Goal: Task Accomplishment & Management: Use online tool/utility

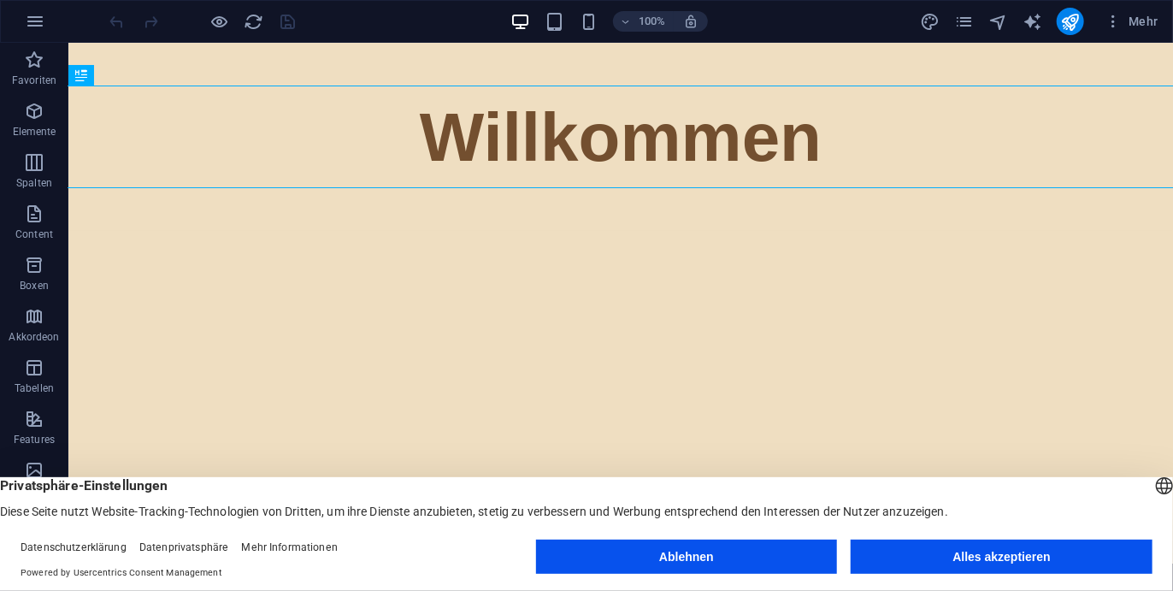
click at [690, 581] on footer "Datenschutzerklärung Datenprivatsphäre Mehr Informationen Powered by Usercentri…" at bounding box center [586, 560] width 1173 height 62
click at [685, 573] on button "Ablehnen" at bounding box center [687, 556] width 302 height 34
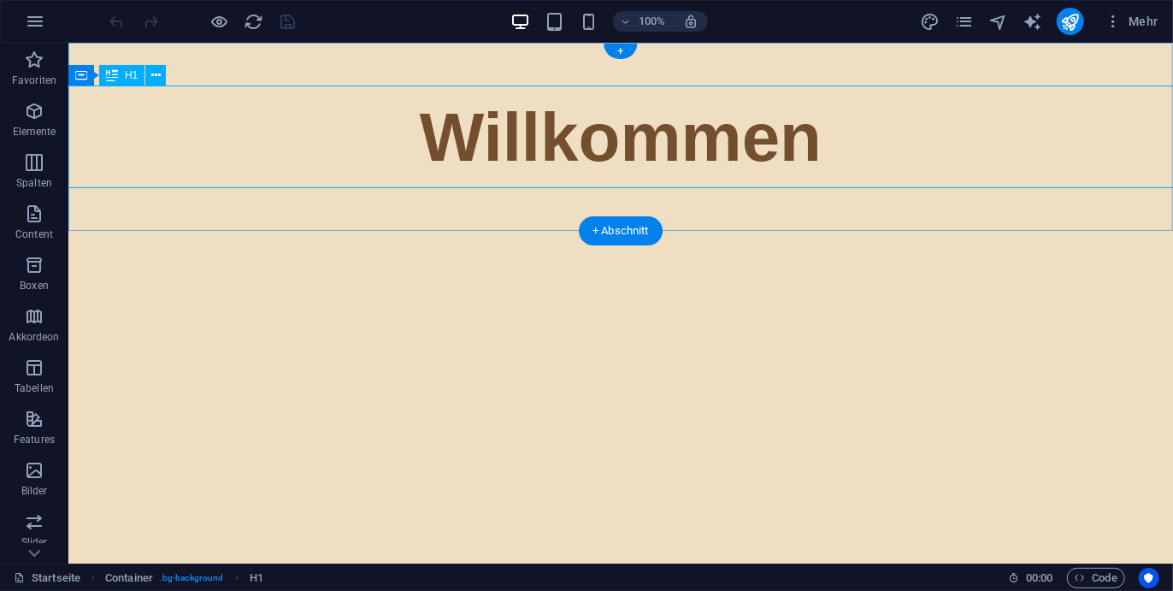
click at [682, 144] on div "Willkommen" at bounding box center [620, 136] width 1614 height 103
click at [478, 127] on div "Willkommen" at bounding box center [620, 136] width 1614 height 103
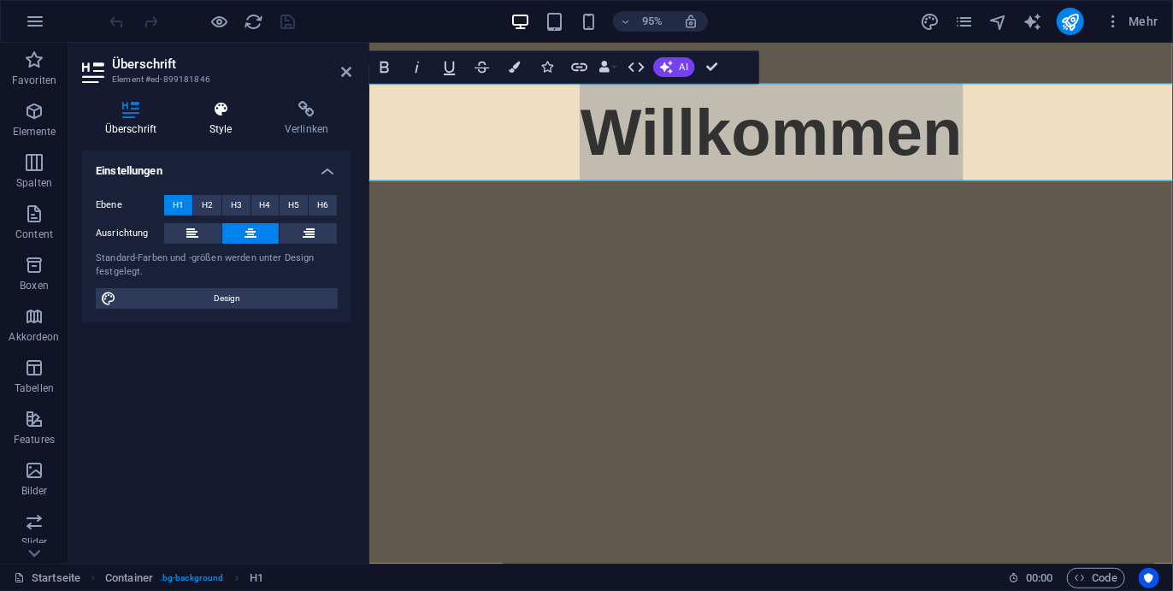
click at [245, 109] on icon at bounding box center [220, 109] width 68 height 17
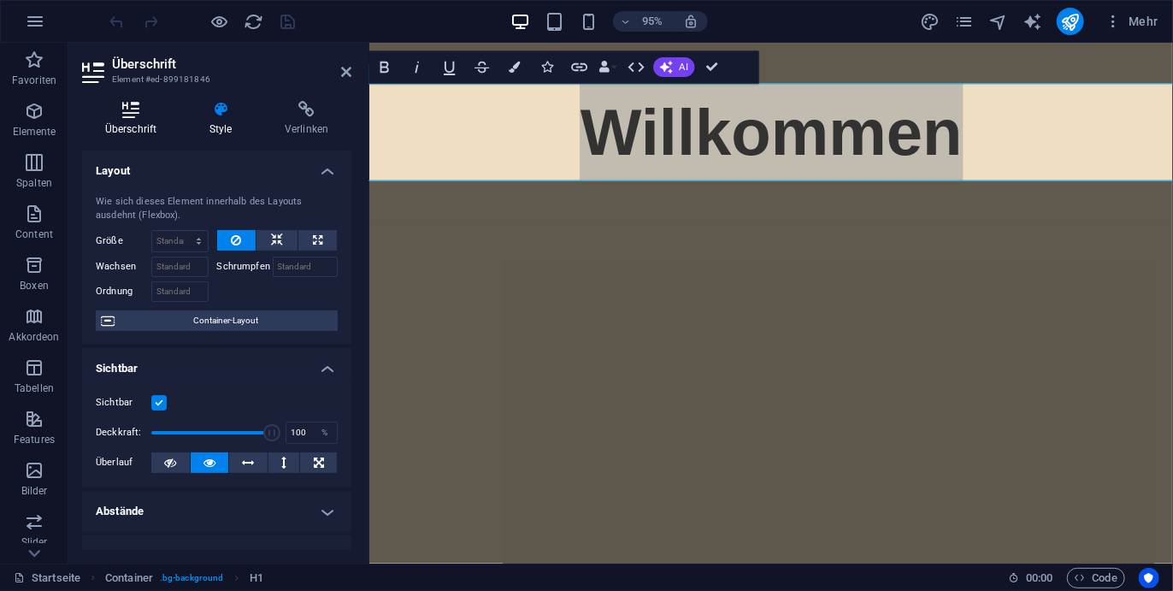
click at [137, 102] on icon at bounding box center [130, 109] width 97 height 17
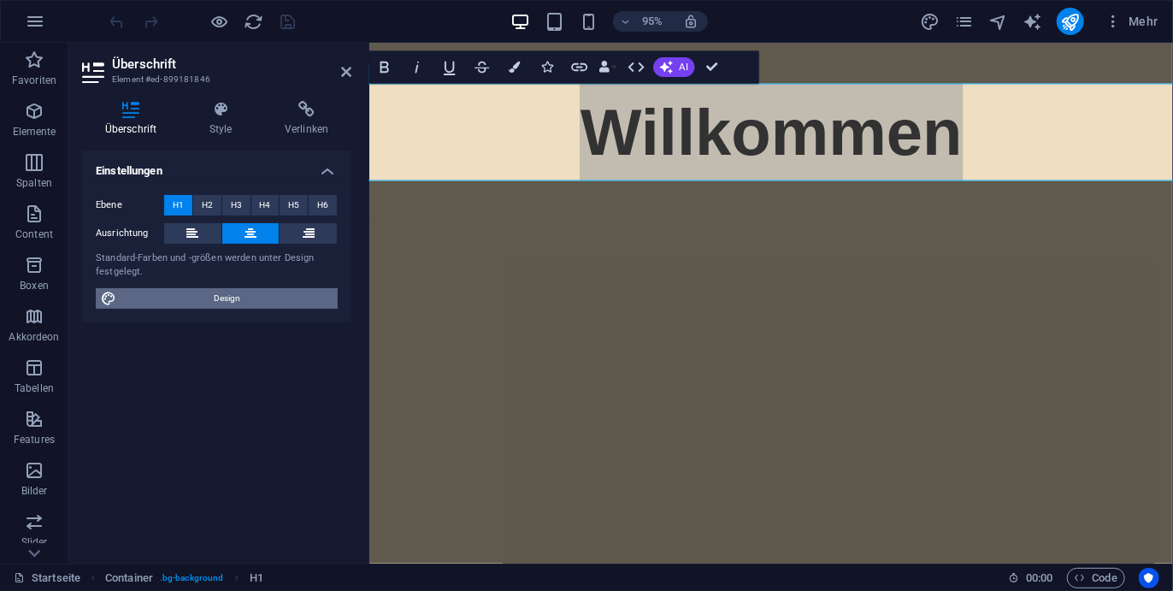
click at [195, 298] on span "Design" at bounding box center [226, 298] width 211 height 21
select select "700"
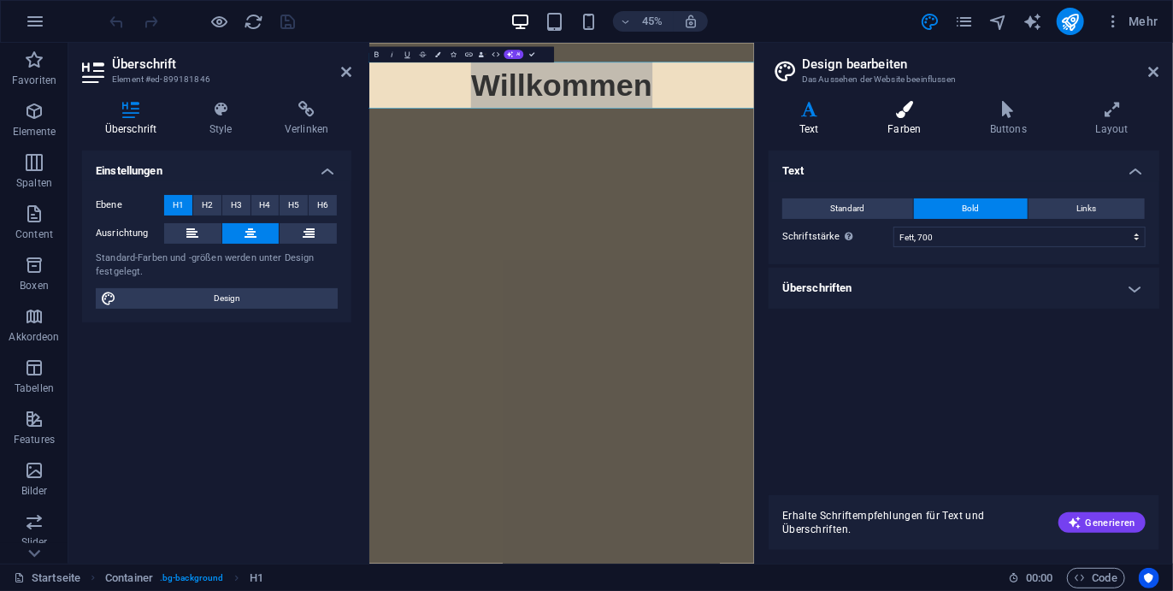
click at [862, 107] on icon at bounding box center [905, 109] width 96 height 17
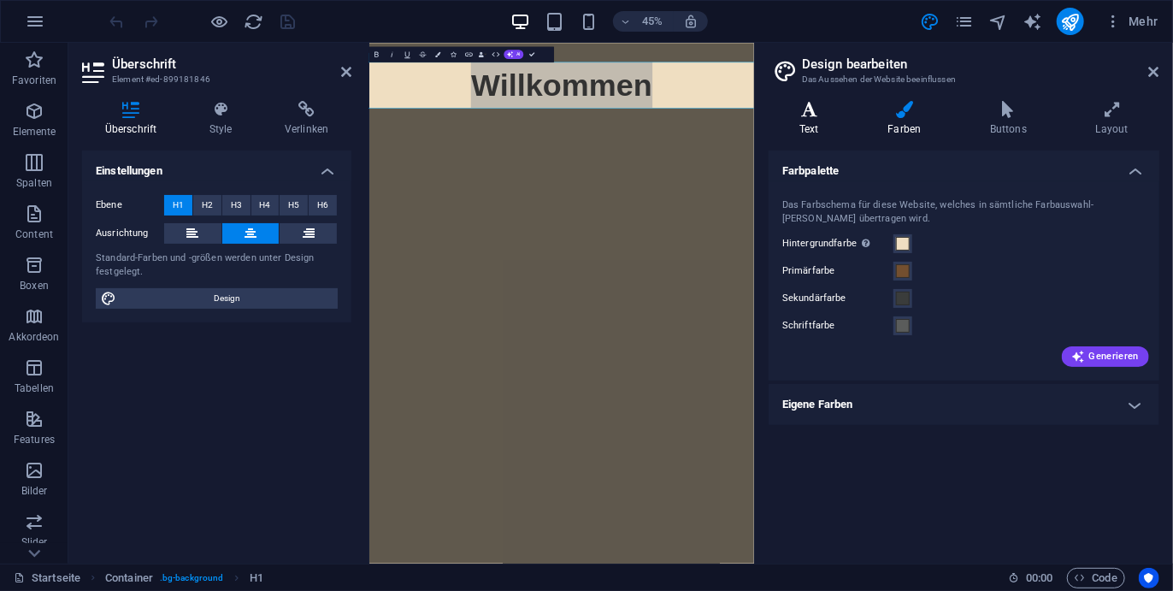
click at [817, 113] on icon at bounding box center [809, 109] width 81 height 17
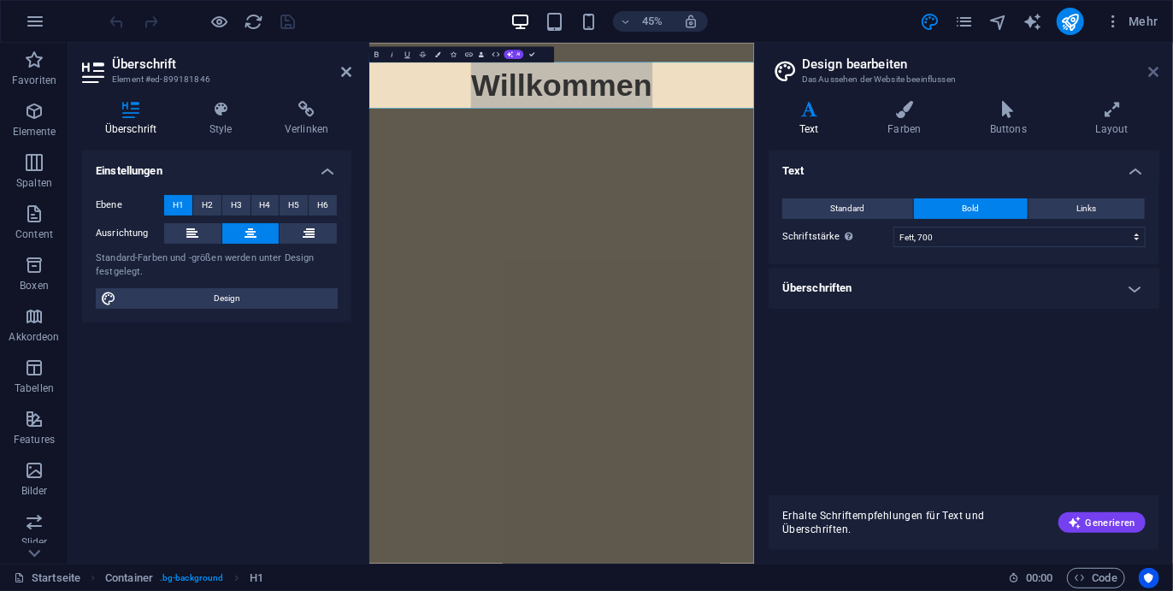
drag, startPoint x: 1147, startPoint y: 80, endPoint x: 1155, endPoint y: 73, distance: 10.3
click at [1155, 73] on header "Design bearbeiten Das Aussehen der Website beeinflussen" at bounding box center [965, 65] width 387 height 44
click at [1155, 73] on icon at bounding box center [1154, 72] width 10 height 14
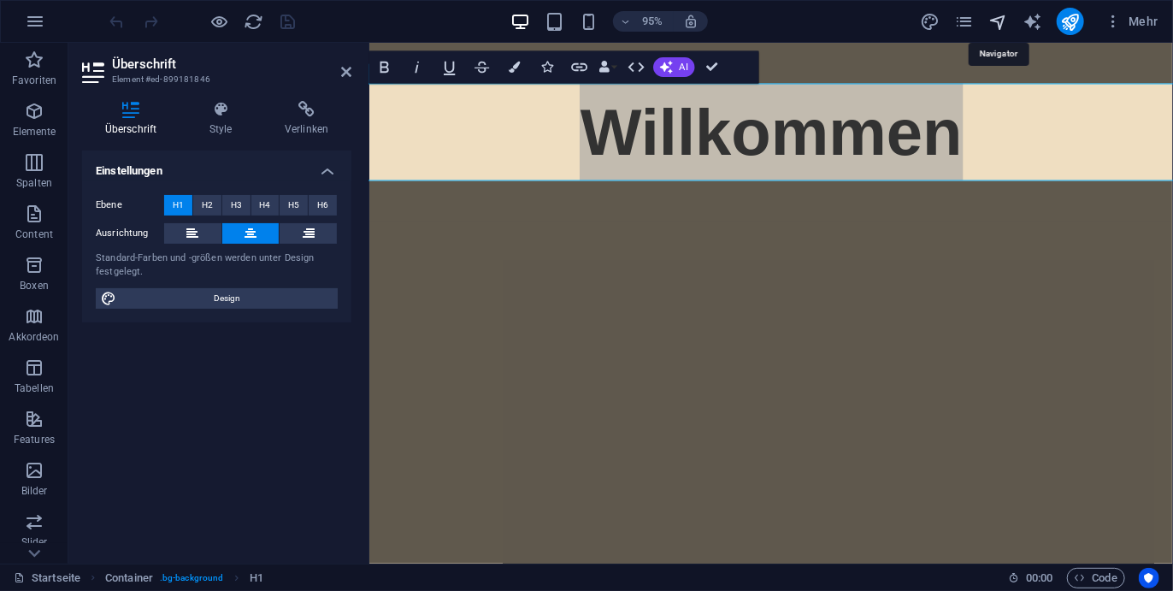
click at [995, 21] on icon "navigator" at bounding box center [998, 22] width 20 height 20
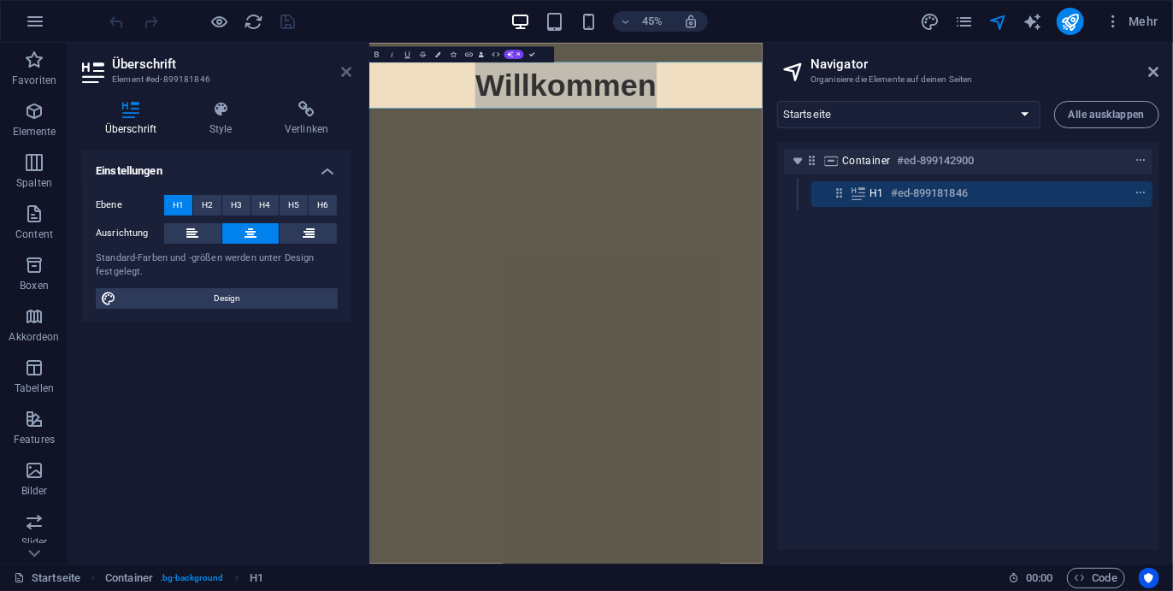
click at [344, 67] on icon at bounding box center [346, 72] width 10 height 14
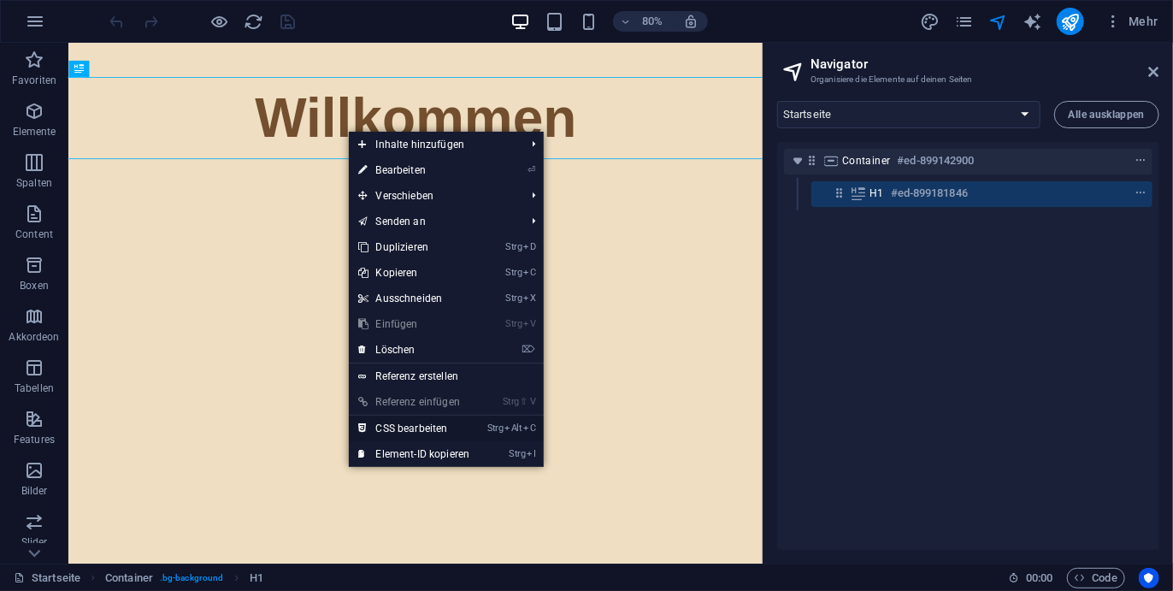
click at [423, 427] on link "Strg Alt C CSS bearbeiten" at bounding box center [415, 429] width 132 height 26
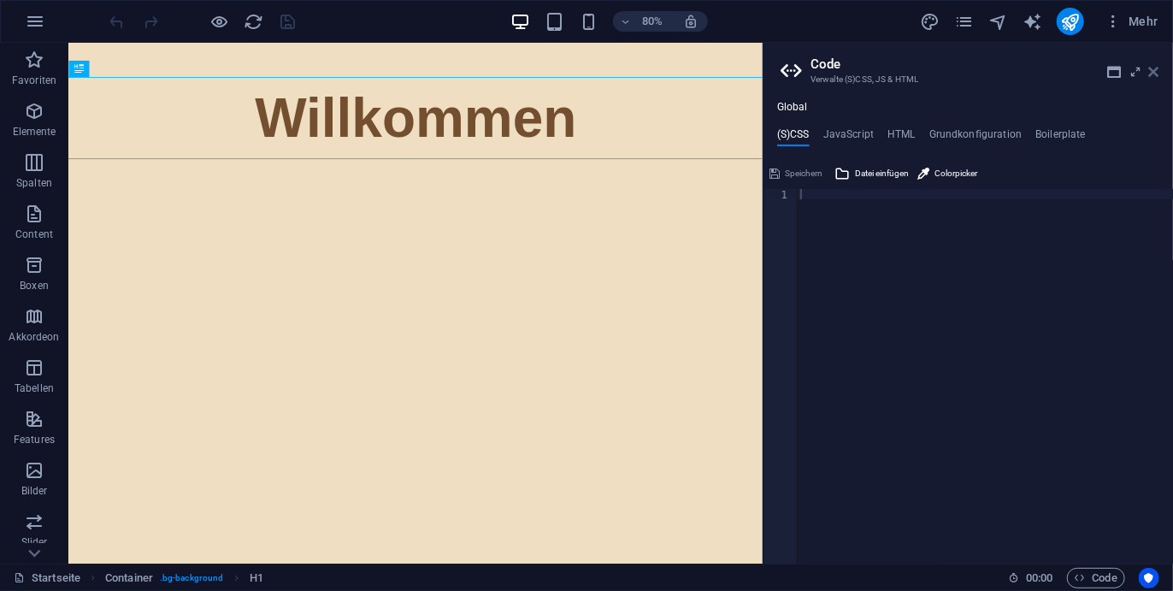
click at [1157, 69] on icon at bounding box center [1154, 72] width 10 height 14
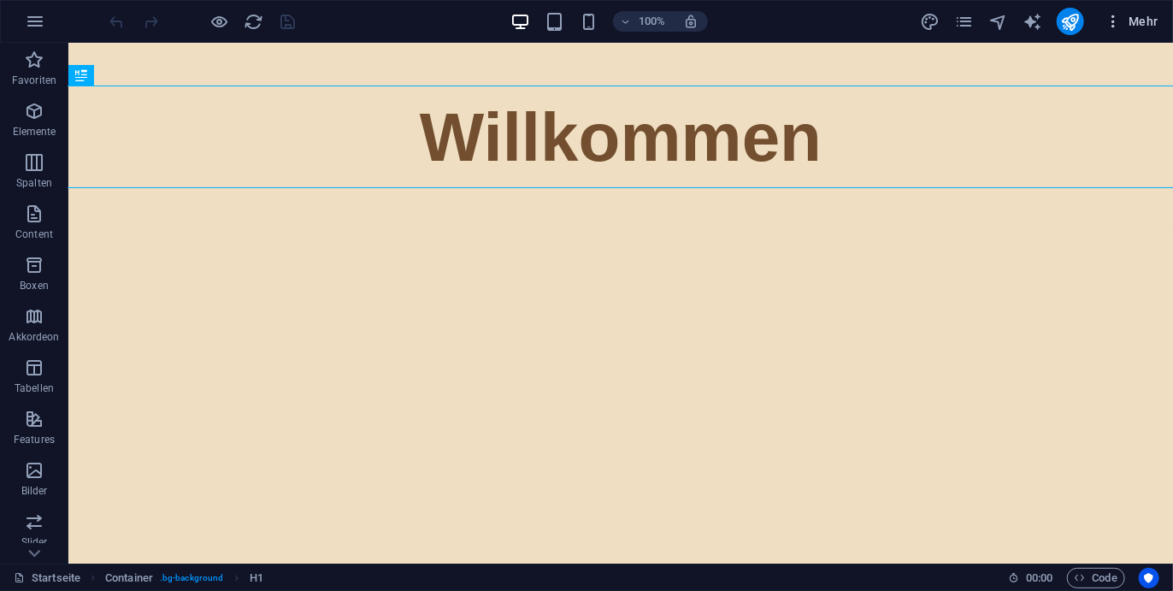
click at [1127, 28] on span "Mehr" at bounding box center [1132, 21] width 54 height 17
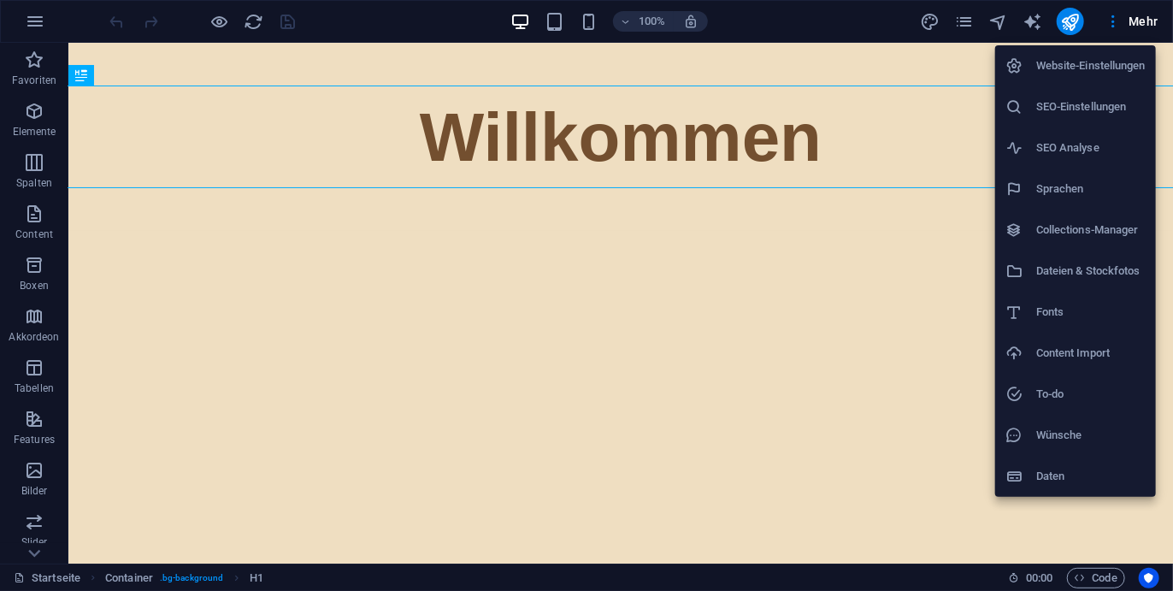
click at [577, 174] on div at bounding box center [586, 295] width 1173 height 591
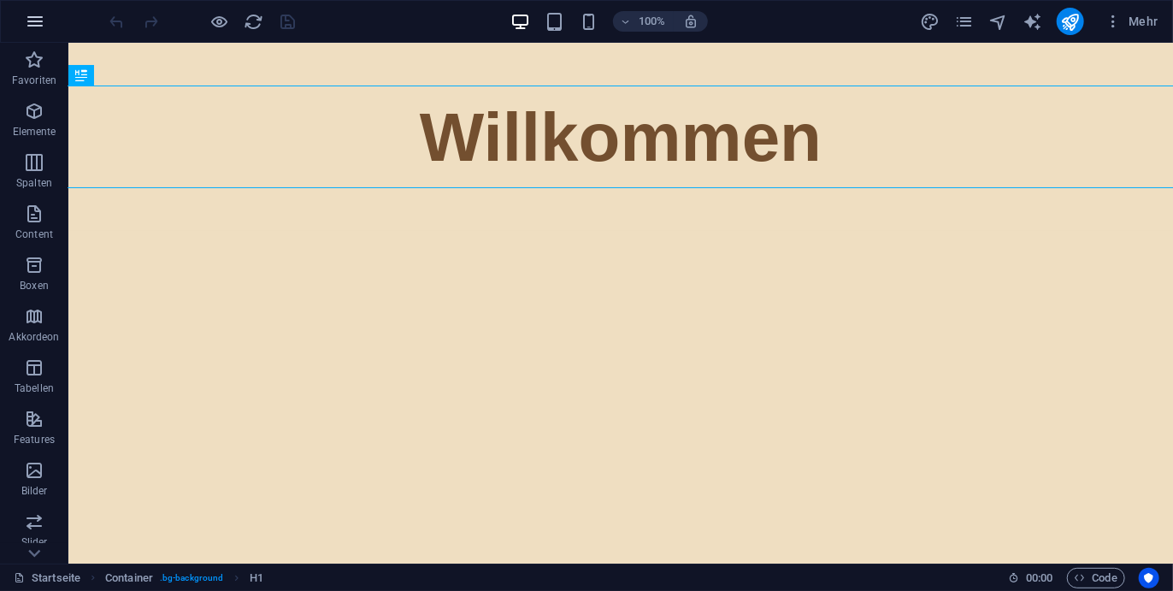
click at [32, 21] on icon "button" at bounding box center [35, 21] width 21 height 21
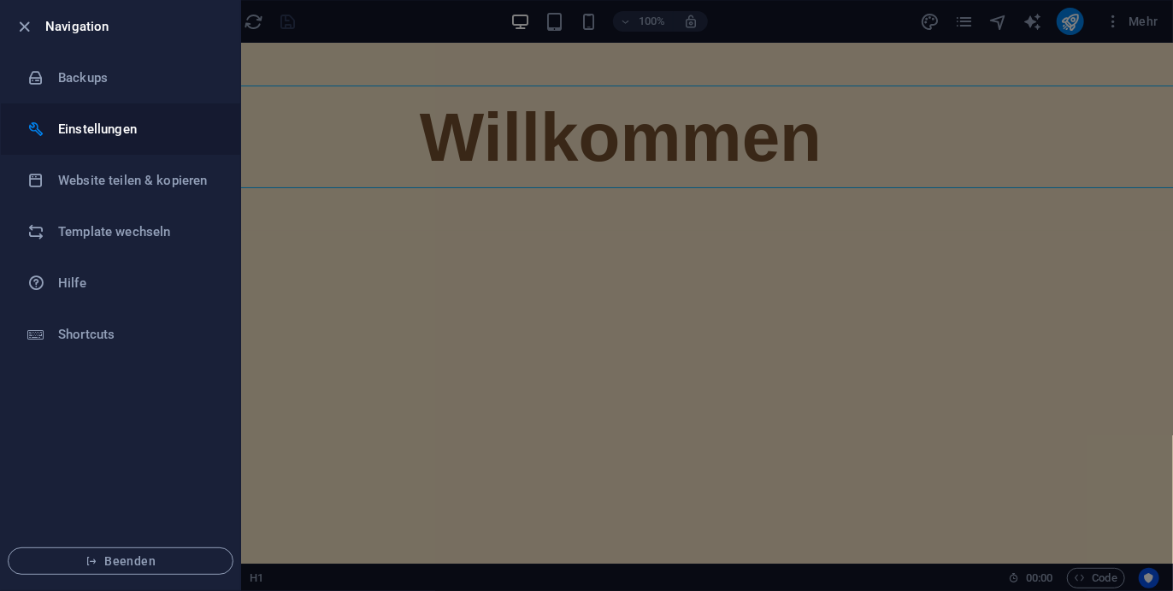
click at [102, 119] on h6 "Einstellungen" at bounding box center [137, 129] width 158 height 21
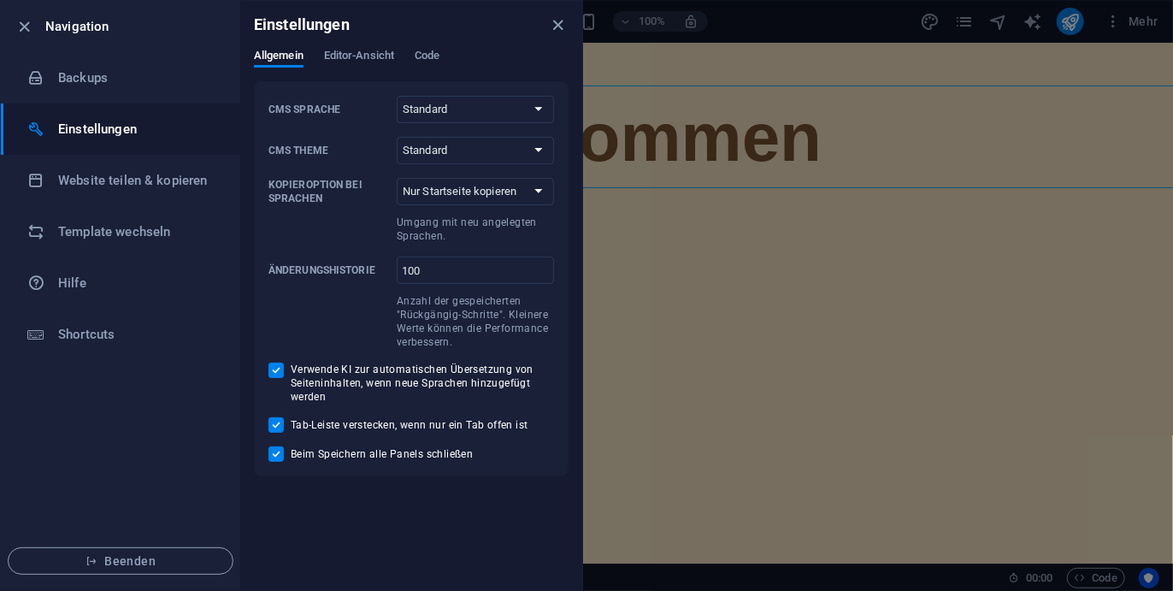
click at [394, 143] on label "CMS Theme Standard Dark Light" at bounding box center [411, 150] width 286 height 27
click at [397, 143] on select "Standard Dark Light" at bounding box center [475, 150] width 157 height 27
click at [407, 145] on select "Standard Dark Light" at bounding box center [475, 150] width 157 height 27
click at [427, 121] on select "Standard Deutsch English Español Français Magyar Italiano Nederlands Polski Por…" at bounding box center [475, 109] width 157 height 27
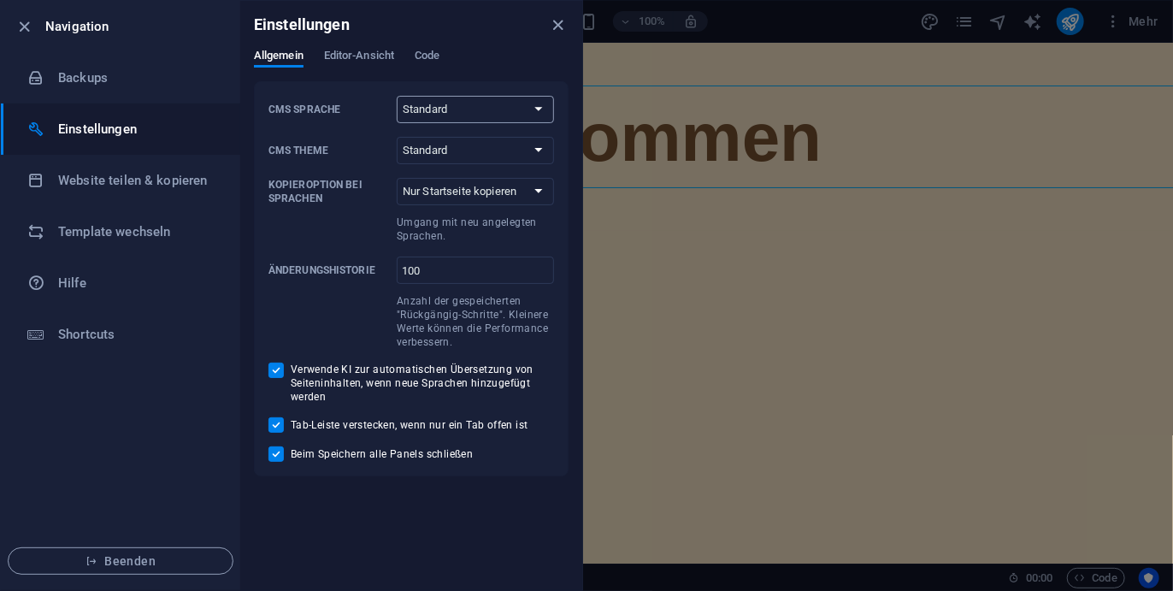
select select "de"
click at [397, 96] on select "Standard Deutsch English Español Français Magyar Italiano Nederlands Polski Por…" at bounding box center [475, 109] width 157 height 27
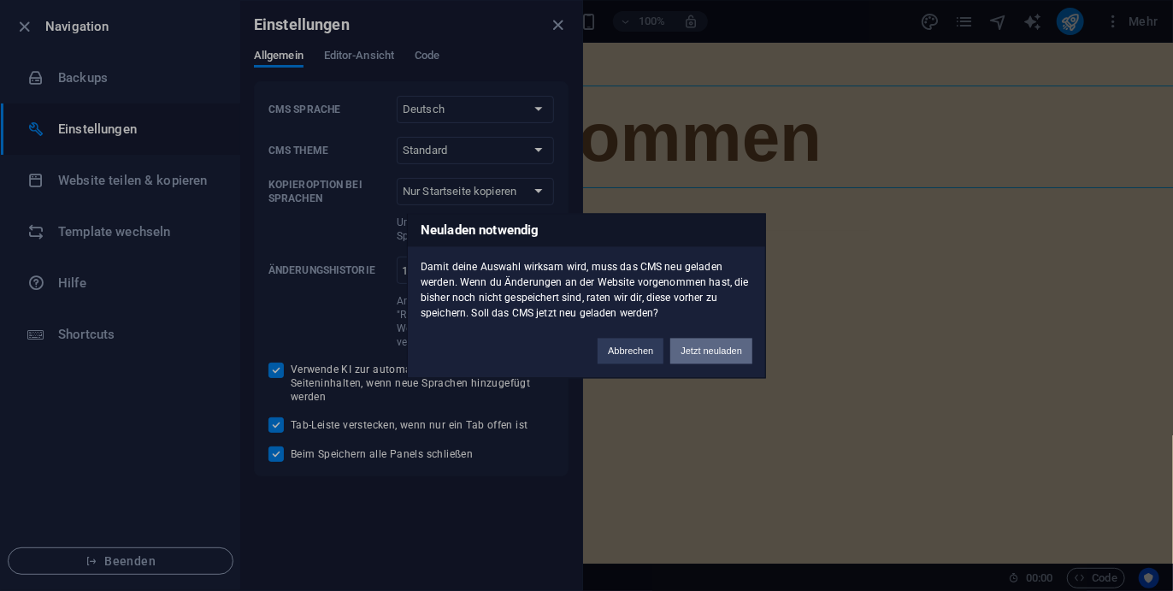
click at [684, 339] on button "Jetzt neuladen" at bounding box center [711, 351] width 82 height 26
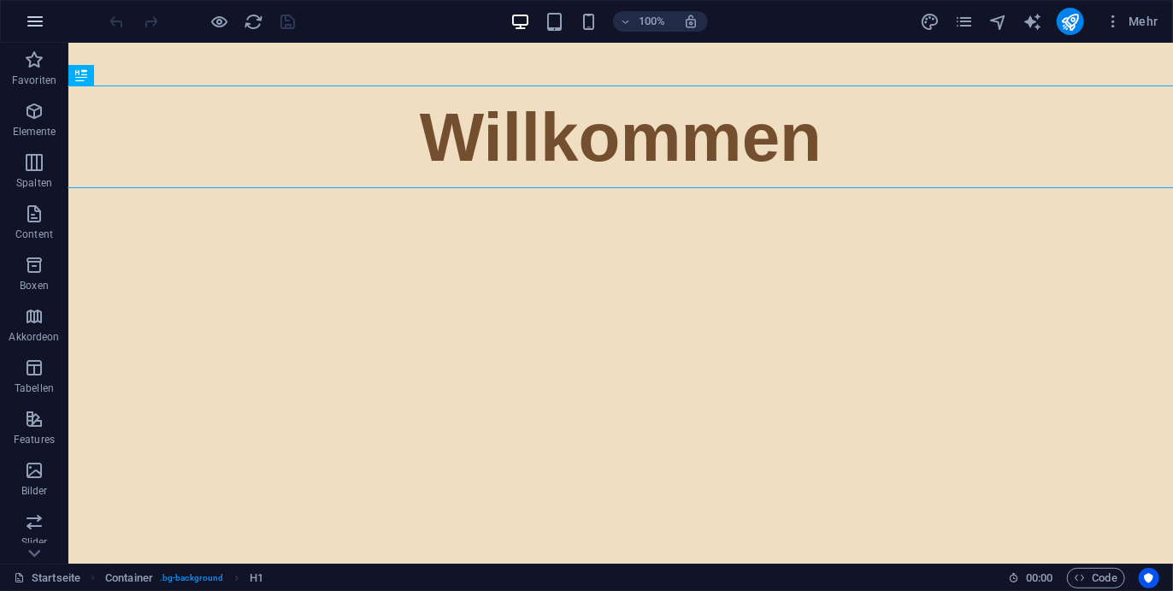
click at [39, 22] on icon "button" at bounding box center [35, 21] width 21 height 21
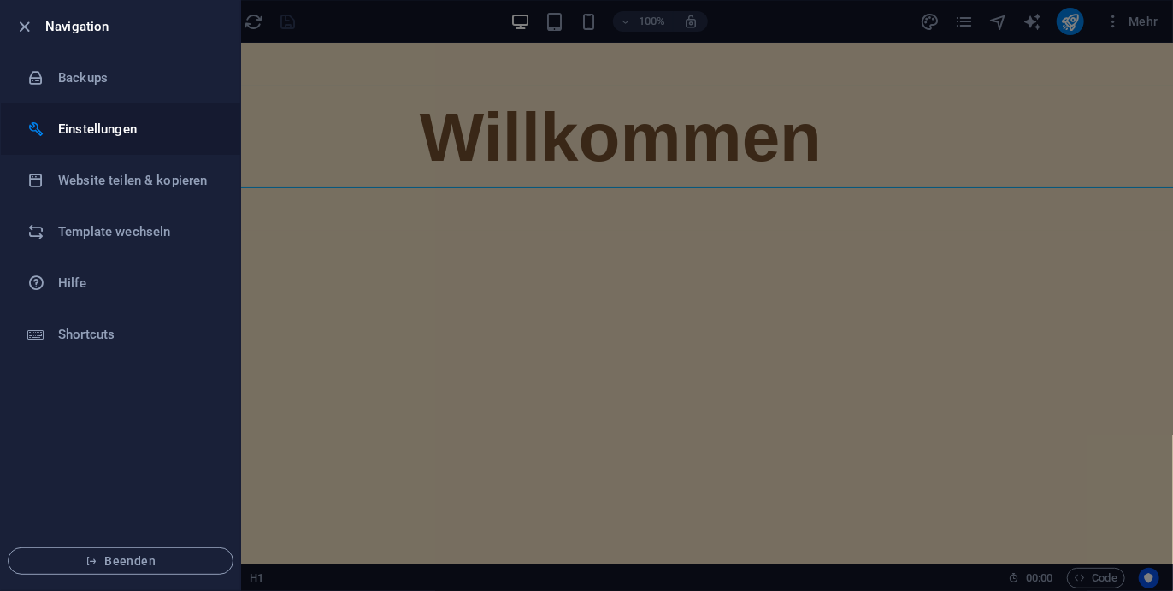
click at [134, 143] on li "Einstellungen" at bounding box center [120, 128] width 239 height 51
select select "de"
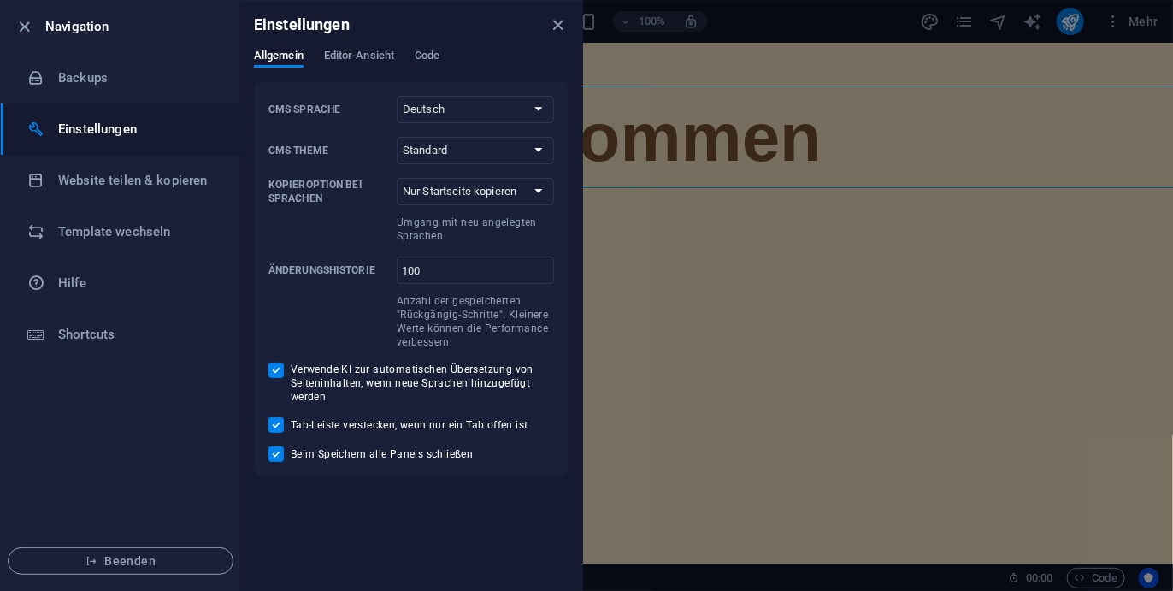
click at [355, 45] on div "Einstellungen" at bounding box center [411, 25] width 342 height 48
click at [357, 56] on span "Editor-Ansicht" at bounding box center [359, 57] width 70 height 24
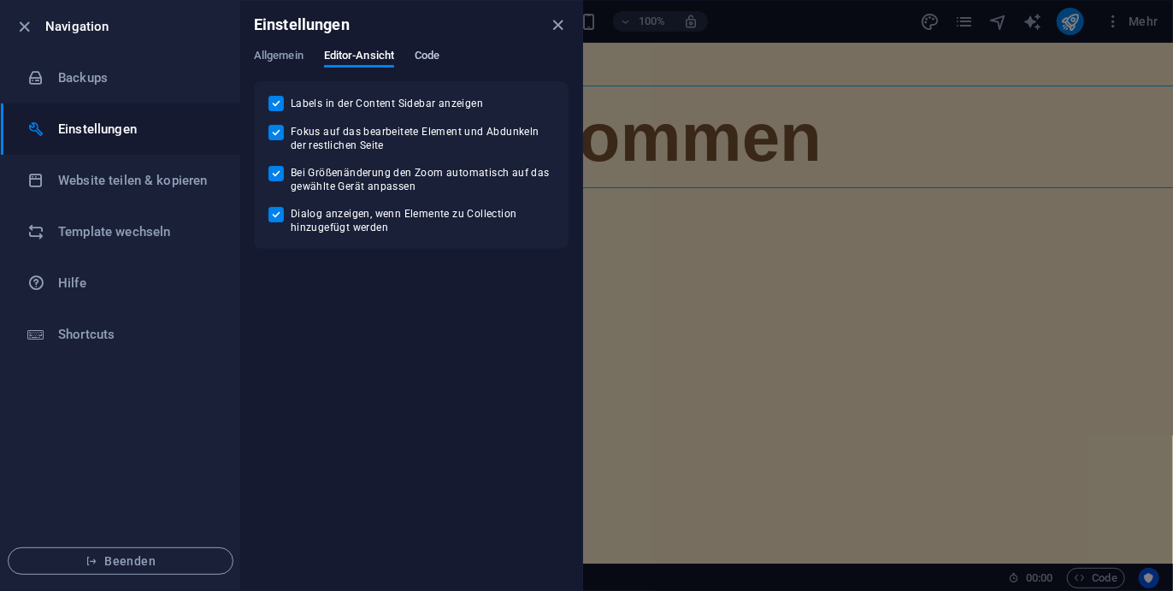
click at [419, 57] on span "Code" at bounding box center [427, 57] width 25 height 24
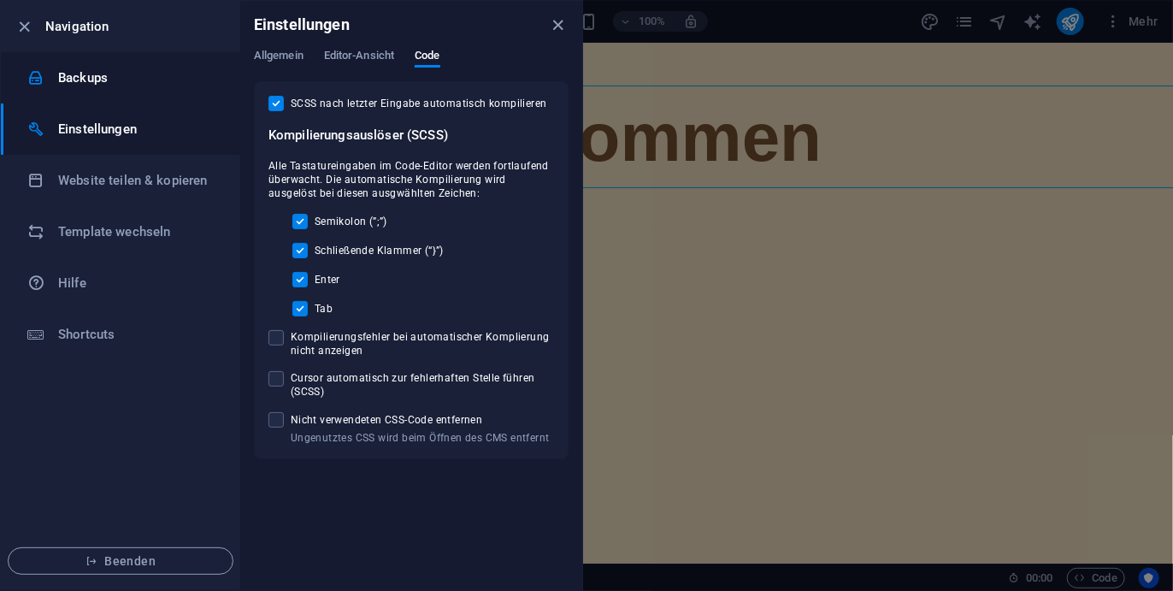
click at [82, 81] on h6 "Backups" at bounding box center [137, 78] width 158 height 21
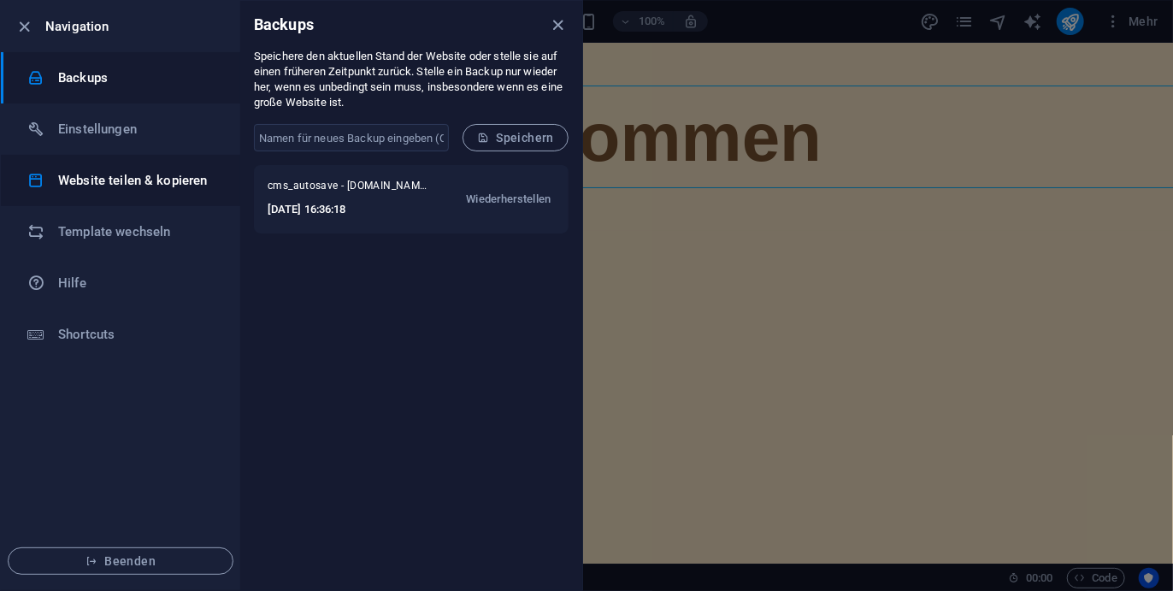
click at [93, 170] on h6 "Website teilen & kopieren" at bounding box center [137, 180] width 158 height 21
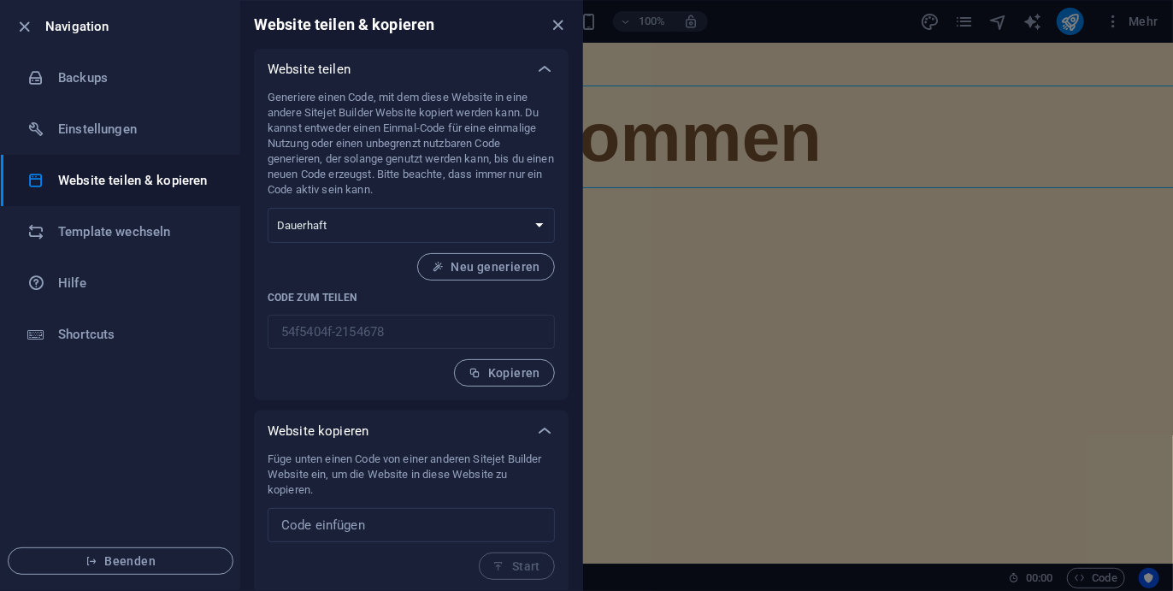
scroll to position [3, 0]
click at [24, 20] on icon "button" at bounding box center [25, 25] width 20 height 20
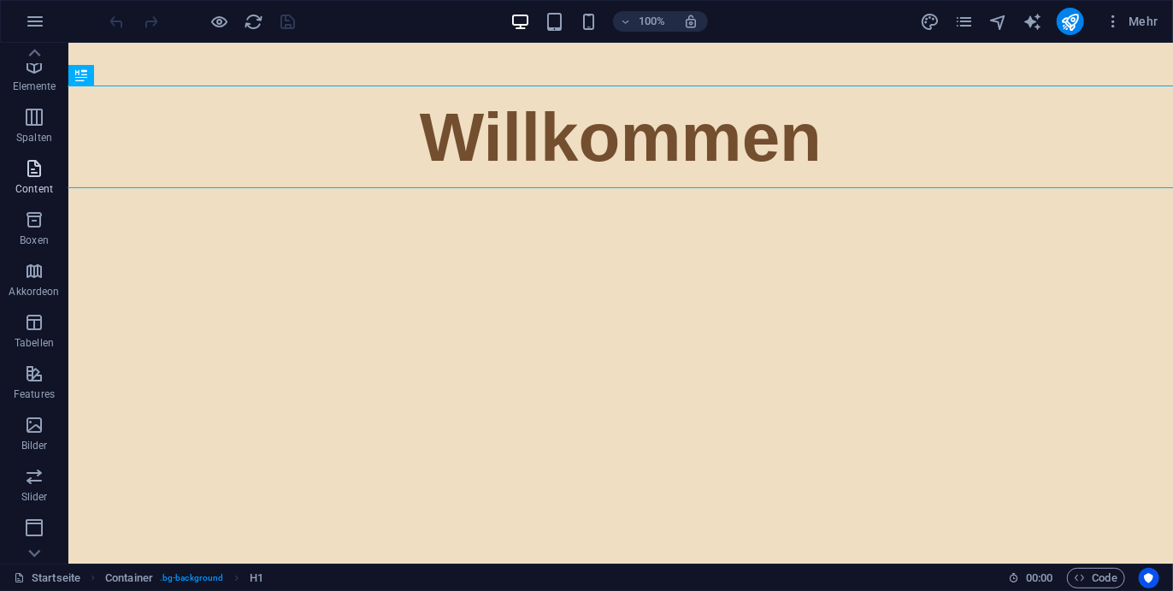
scroll to position [0, 0]
click at [40, 85] on p "Favoriten" at bounding box center [34, 81] width 44 height 14
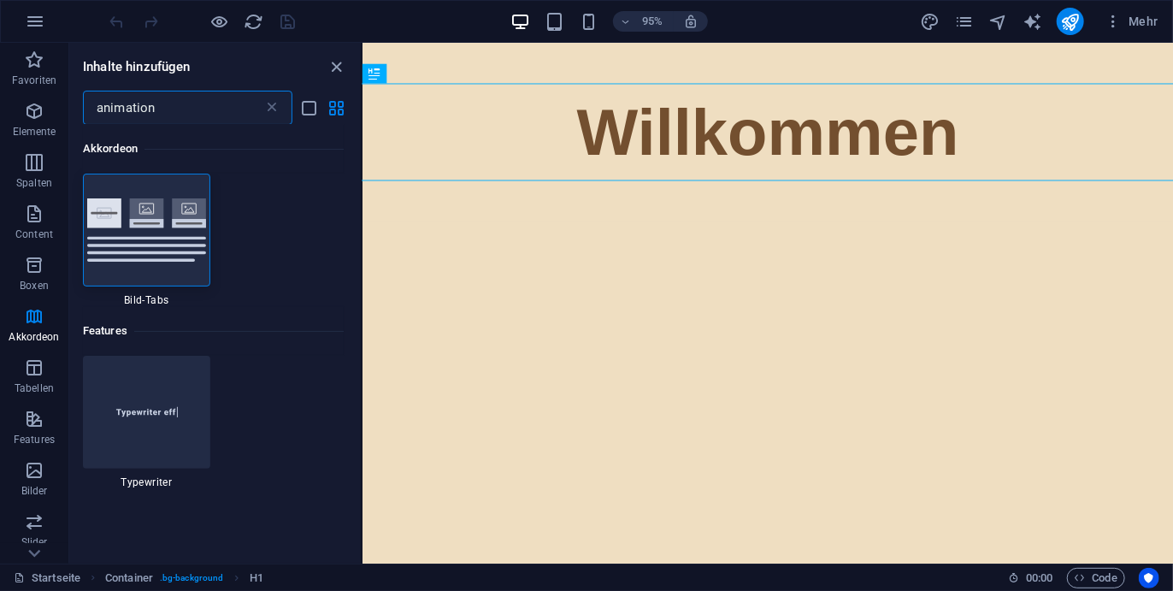
type input "animation"
click at [616, 231] on html "Skip to main content Willkommen" at bounding box center [788, 137] width 853 height 188
click at [444, 82] on button at bounding box center [446, 74] width 20 height 20
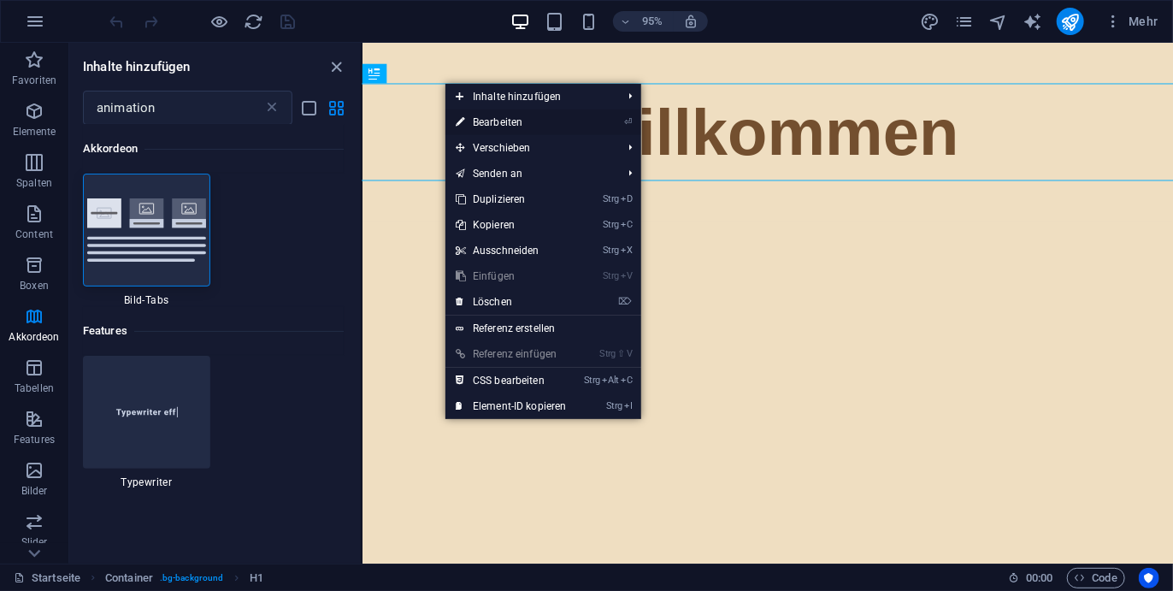
click at [515, 125] on link "⏎ Bearbeiten" at bounding box center [511, 122] width 132 height 26
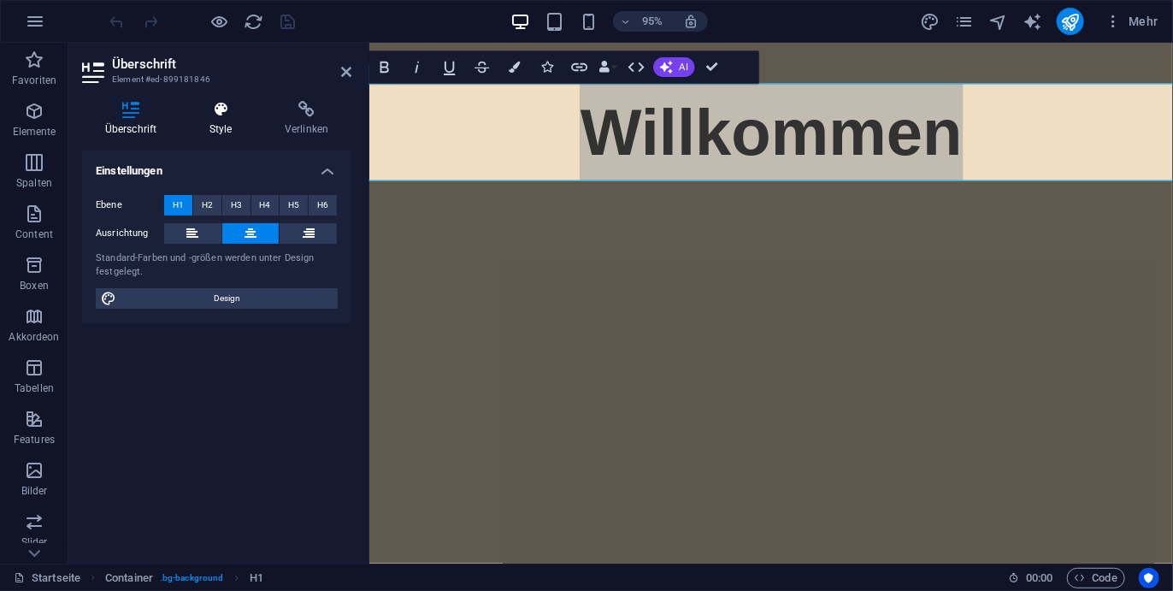
click at [233, 132] on h4 "Style" at bounding box center [223, 119] width 75 height 36
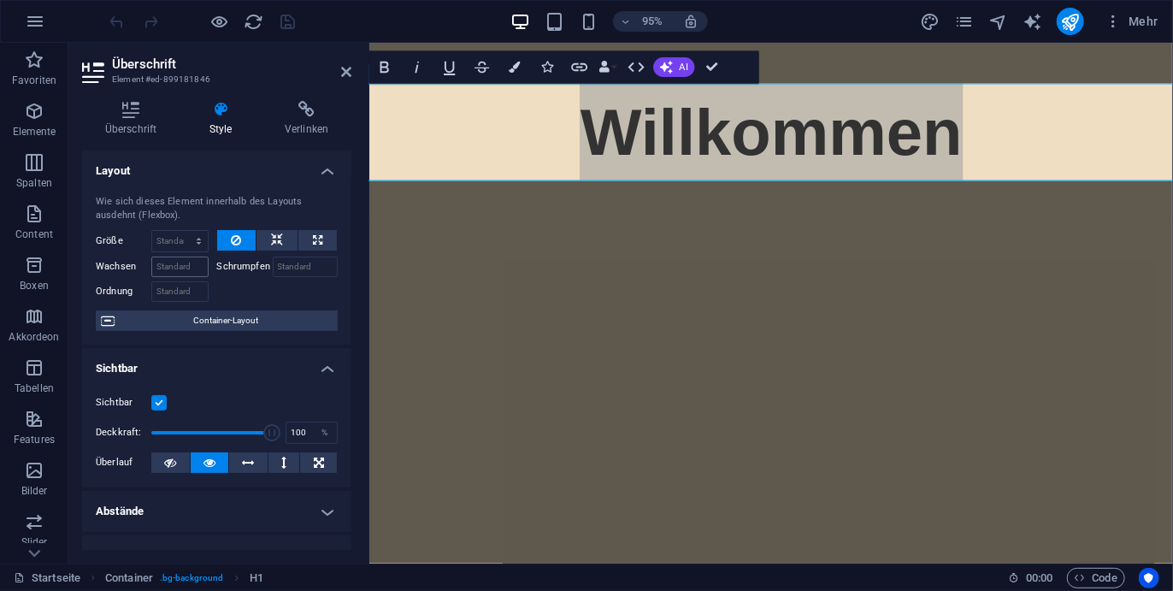
scroll to position [336, 0]
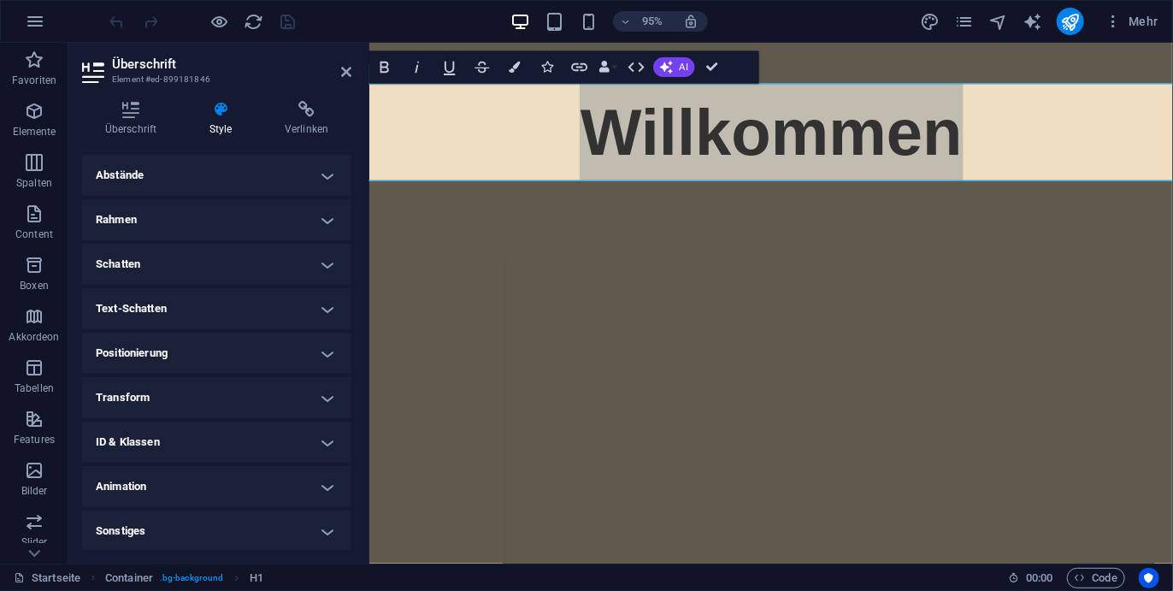
click at [189, 471] on h4 "Animation" at bounding box center [216, 486] width 269 height 41
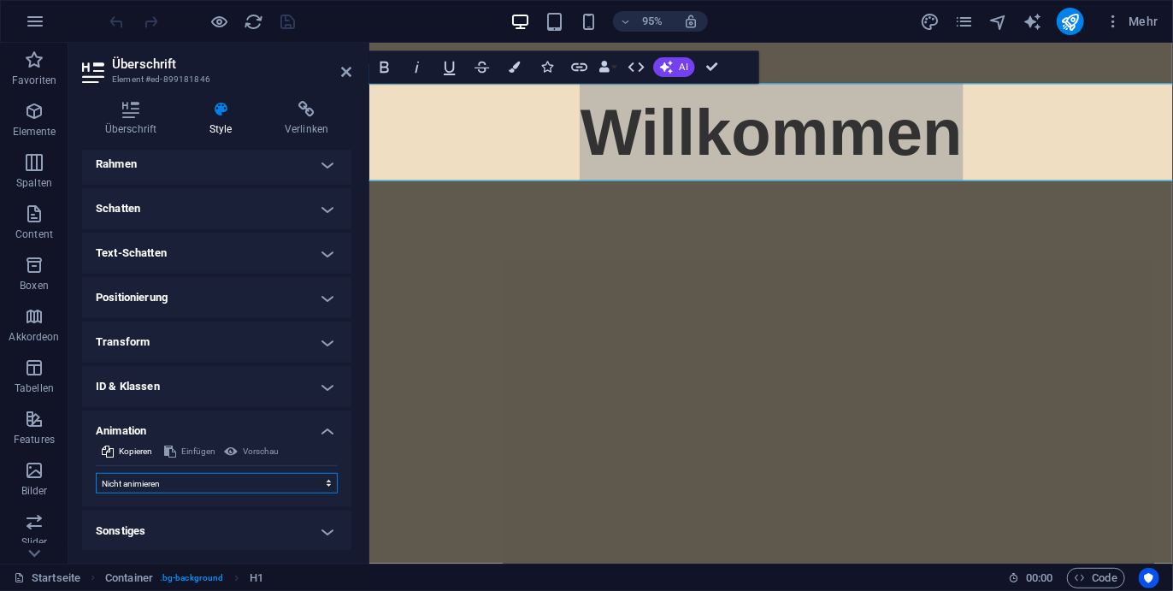
click at [178, 483] on select "Nicht animieren Ein- & Ausblenden Auf- & Zuklappen Rein- & Rauszoomen Von links…" at bounding box center [217, 483] width 242 height 21
select select "fade"
click at [96, 473] on select "Nicht animieren Ein- & Ausblenden Auf- & Zuklappen Rein- & Rauszoomen Von links…" at bounding box center [217, 483] width 242 height 21
select select "scroll"
click at [214, 480] on select "Nicht animieren Ein- & Ausblenden Auf- & Zuklappen Rein- & Rauszoomen Von links…" at bounding box center [217, 483] width 242 height 21
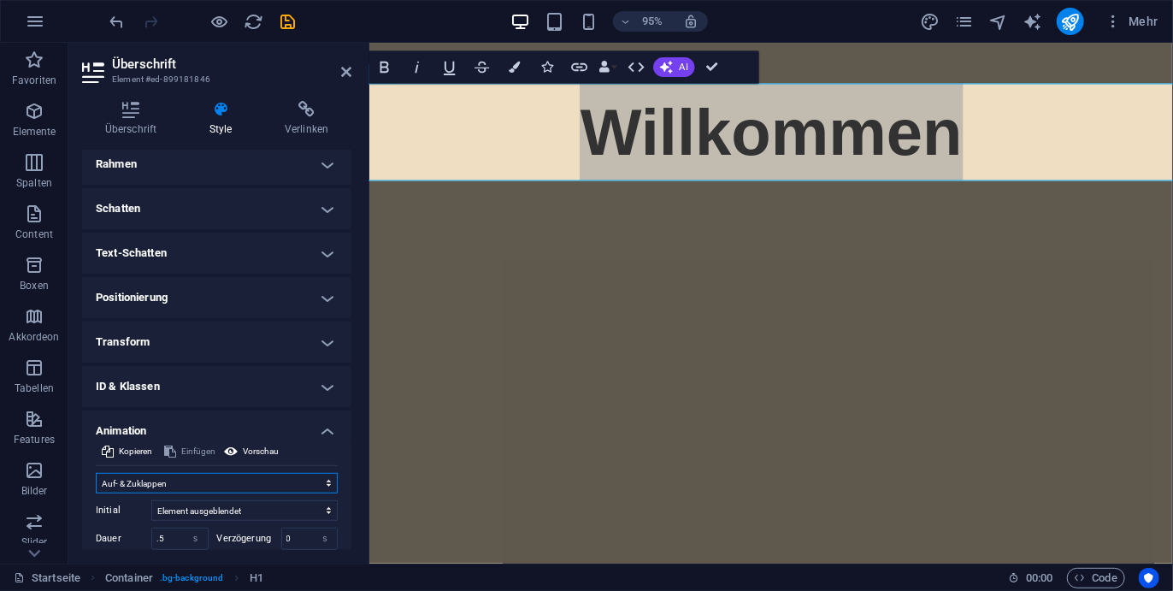
click at [96, 473] on select "Nicht animieren Ein- & Ausblenden Auf- & Zuklappen Rein- & Rauszoomen Von links…" at bounding box center [217, 483] width 242 height 21
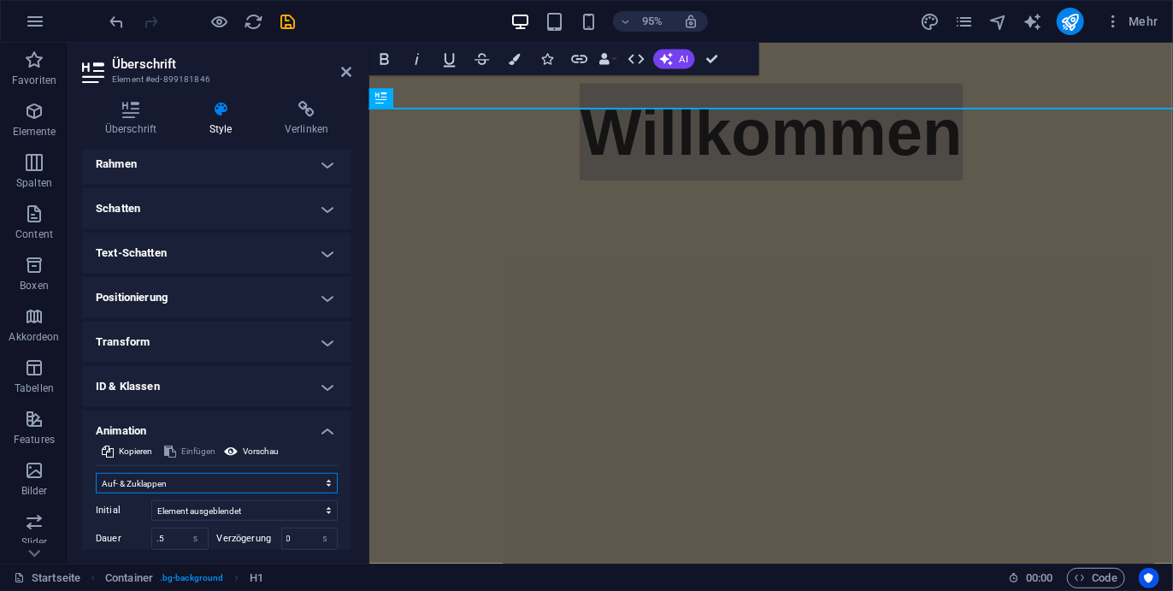
click at [196, 475] on select "Nicht animieren Ein- & Ausblenden Auf- & Zuklappen Rein- & Rauszoomen Von links…" at bounding box center [217, 483] width 242 height 21
click at [96, 473] on select "Nicht animieren Ein- & Ausblenden Auf- & Zuklappen Rein- & Rauszoomen Von links…" at bounding box center [217, 483] width 242 height 21
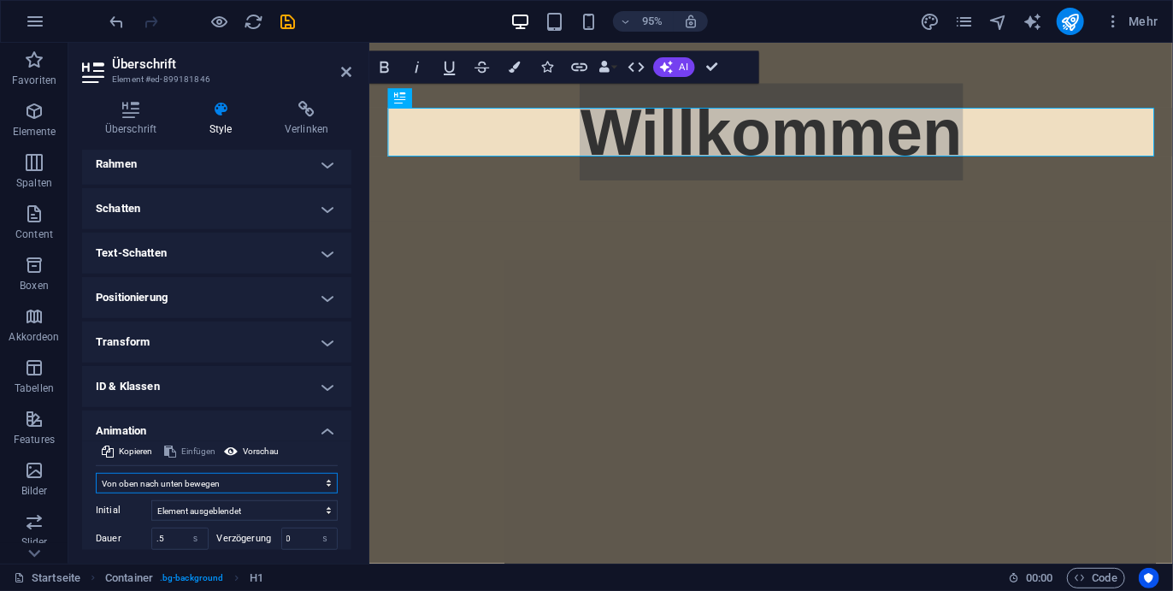
click at [194, 480] on select "Nicht animieren Ein- & Ausblenden Auf- & Zuklappen Rein- & Rauszoomen Von links…" at bounding box center [217, 483] width 242 height 21
click at [96, 473] on select "Nicht animieren Ein- & Ausblenden Auf- & Zuklappen Rein- & Rauszoomen Von links…" at bounding box center [217, 483] width 242 height 21
click at [196, 474] on select "Nicht animieren Ein- & Ausblenden Auf- & Zuklappen Rein- & Rauszoomen Von links…" at bounding box center [217, 483] width 242 height 21
select select "fade"
click at [96, 473] on select "Nicht animieren Ein- & Ausblenden Auf- & Zuklappen Rein- & Rauszoomen Von links…" at bounding box center [217, 483] width 242 height 21
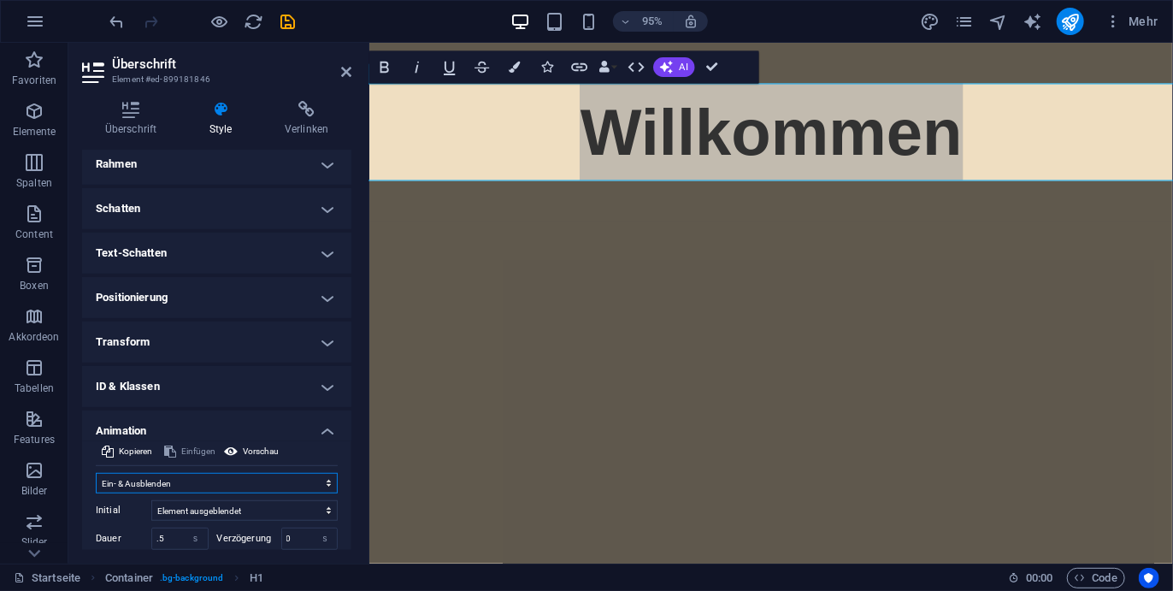
scroll to position [512, 0]
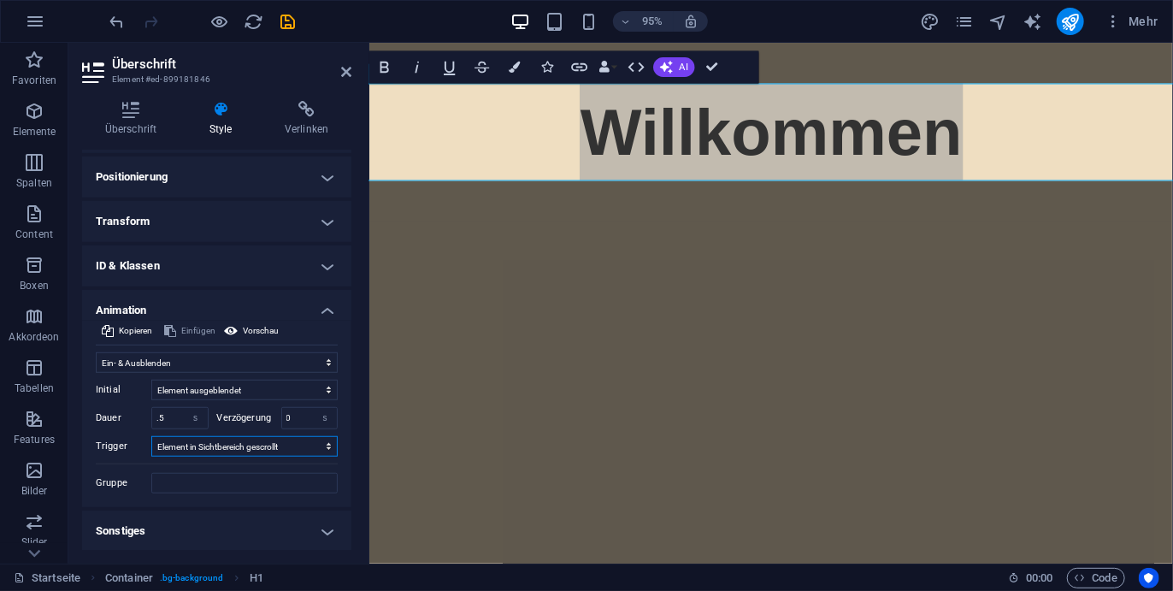
click at [205, 446] on select "Kein automatischer Auslöser Bei Seitenaufruf Element in Sichtbereich gescrollt" at bounding box center [244, 446] width 186 height 21
select select "onload"
click at [151, 436] on select "Kein automatischer Auslöser Bei Seitenaufruf Element in Sichtbereich gescrollt" at bounding box center [244, 446] width 186 height 21
click at [241, 447] on select "Kein automatischer Auslöser Bei Seitenaufruf Element in Sichtbereich gescrollt" at bounding box center [244, 446] width 186 height 21
click at [151, 436] on select "Kein automatischer Auslöser Bei Seitenaufruf Element in Sichtbereich gescrollt" at bounding box center [244, 446] width 186 height 21
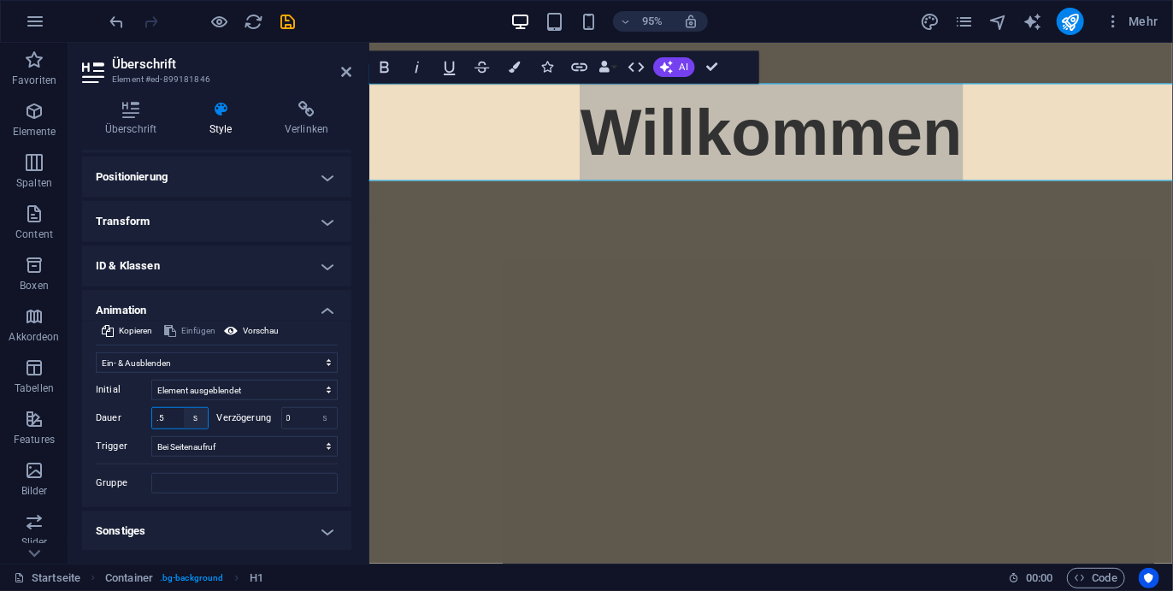
click at [184, 419] on select "s ms" at bounding box center [196, 418] width 24 height 21
select select "ms"
click at [184, 408] on select "s ms" at bounding box center [196, 418] width 24 height 21
type input "500"
click at [197, 423] on select "s ms" at bounding box center [196, 418] width 24 height 21
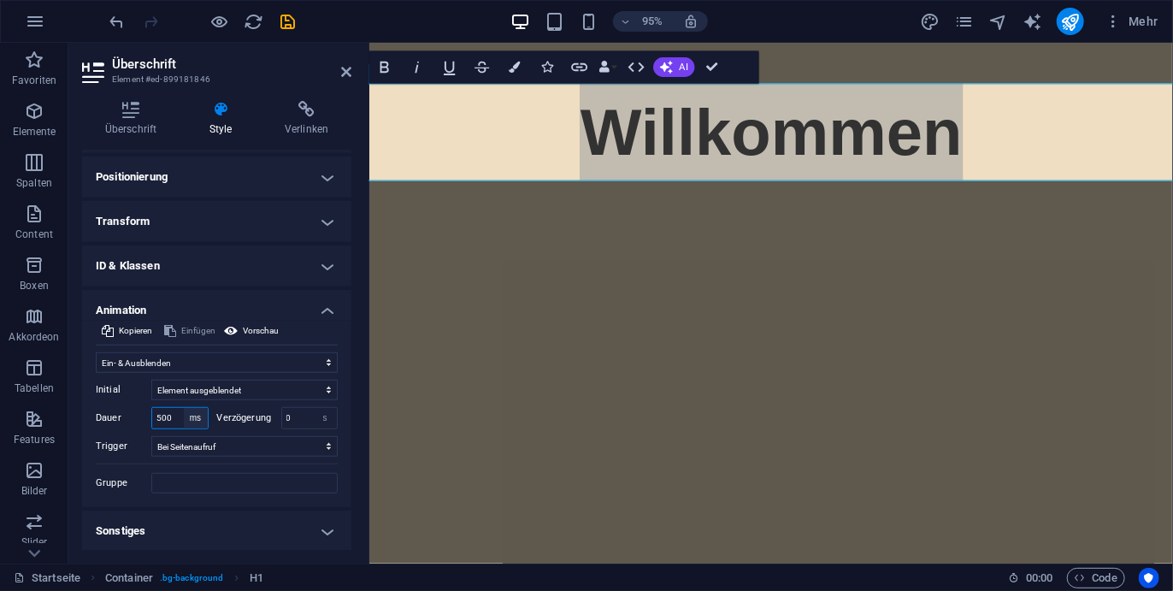
select select "s"
click at [184, 408] on select "s ms" at bounding box center [196, 418] width 24 height 21
type input "1"
click at [296, 416] on input "0" at bounding box center [310, 418] width 56 height 21
type input "1"
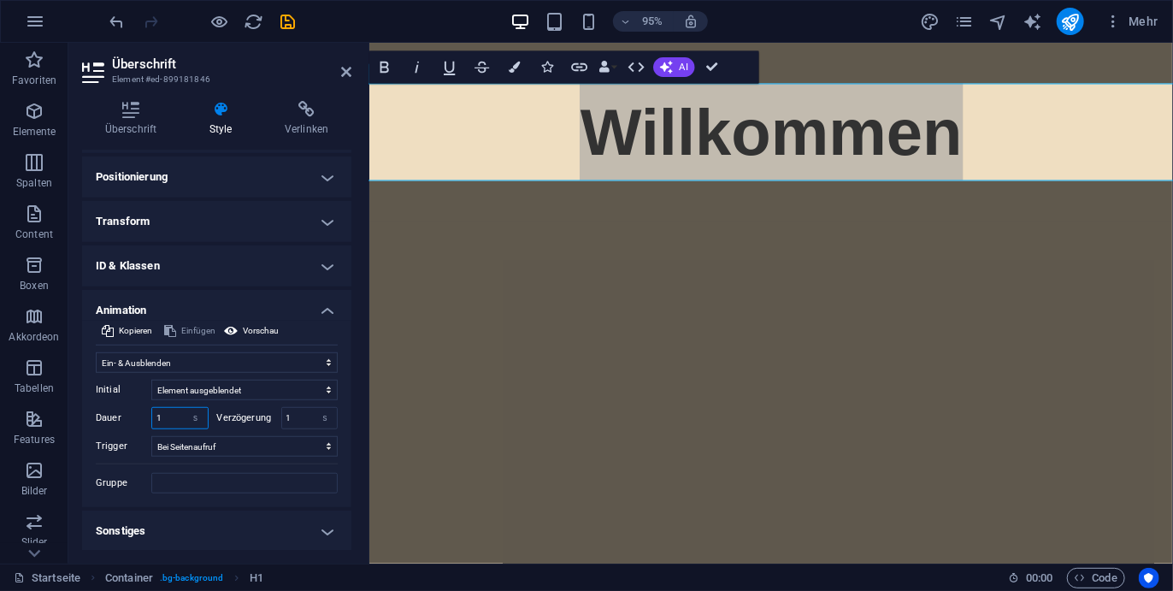
click at [180, 415] on input "1" at bounding box center [180, 418] width 56 height 21
click at [111, 423] on div "Dauer 1 s ms" at bounding box center [152, 418] width 113 height 22
click at [176, 421] on input "1" at bounding box center [180, 418] width 56 height 21
type input "2"
click at [298, 417] on input "1" at bounding box center [310, 418] width 56 height 21
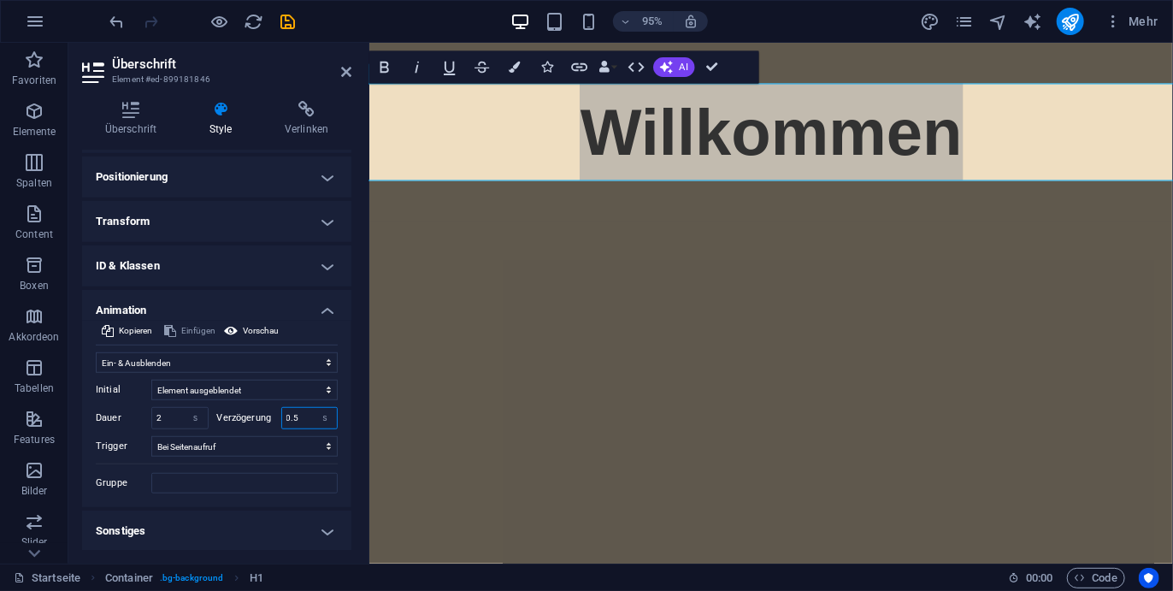
type input "0.5"
click at [260, 337] on span "Vorschau" at bounding box center [261, 331] width 36 height 21
click at [166, 528] on h4 "Sonstiges" at bounding box center [216, 530] width 269 height 41
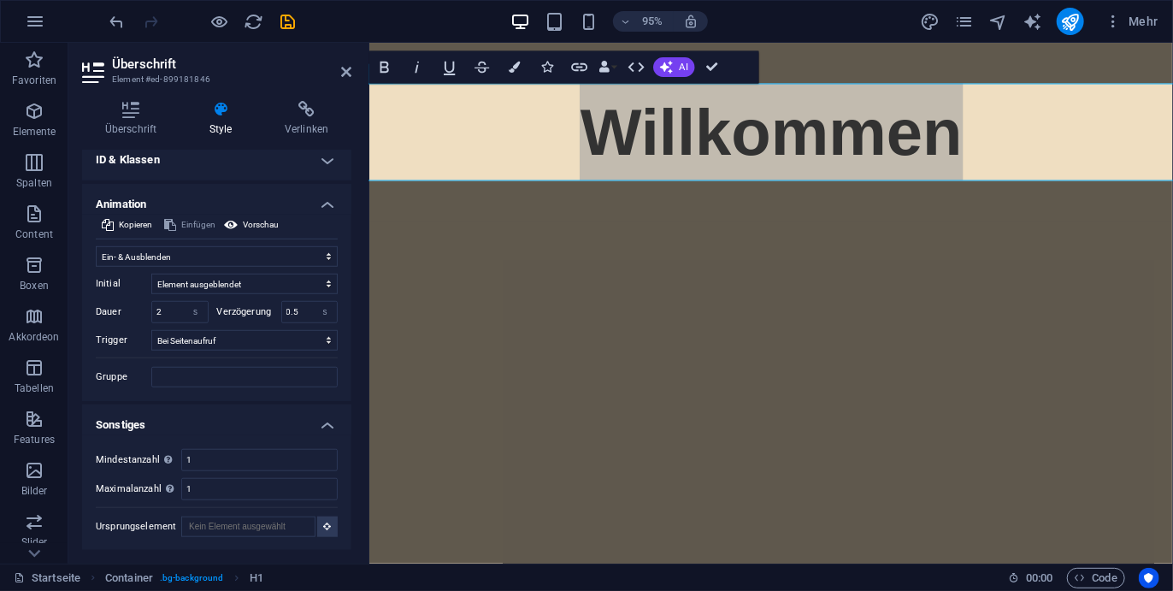
click at [179, 415] on h4 "Sonstiges" at bounding box center [216, 419] width 269 height 31
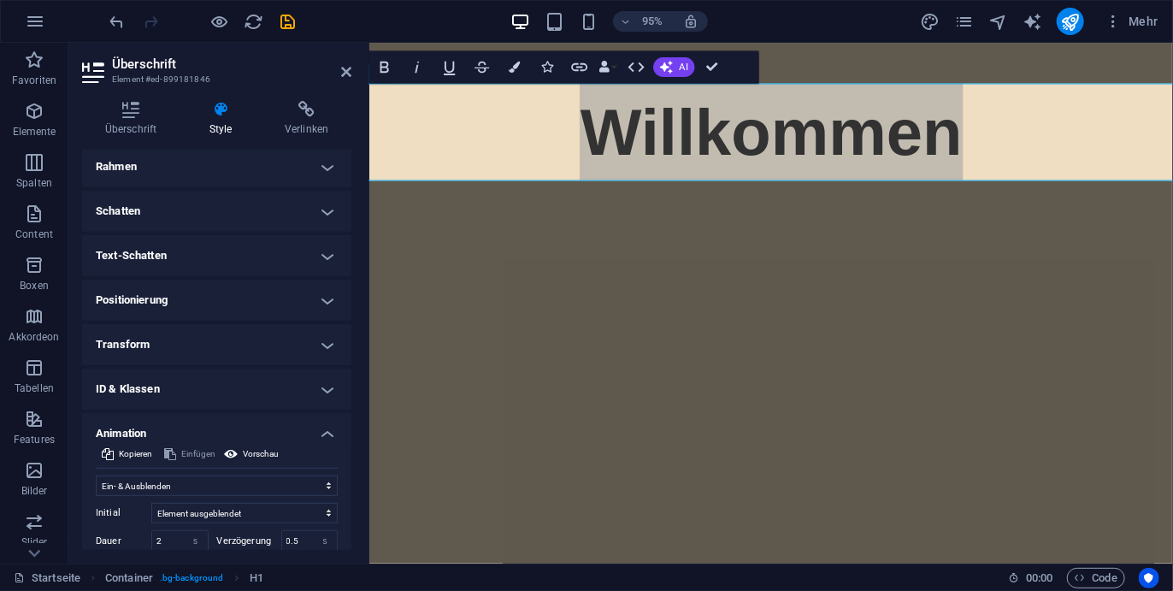
scroll to position [388, 0]
click at [316, 424] on h4 "Animation" at bounding box center [216, 429] width 269 height 31
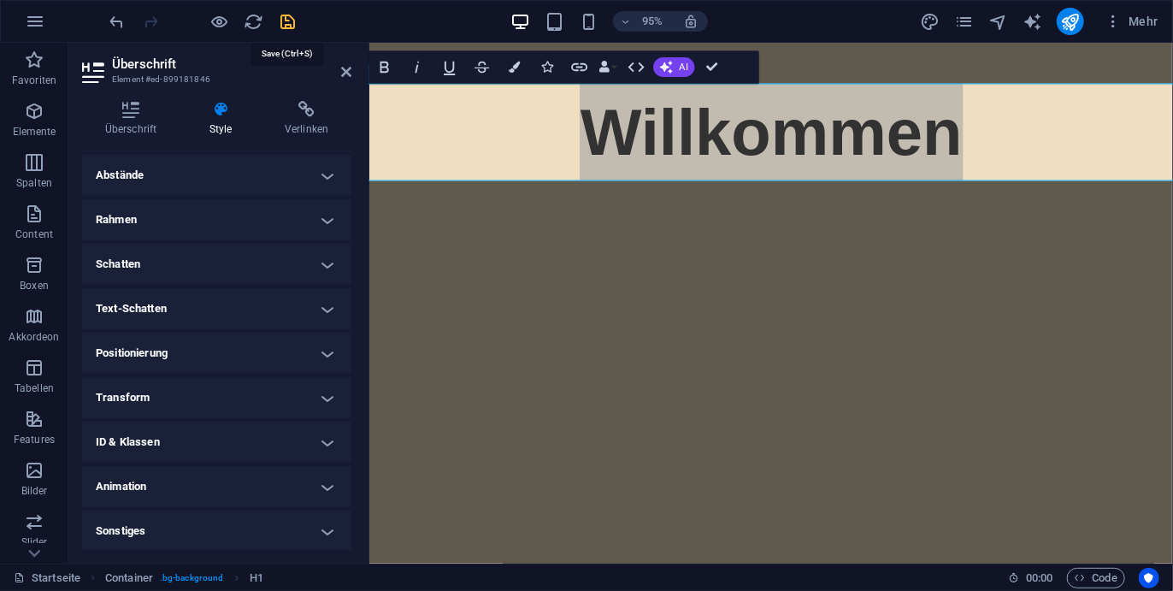
click at [296, 30] on icon "save" at bounding box center [289, 22] width 20 height 20
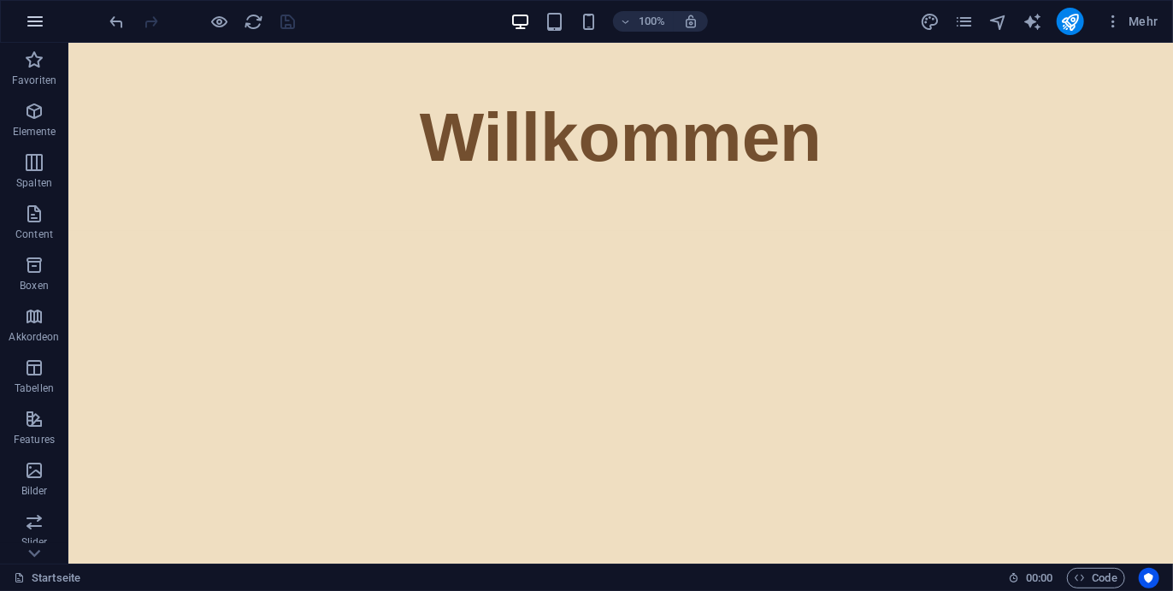
click at [35, 21] on icon "button" at bounding box center [35, 21] width 21 height 21
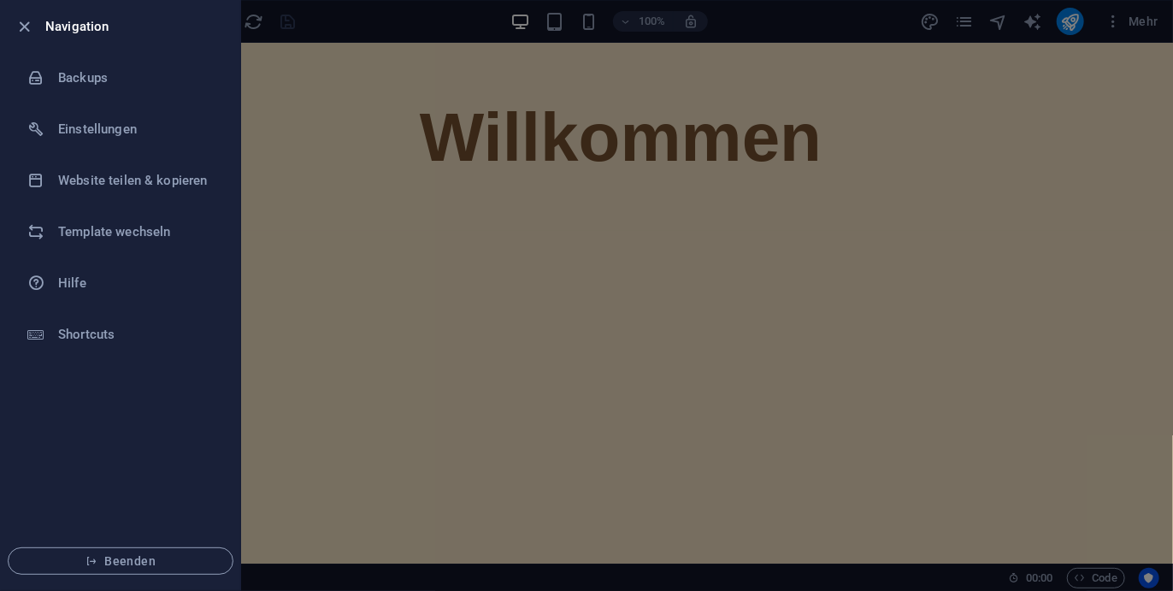
click at [296, 231] on div at bounding box center [586, 295] width 1173 height 591
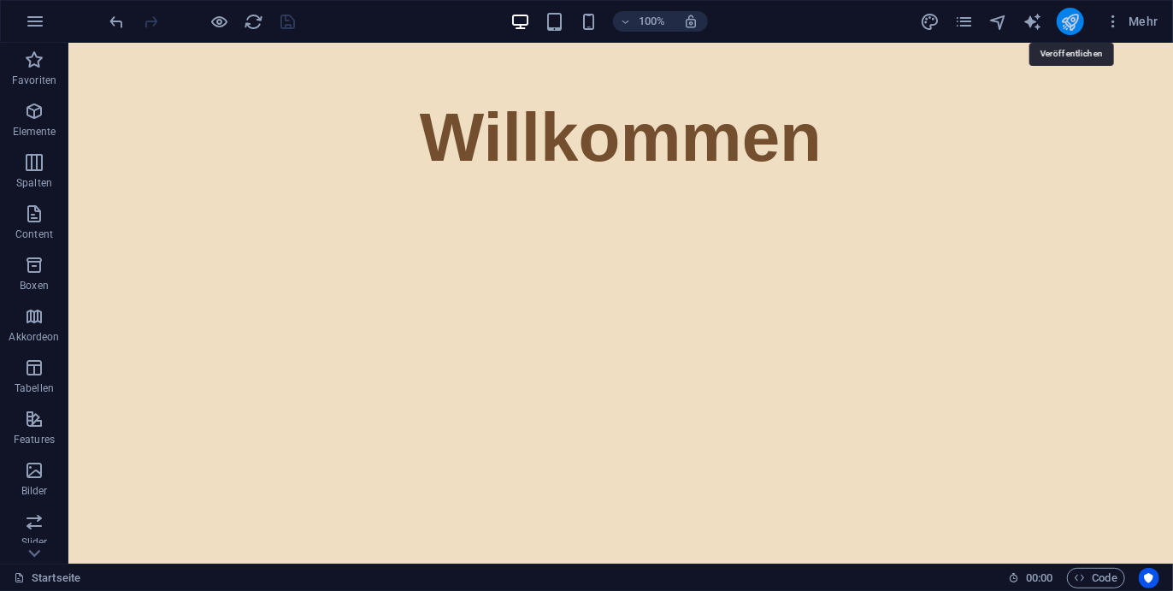
click at [1075, 16] on icon "publish" at bounding box center [1070, 22] width 20 height 20
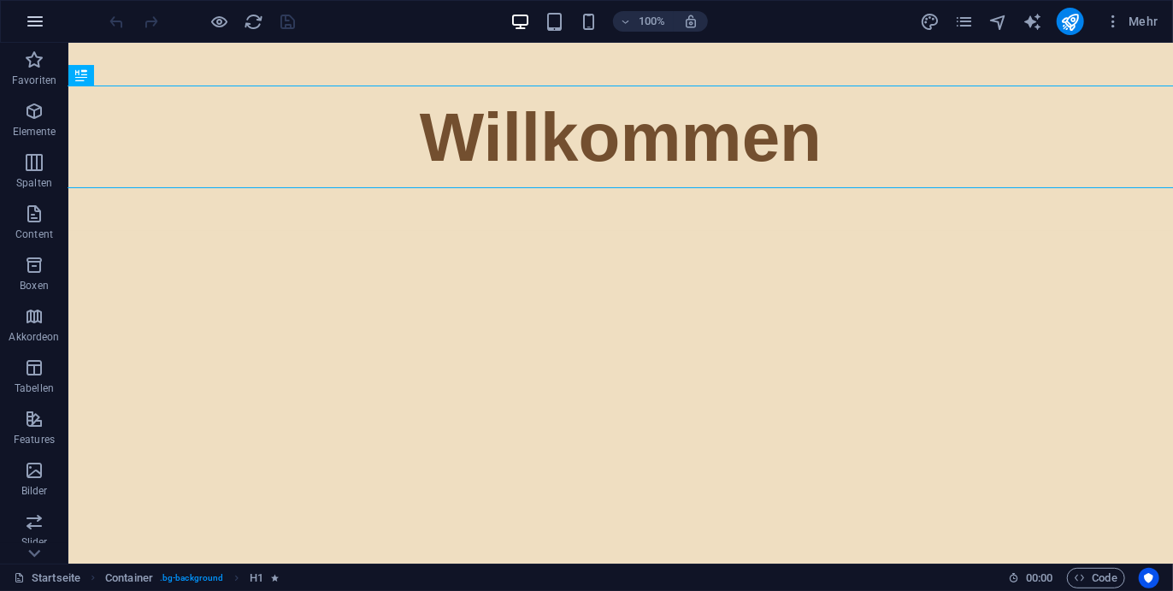
click at [34, 20] on icon "button" at bounding box center [35, 21] width 21 height 21
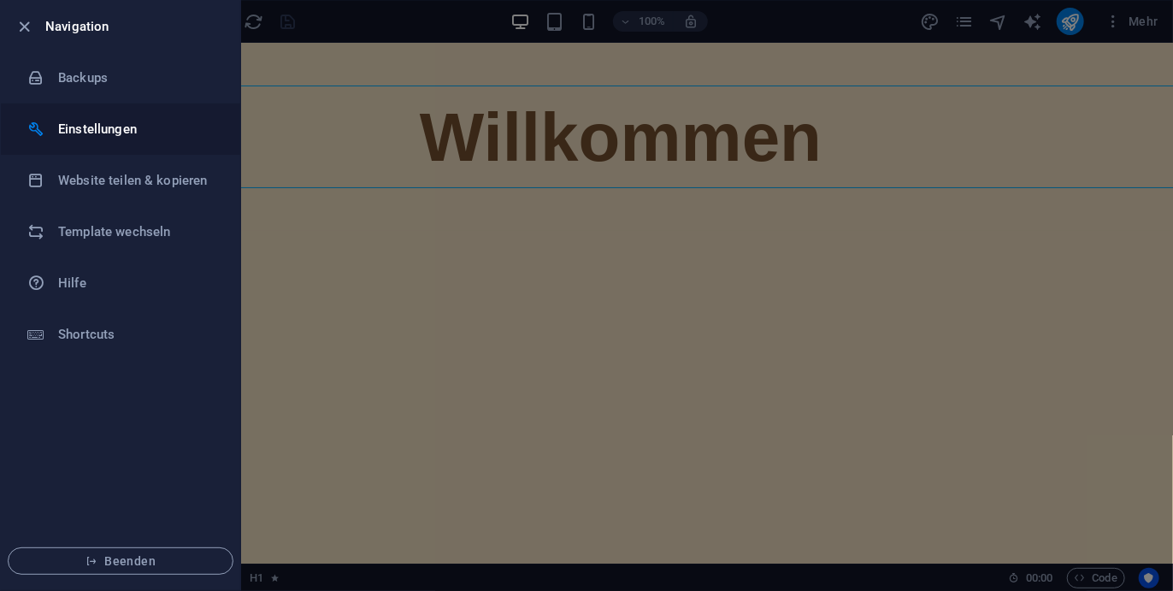
click at [130, 113] on li "Einstellungen" at bounding box center [120, 128] width 239 height 51
select select "de"
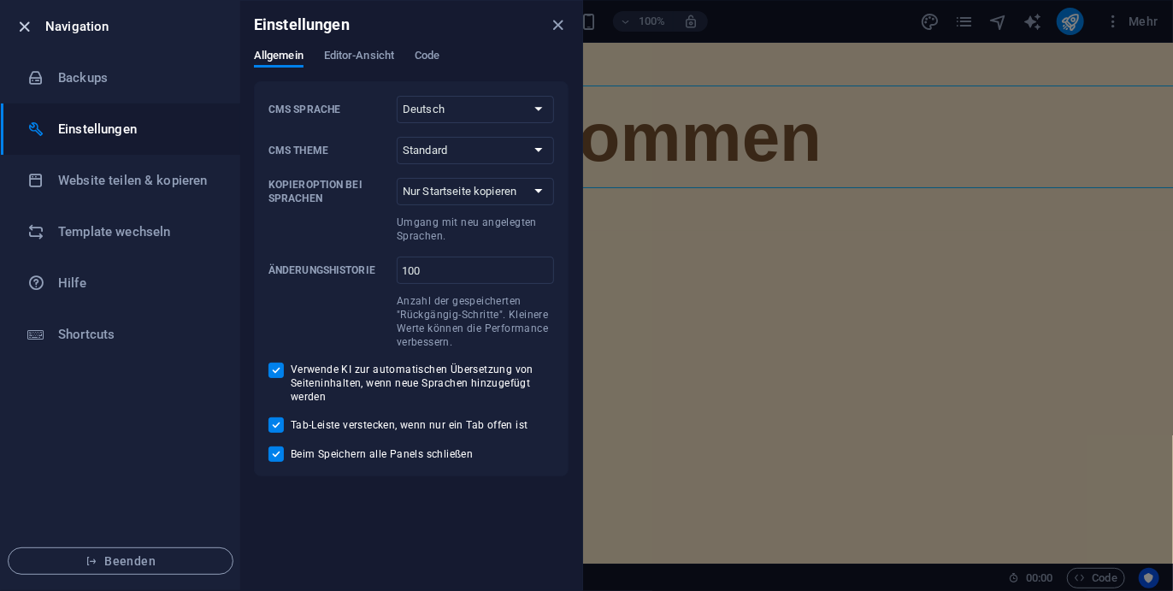
click at [15, 27] on icon "button" at bounding box center [25, 27] width 20 height 20
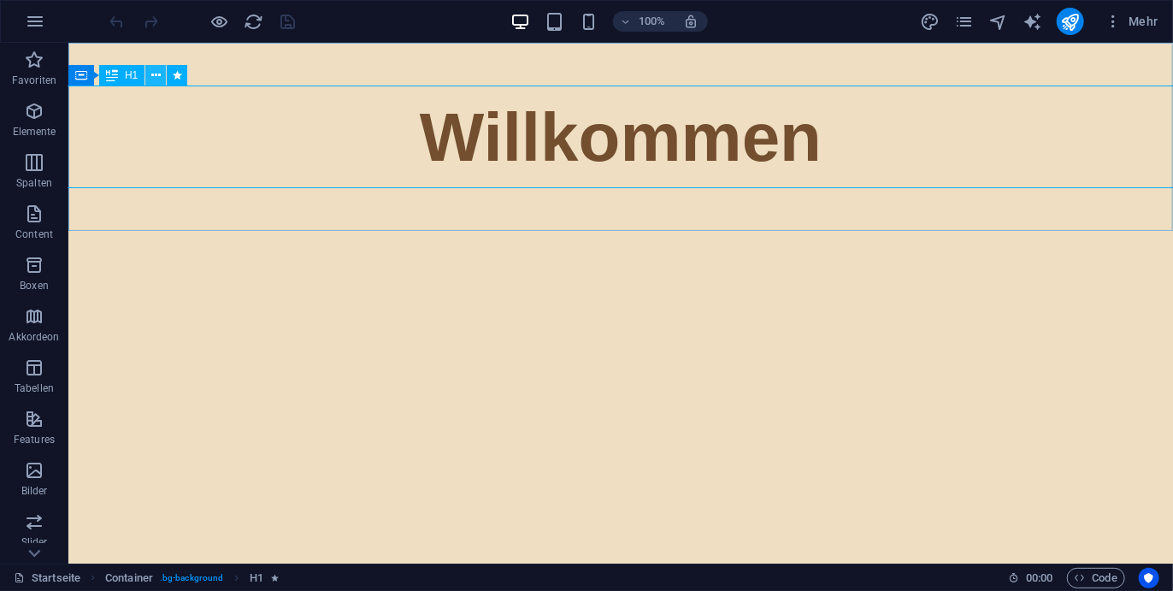
click at [149, 71] on button at bounding box center [155, 75] width 21 height 21
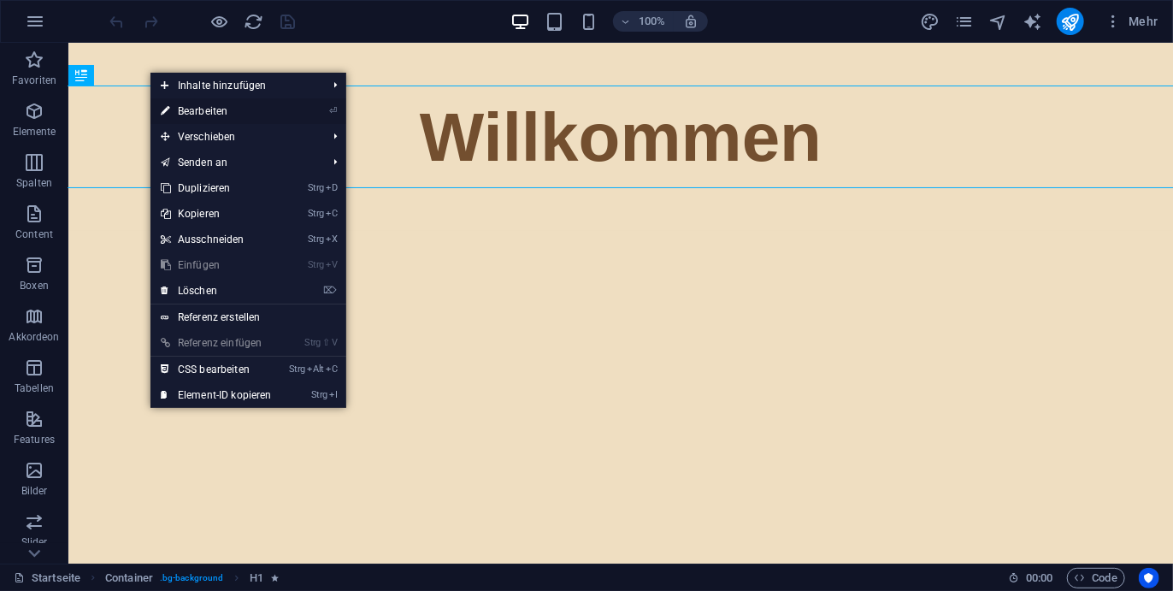
click at [198, 121] on link "⏎ Bearbeiten" at bounding box center [216, 111] width 132 height 26
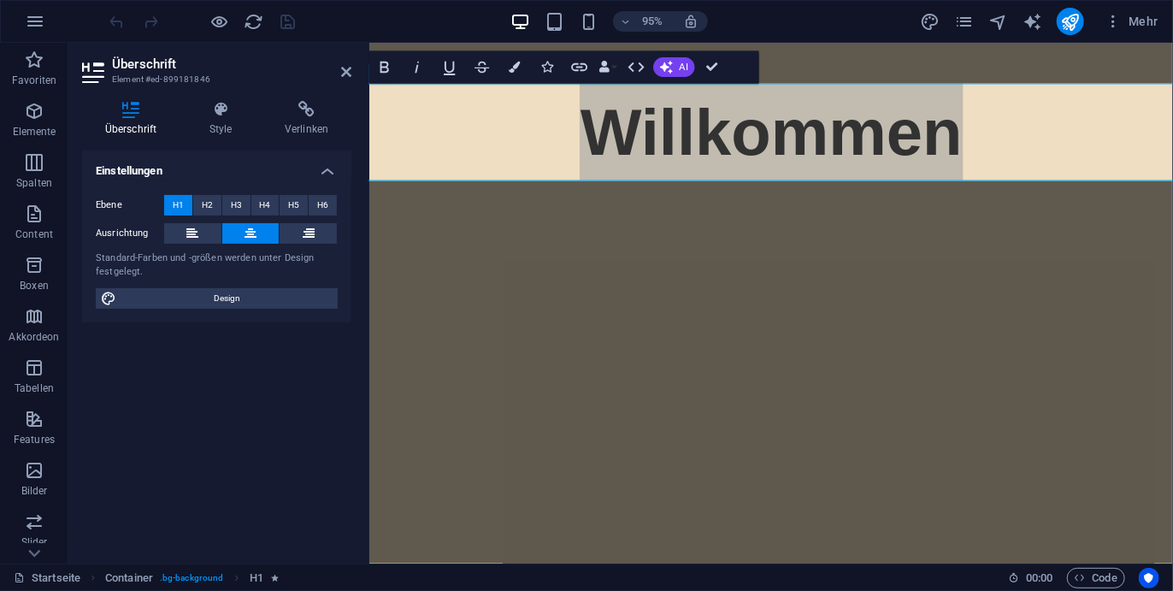
drag, startPoint x: 223, startPoint y: 124, endPoint x: 249, endPoint y: 276, distance: 154.3
click at [249, 276] on div "Überschrift Style Verlinken Einstellungen Ebene H1 H2 H3 H4 H5 H6 Ausrichtung S…" at bounding box center [216, 325] width 269 height 449
click at [237, 125] on h4 "Style" at bounding box center [223, 119] width 75 height 36
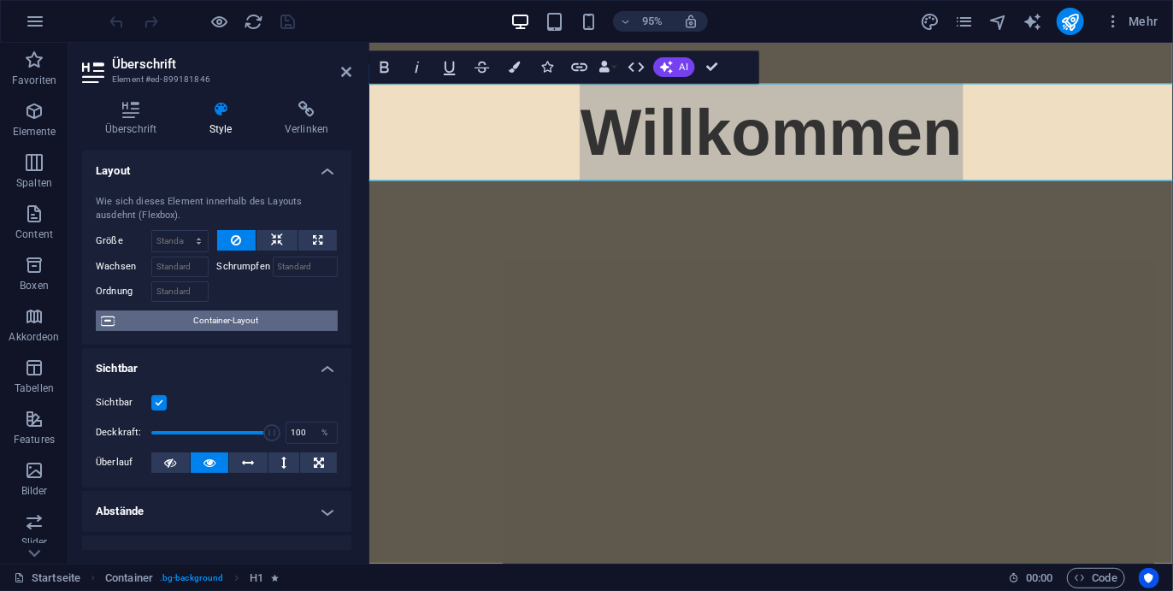
scroll to position [336, 0]
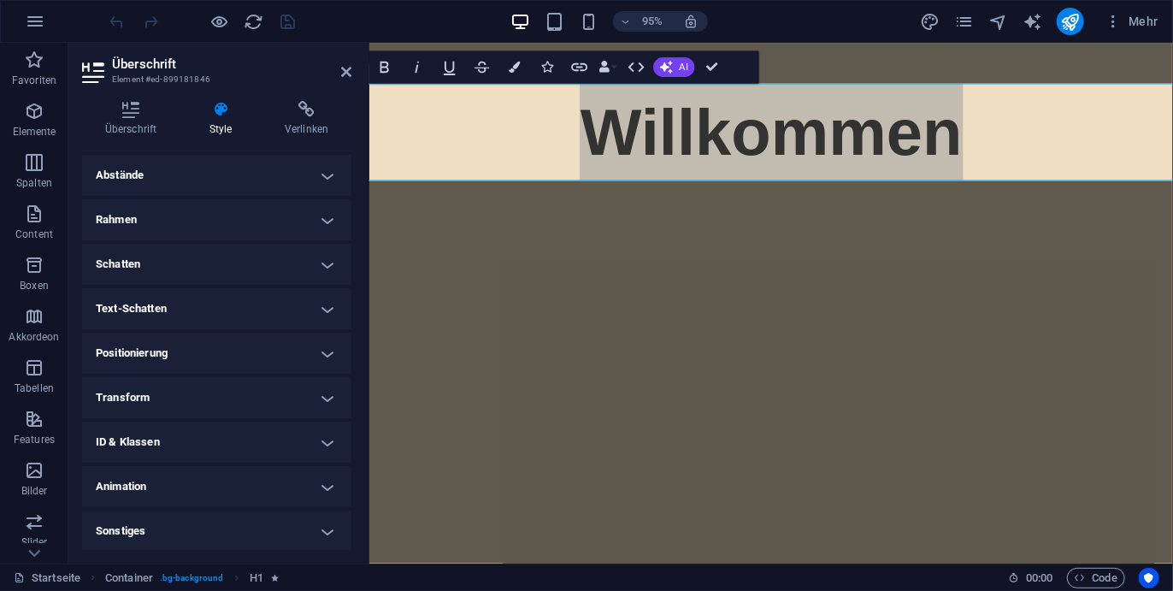
click at [258, 473] on h4 "Animation" at bounding box center [216, 486] width 269 height 41
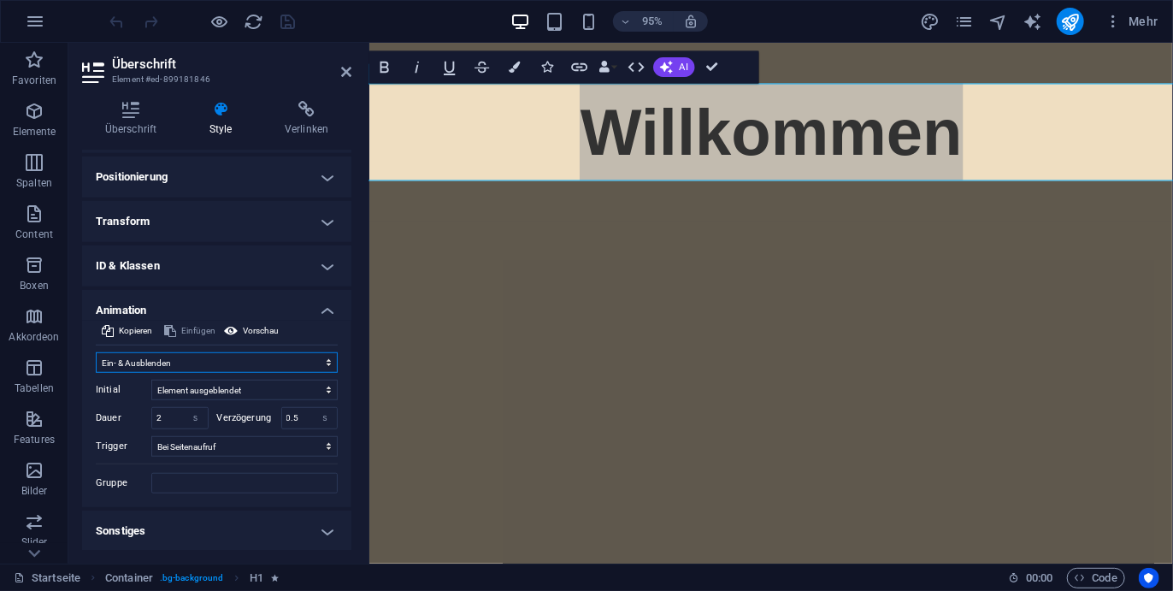
click at [254, 367] on select "Nicht animieren Ein- & Ausblenden Auf- & Zuklappen Rein- & Rauszoomen Von links…" at bounding box center [217, 362] width 242 height 21
click at [210, 368] on select "Nicht animieren Ein- & Ausblenden Auf- & Zuklappen Rein- & Rauszoomen Von links…" at bounding box center [217, 362] width 242 height 21
click at [193, 438] on select "Kein automatischer Auslöser Bei Seitenaufruf Element in Sichtbereich gescrollt" at bounding box center [244, 446] width 186 height 21
select select "scroll"
click at [151, 436] on select "Kein automatischer Auslöser Bei Seitenaufruf Element in Sichtbereich gescrollt" at bounding box center [244, 446] width 186 height 21
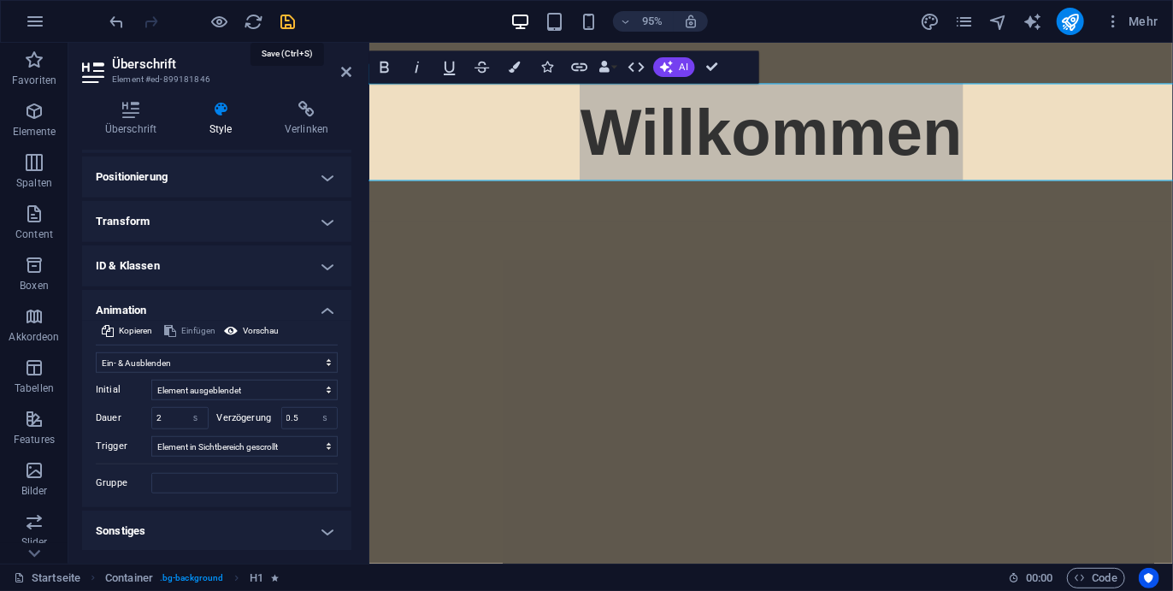
click at [286, 22] on icon "save" at bounding box center [289, 22] width 20 height 20
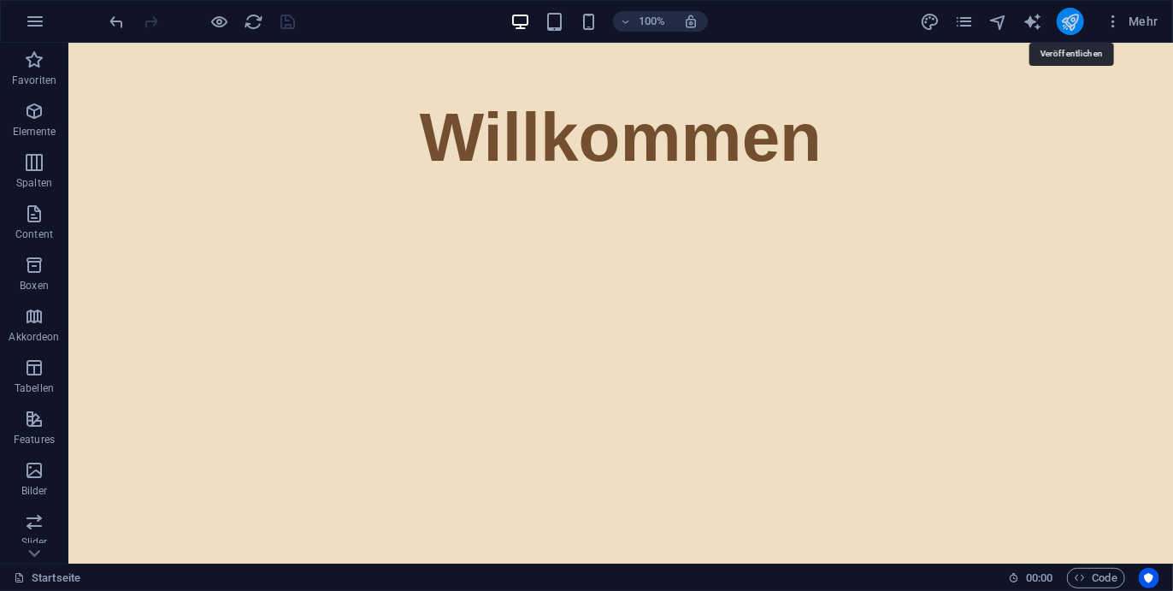
click at [1066, 23] on icon "publish" at bounding box center [1070, 22] width 20 height 20
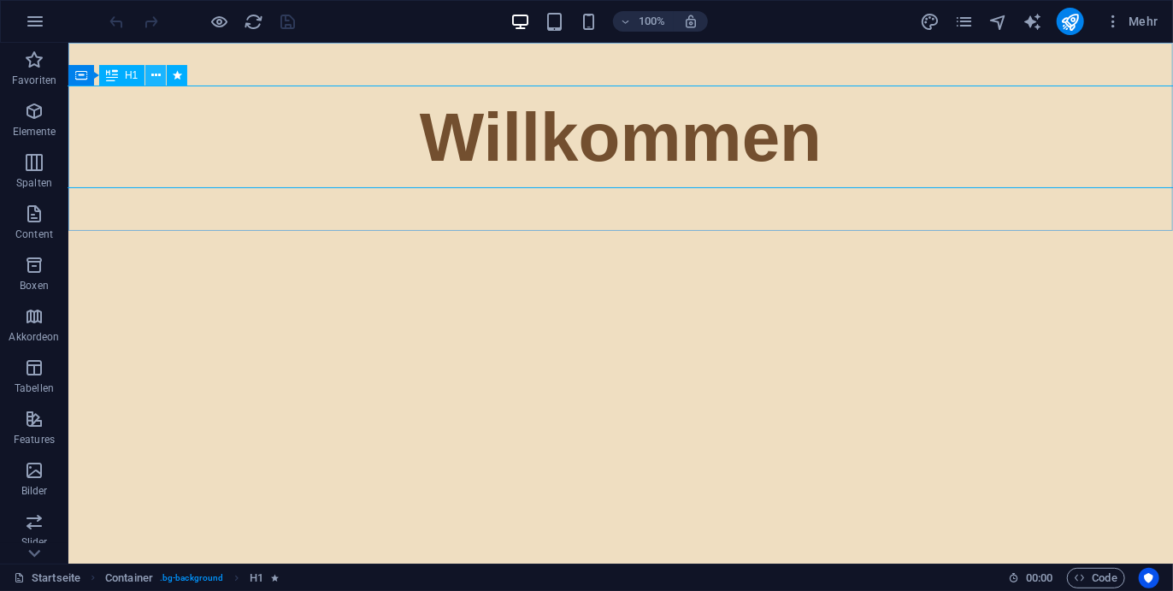
click at [161, 74] on button at bounding box center [155, 75] width 21 height 21
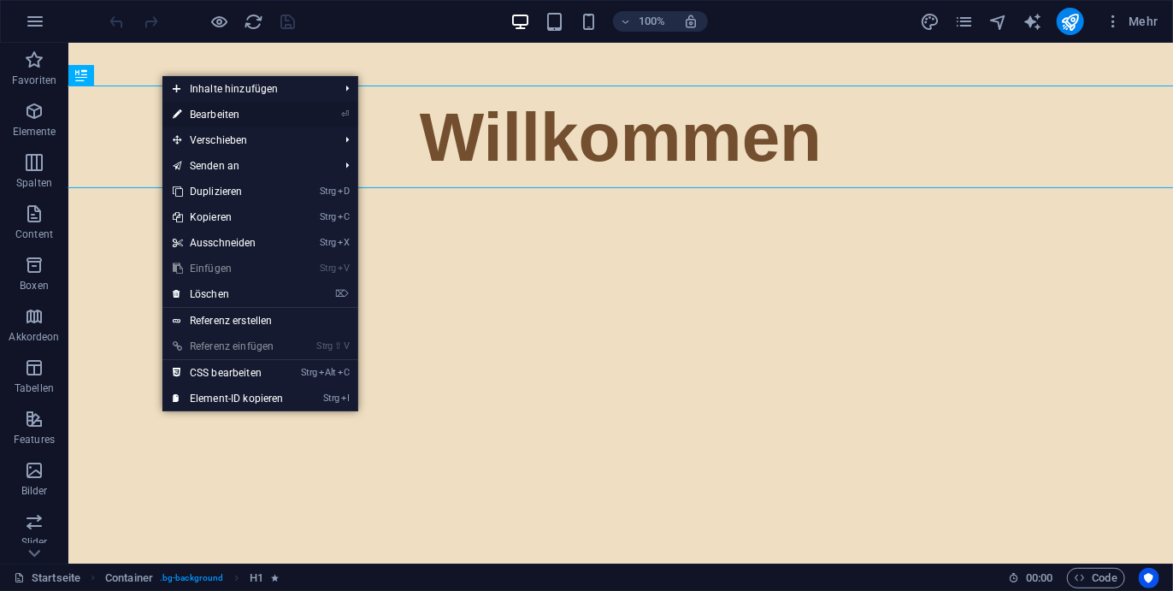
click at [221, 116] on link "⏎ Bearbeiten" at bounding box center [228, 115] width 132 height 26
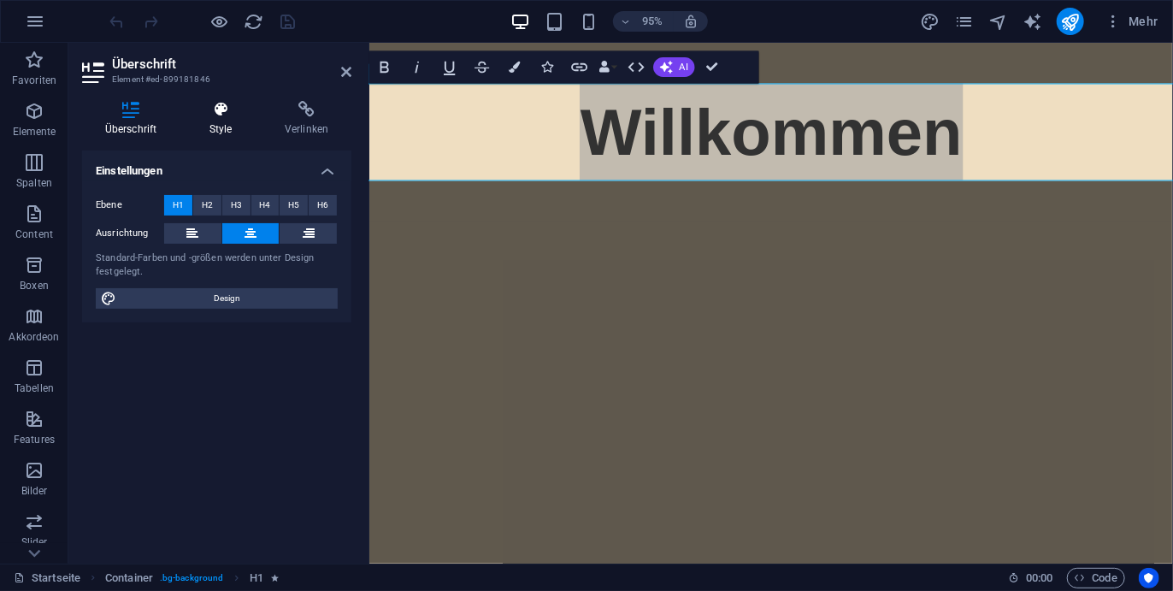
click at [212, 115] on icon at bounding box center [220, 109] width 68 height 17
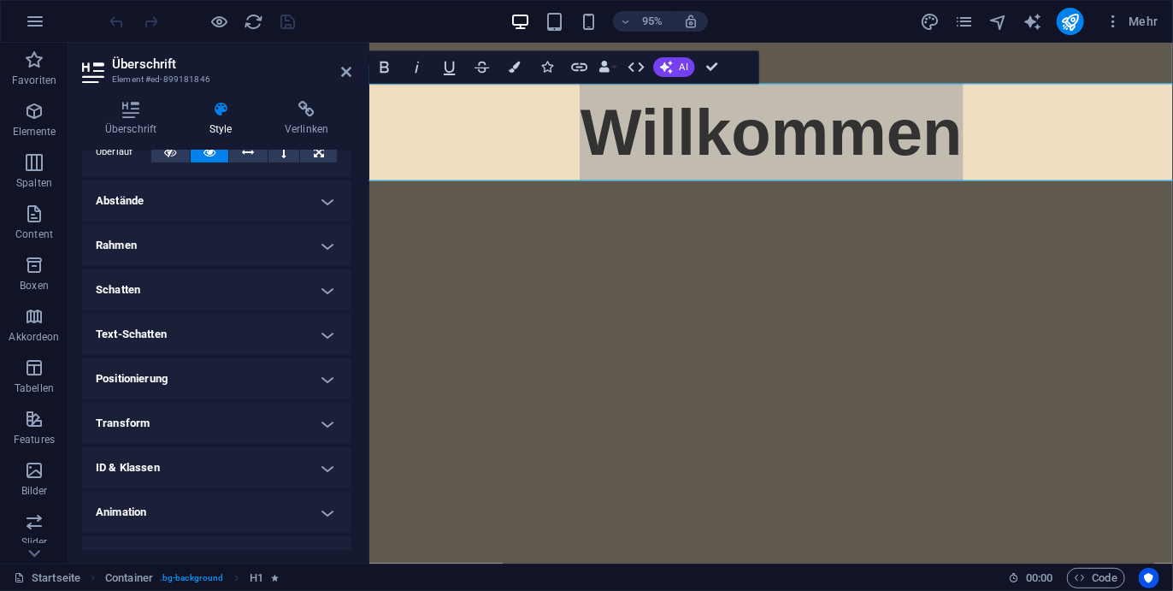
scroll to position [336, 0]
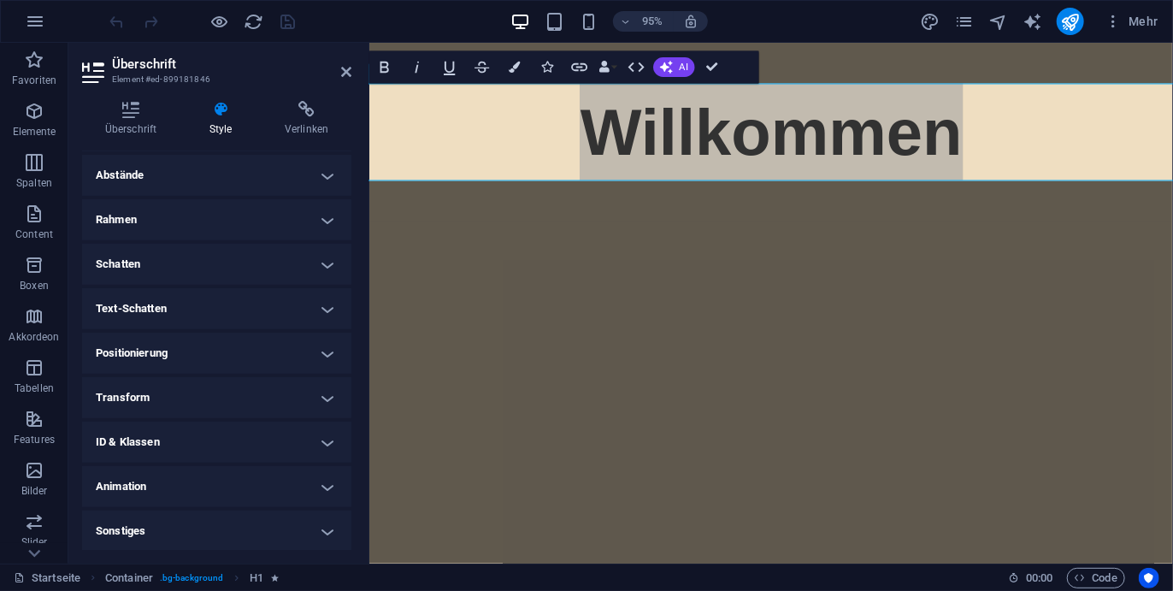
click at [232, 486] on h4 "Animation" at bounding box center [216, 486] width 269 height 41
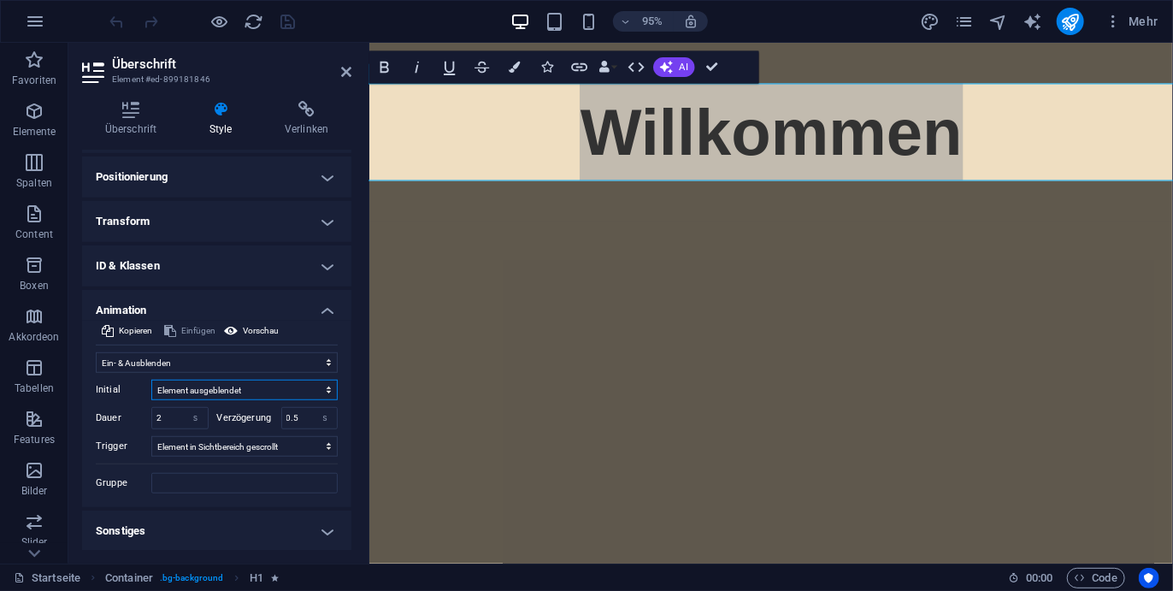
click at [242, 382] on select "Element ausgeblendet Element eingeblendet" at bounding box center [244, 390] width 186 height 21
click at [245, 389] on select "Element ausgeblendet Element eingeblendet" at bounding box center [244, 390] width 186 height 21
click at [219, 449] on select "Kein automatischer Auslöser Bei Seitenaufruf Element in Sichtbereich gescrollt" at bounding box center [244, 446] width 186 height 21
select select "onload"
click at [151, 436] on select "Kein automatischer Auslöser Bei Seitenaufruf Element in Sichtbereich gescrollt" at bounding box center [244, 446] width 186 height 21
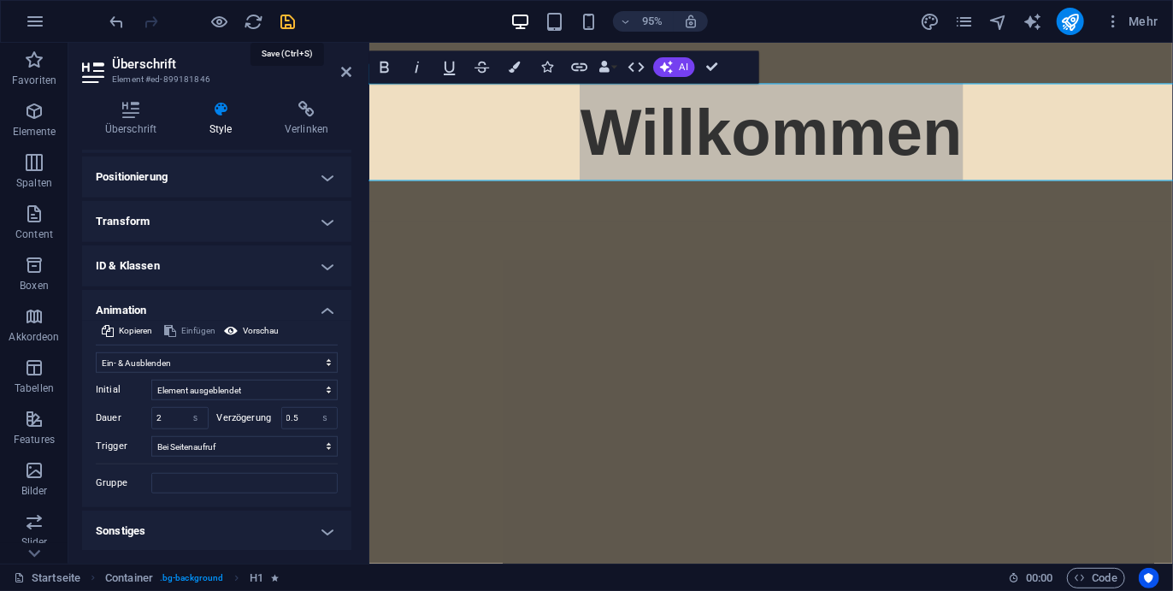
click at [294, 30] on icon "save" at bounding box center [289, 22] width 20 height 20
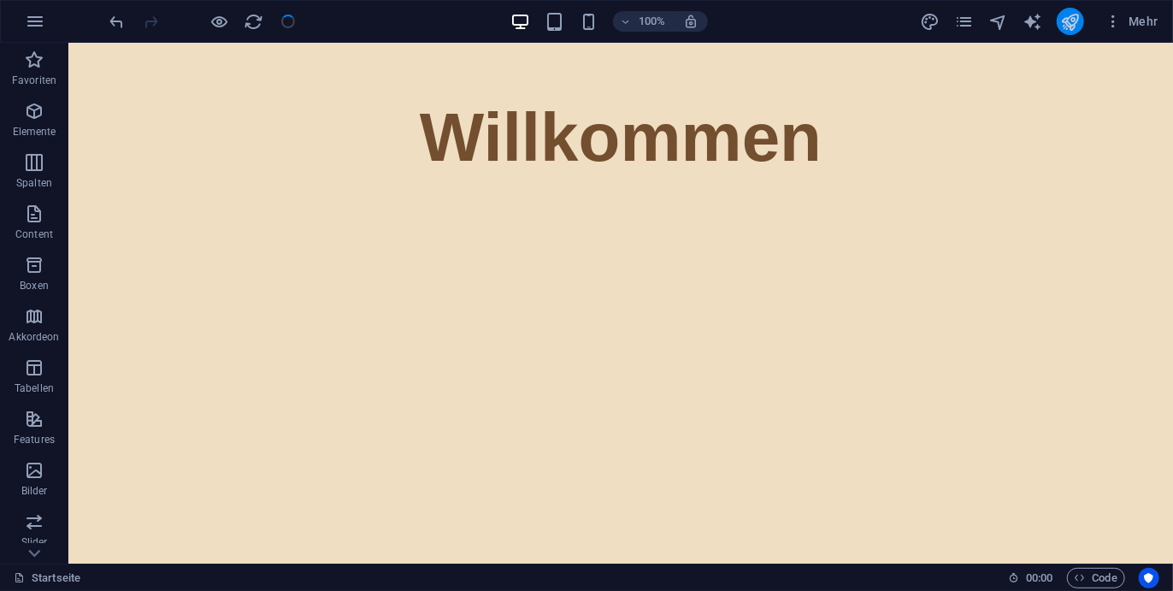
click at [1082, 22] on button "publish" at bounding box center [1070, 21] width 27 height 27
click at [1064, 10] on button "publish" at bounding box center [1070, 21] width 27 height 27
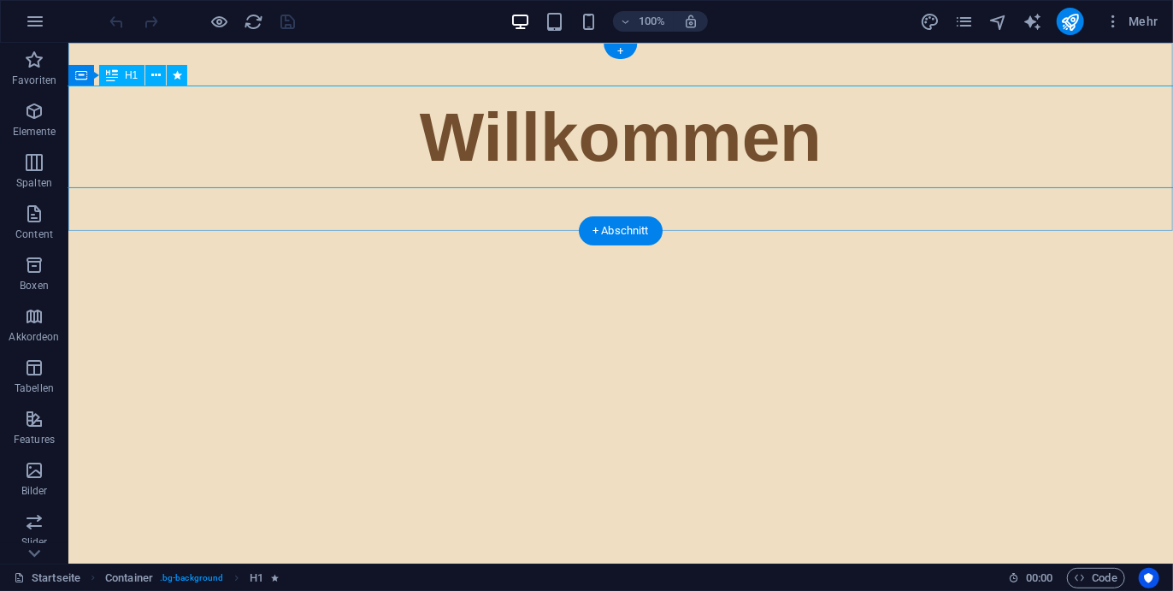
click at [424, 135] on div "Willkommen" at bounding box center [620, 136] width 1614 height 103
click at [162, 68] on button at bounding box center [155, 75] width 21 height 21
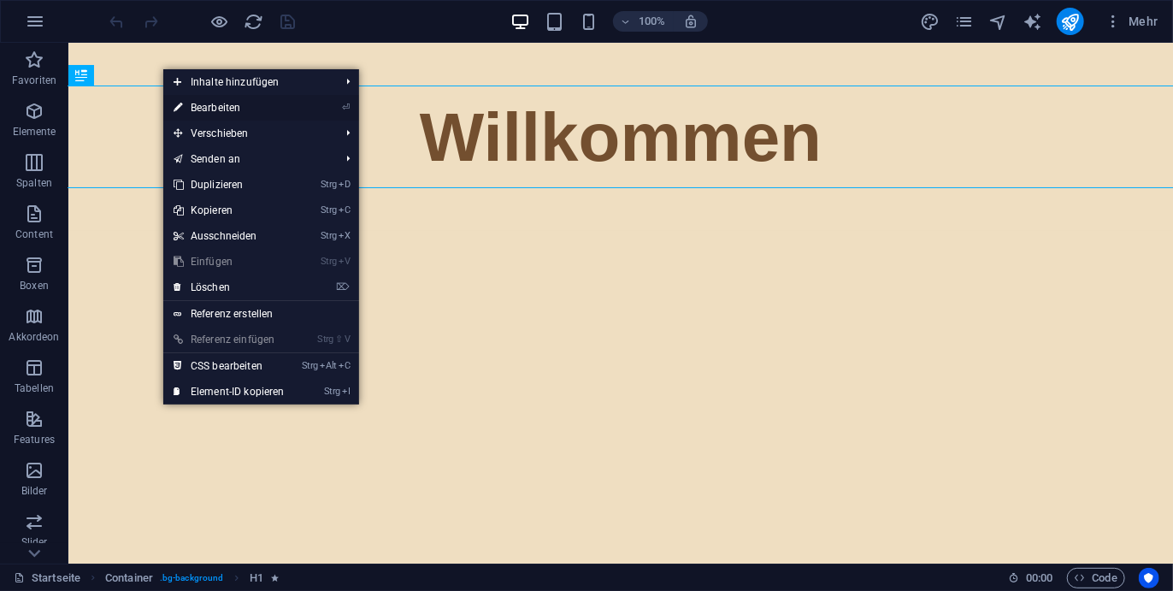
click at [192, 101] on link "⏎ Bearbeiten" at bounding box center [229, 108] width 132 height 26
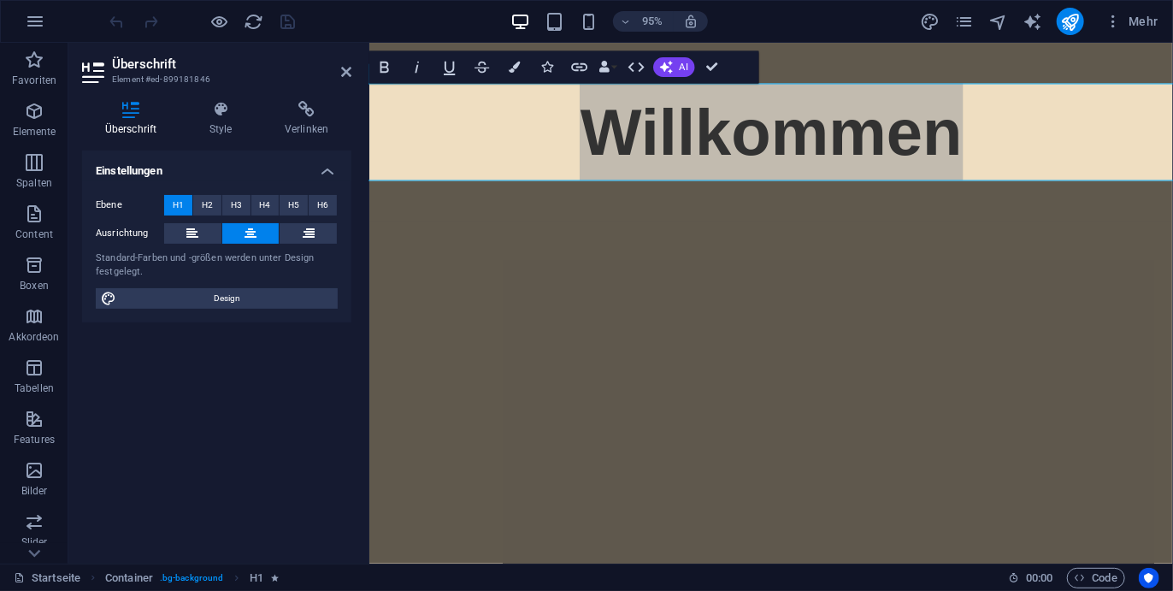
click at [216, 136] on h4 "Style" at bounding box center [223, 119] width 75 height 36
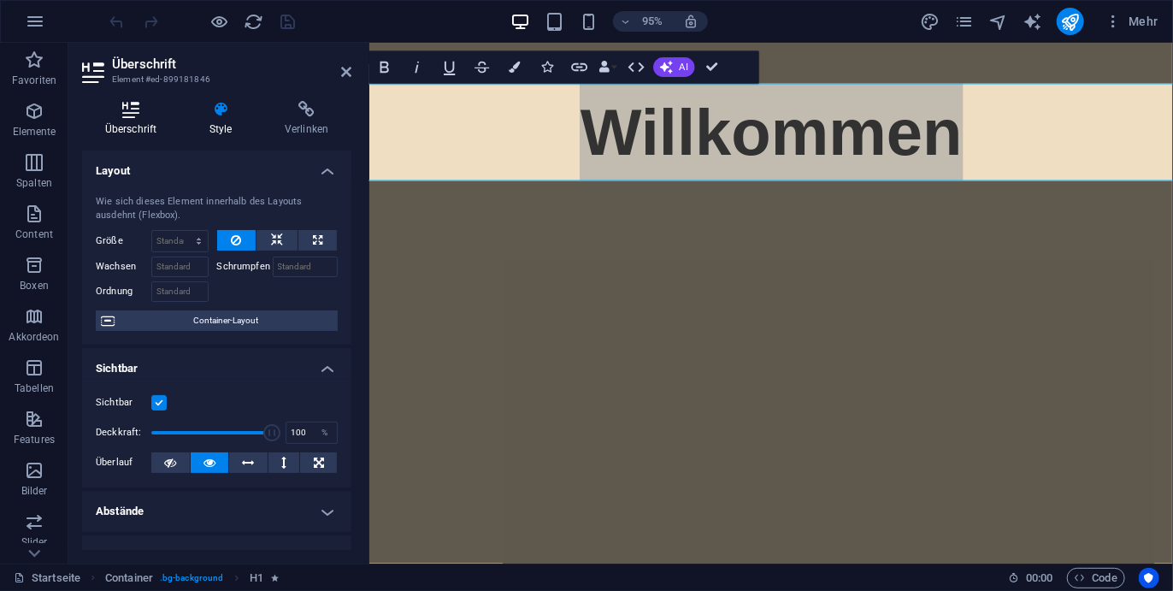
click at [160, 108] on icon at bounding box center [130, 109] width 97 height 17
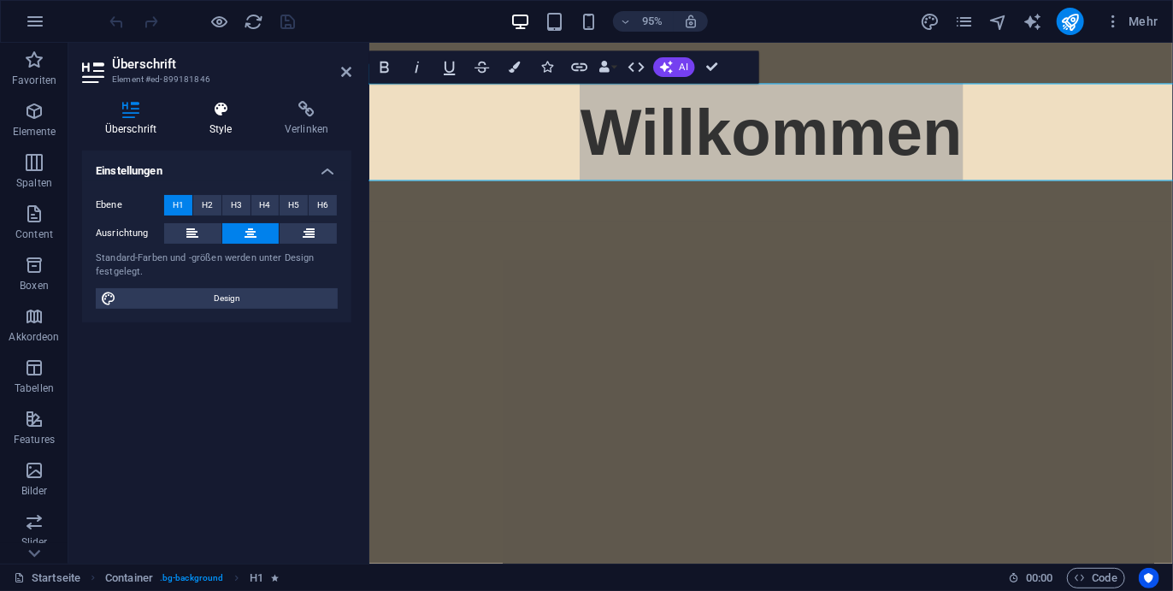
click at [215, 115] on icon at bounding box center [220, 109] width 68 height 17
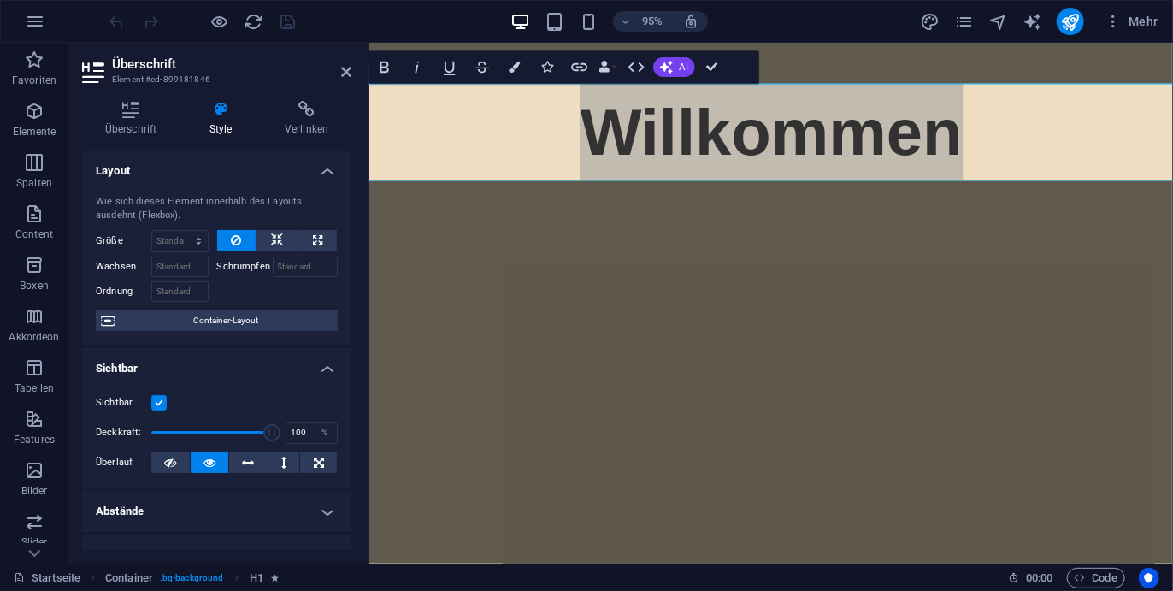
scroll to position [336, 0]
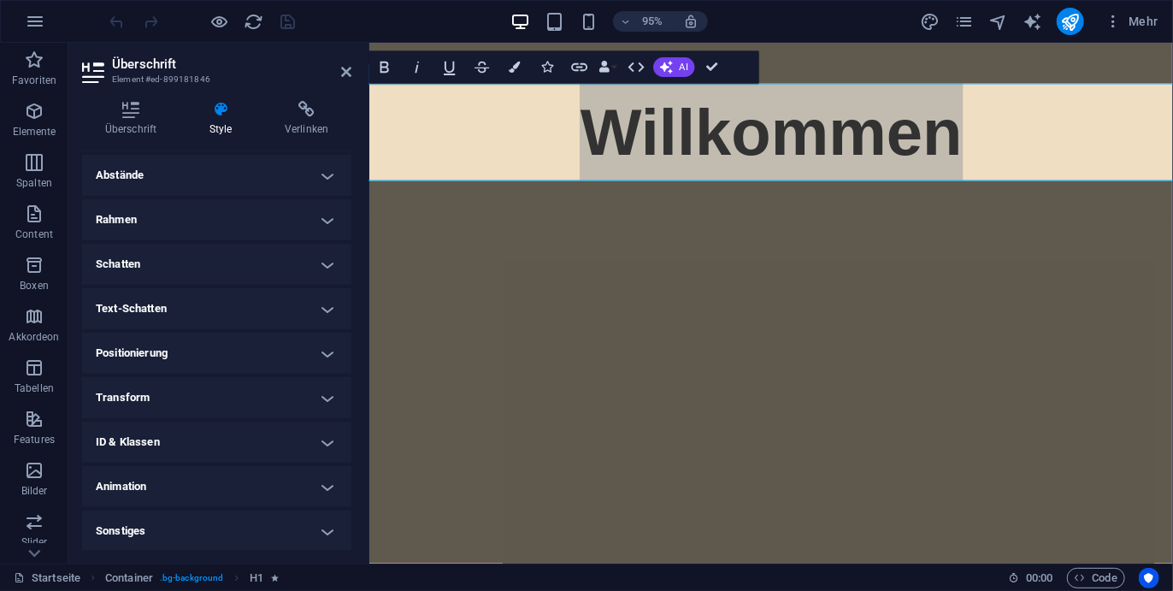
click at [188, 490] on h4 "Animation" at bounding box center [216, 486] width 269 height 41
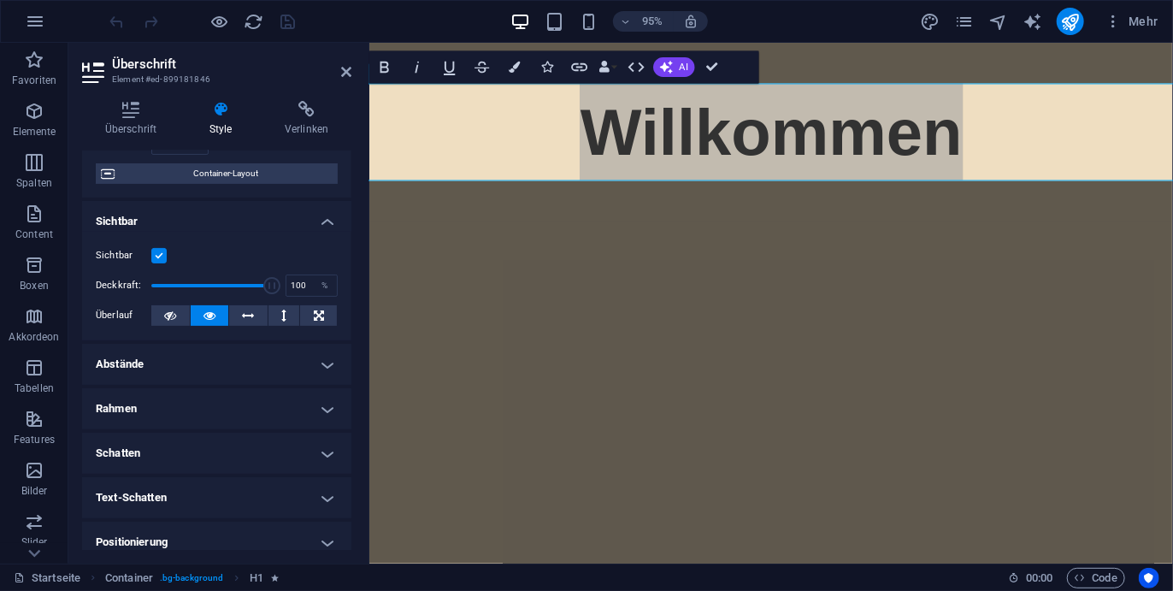
scroll to position [133, 0]
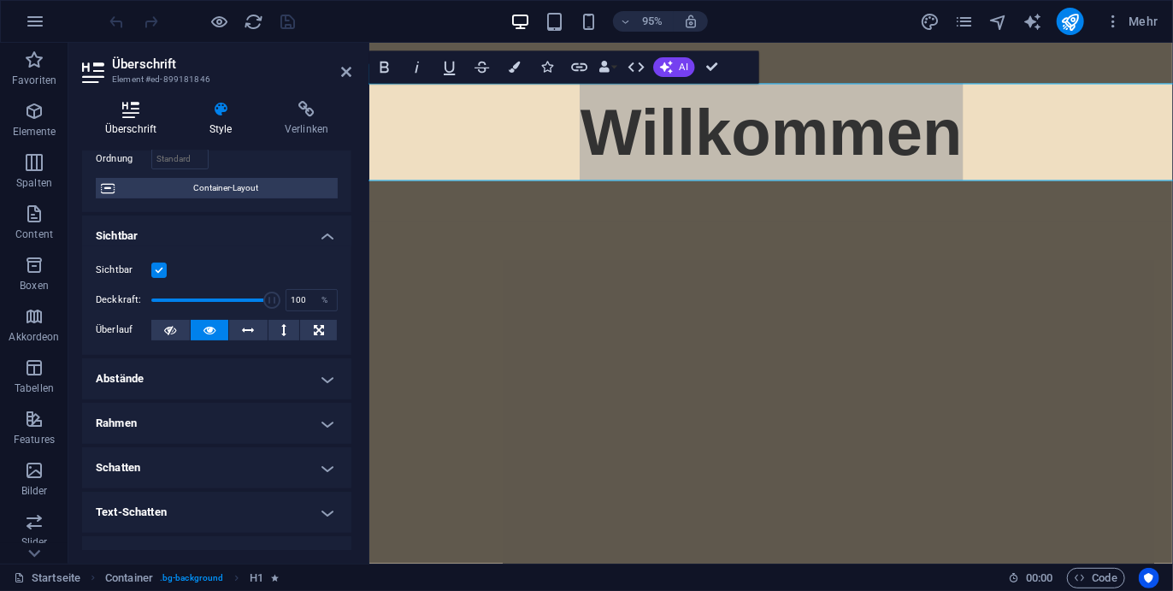
click at [122, 121] on h4 "Überschrift" at bounding box center [134, 119] width 104 height 36
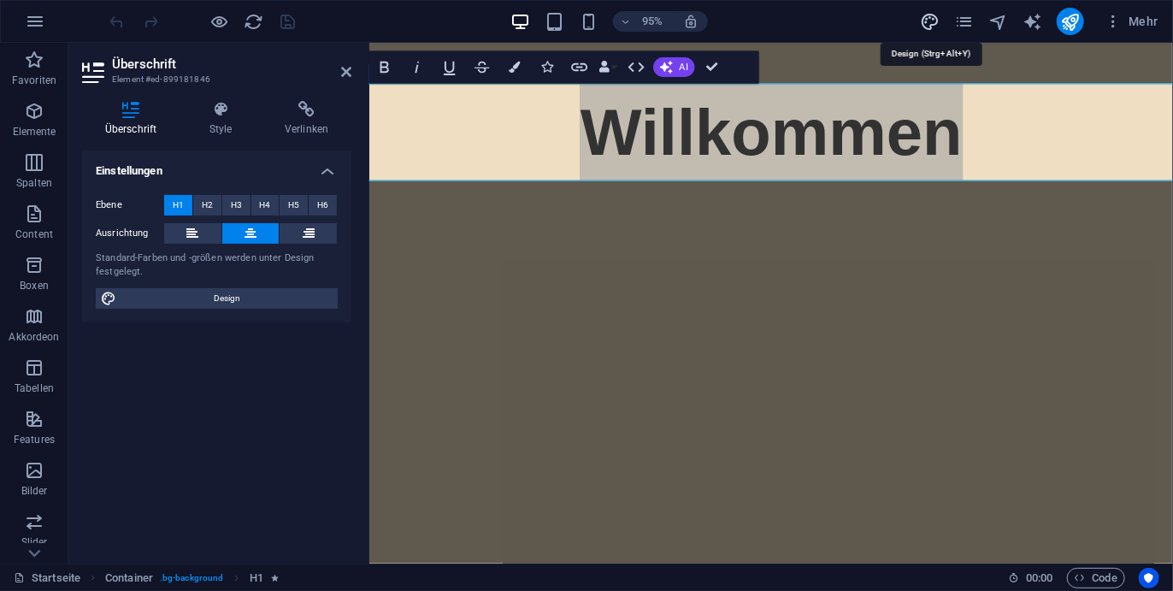
click at [930, 17] on icon "design" at bounding box center [930, 22] width 20 height 20
select select "700"
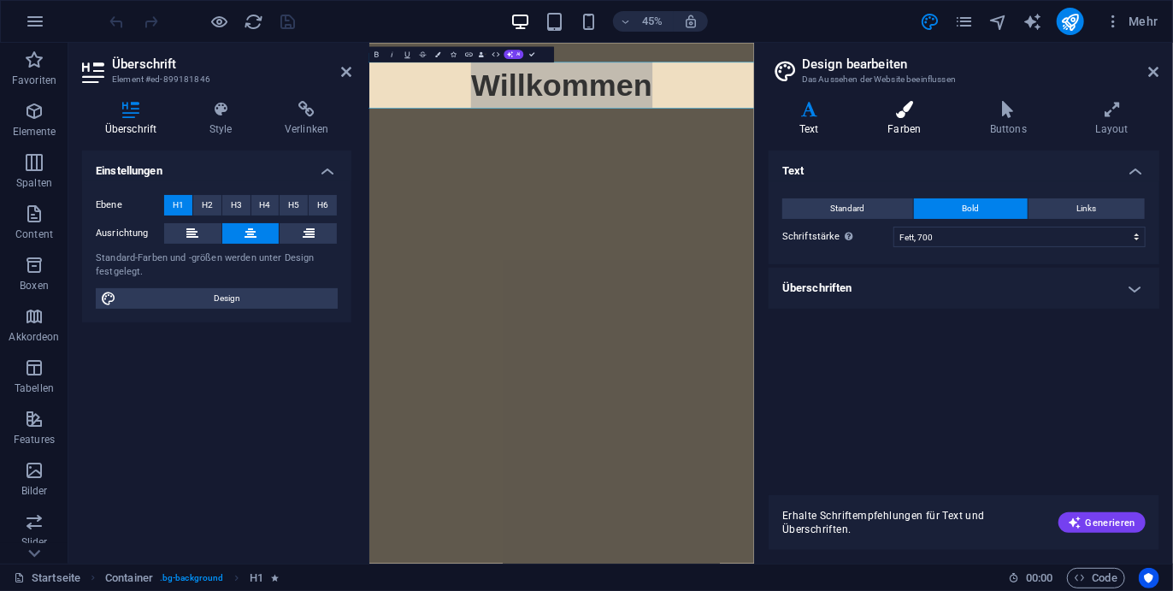
click at [905, 104] on icon at bounding box center [905, 109] width 96 height 17
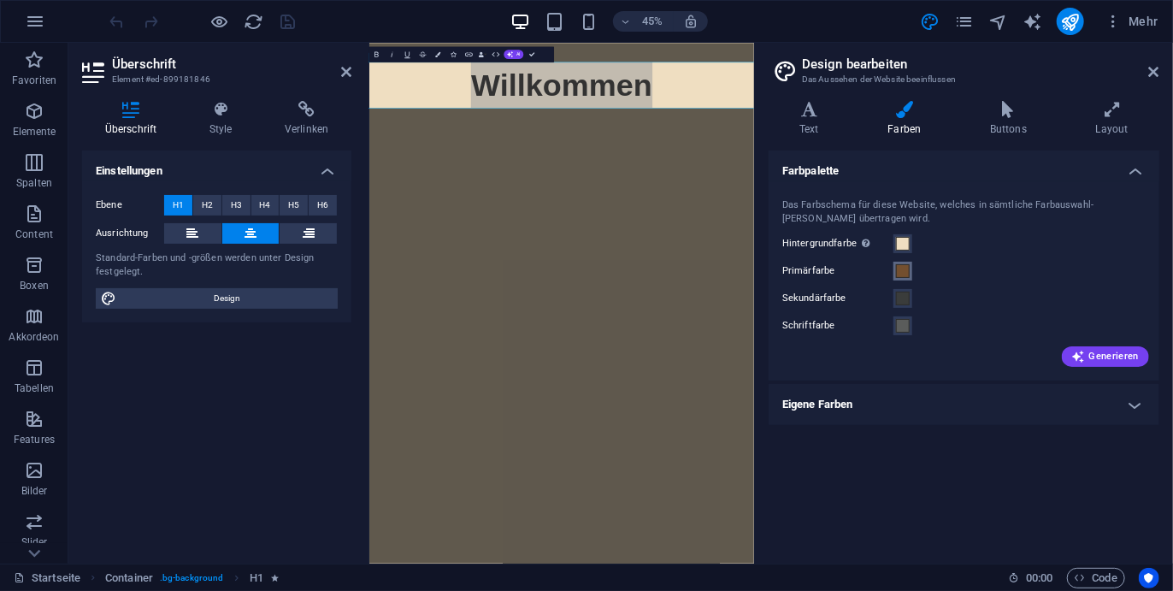
click at [899, 273] on span at bounding box center [903, 271] width 14 height 14
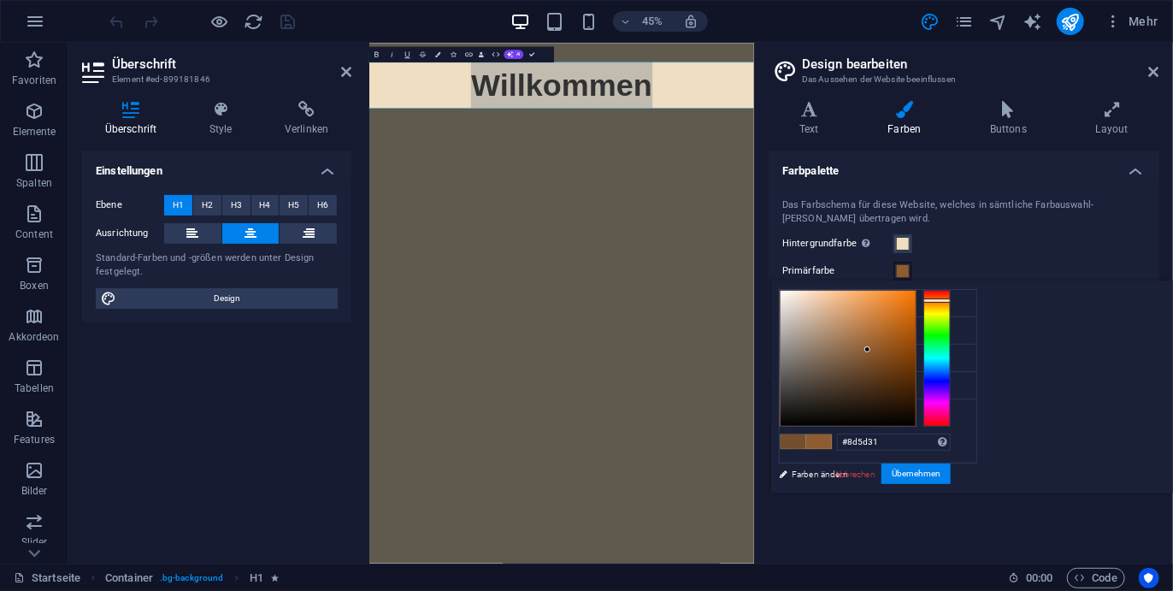
drag, startPoint x: 1074, startPoint y: 363, endPoint x: 1082, endPoint y: 349, distance: 16.4
click at [870, 349] on div at bounding box center [867, 349] width 6 height 6
type input "#915f32"
click at [870, 347] on div at bounding box center [867, 348] width 6 height 6
click at [959, 461] on div "#915f32 Unterstützte Formate: #0852ed rgb(8, 82, 237) rgba(8, 82, 237, 90%) hsv…" at bounding box center [864, 511] width 189 height 460
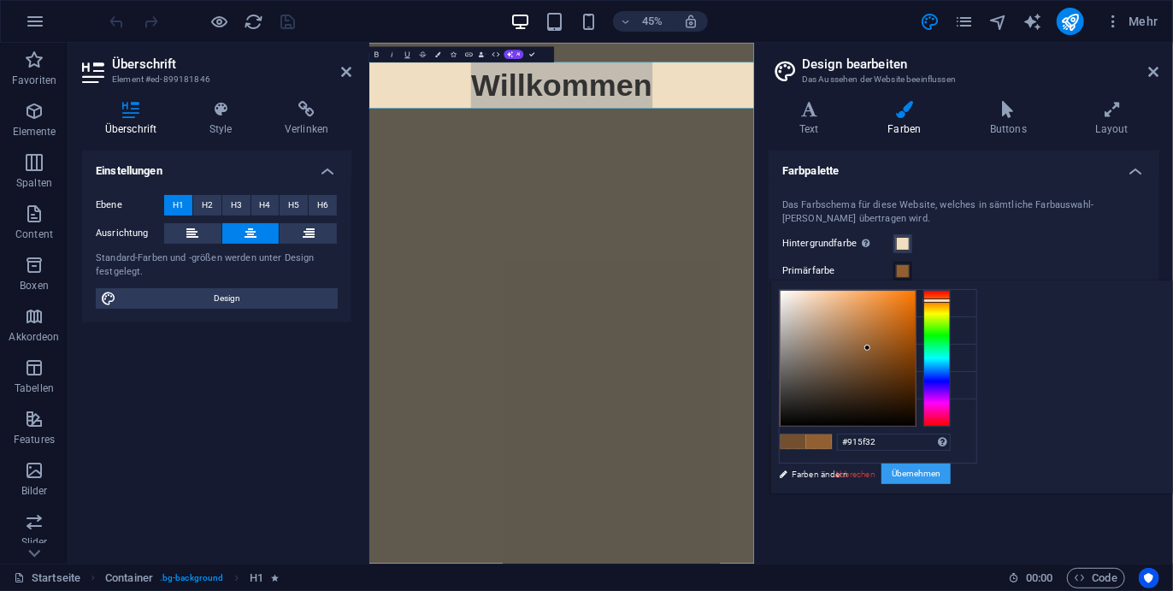
click at [951, 478] on button "Übernehmen" at bounding box center [915, 473] width 69 height 21
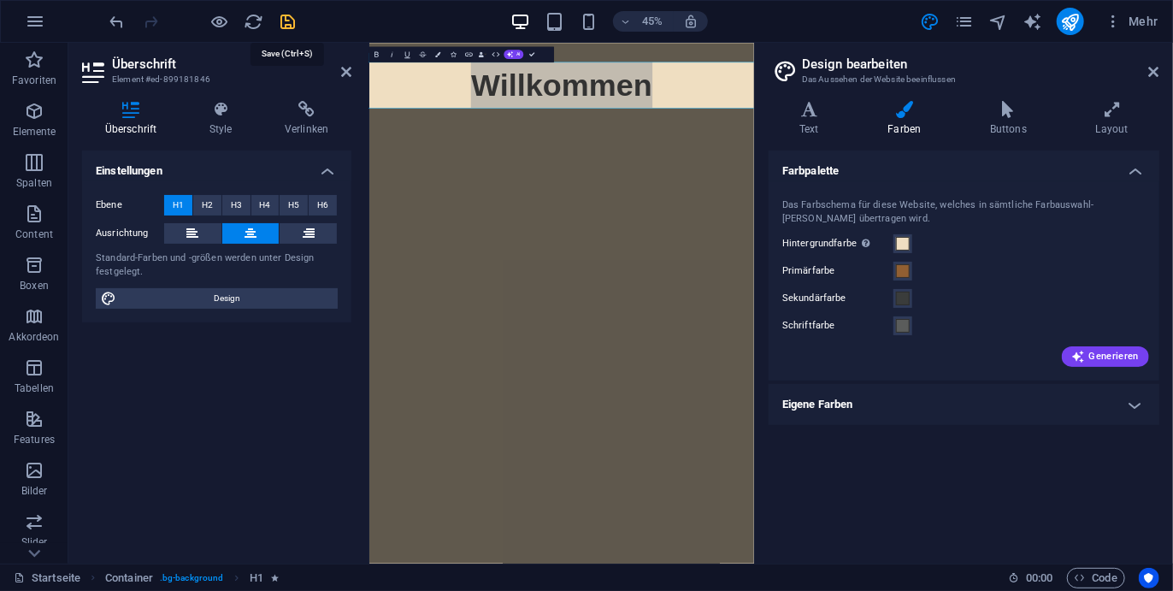
click at [283, 21] on icon "save" at bounding box center [289, 22] width 20 height 20
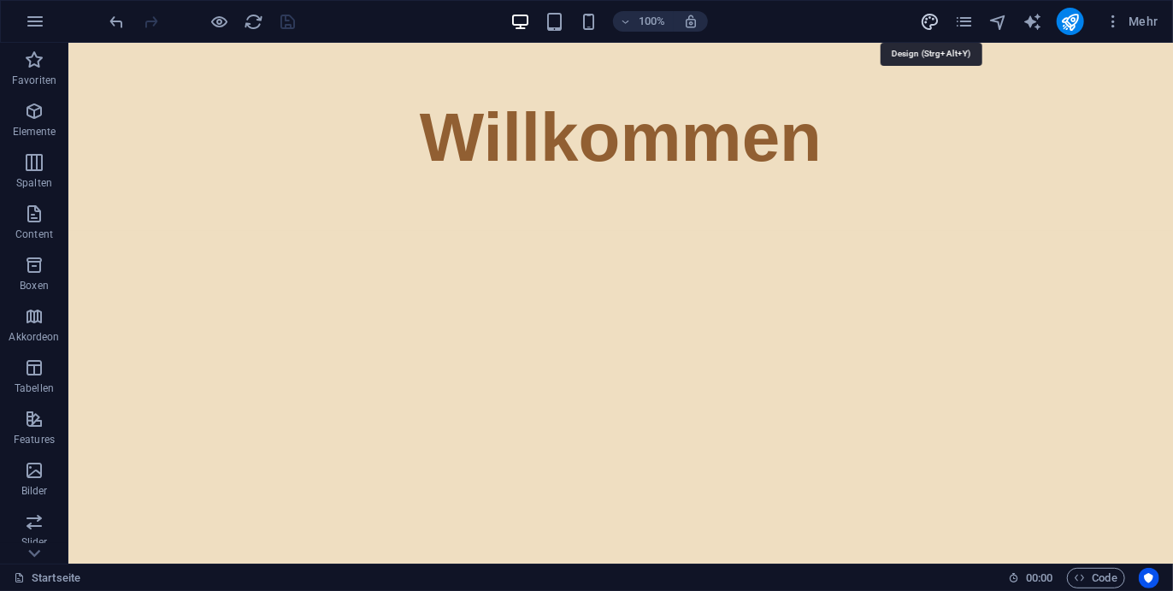
click at [931, 25] on icon "design" at bounding box center [930, 22] width 20 height 20
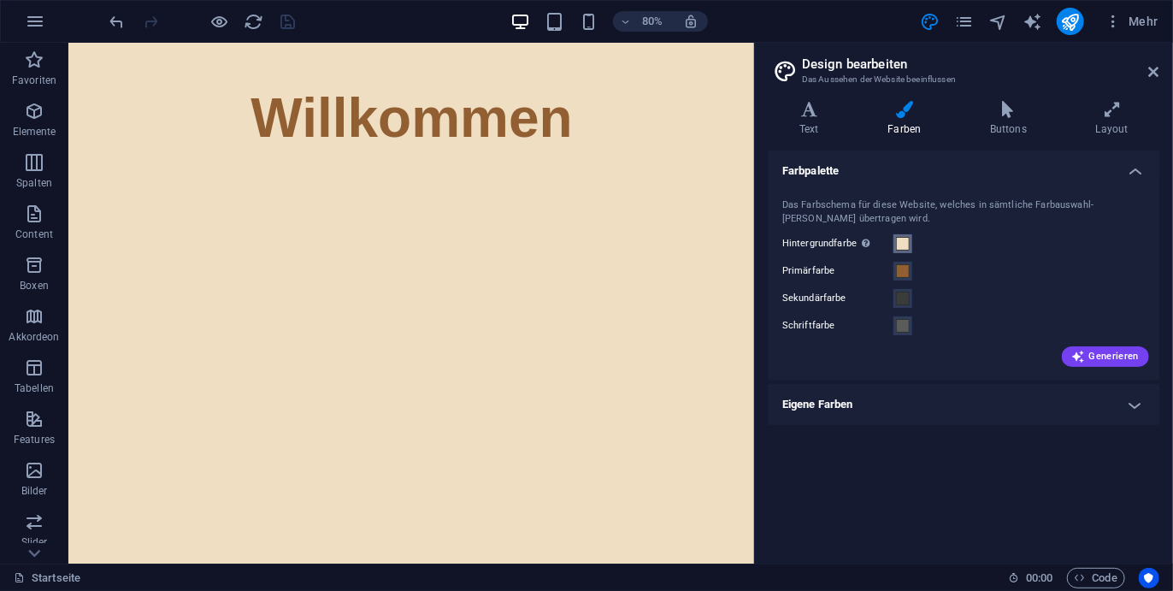
click at [899, 234] on button "Hintergrundfarbe Nur sichtbar, wenn er nicht von Hintergünden überlagert wird." at bounding box center [902, 243] width 19 height 19
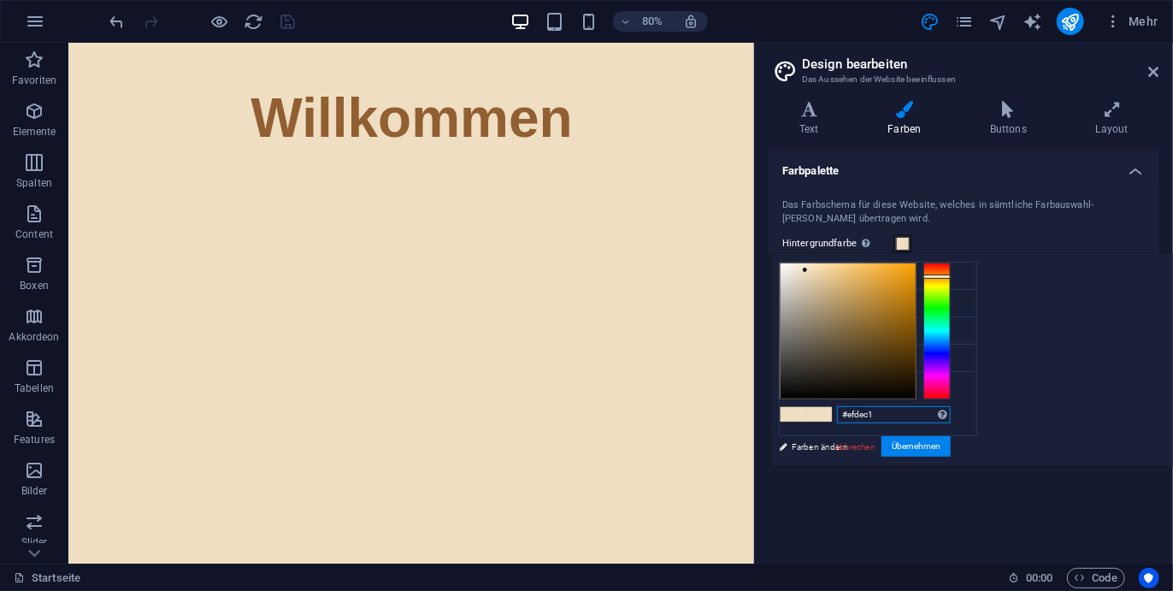
drag, startPoint x: 1093, startPoint y: 410, endPoint x: 1040, endPoint y: 408, distance: 53.0
click at [959, 408] on div "#efdec1 Unterstützte Formate: #0852ed rgb(8, 82, 237) rgba(8, 82, 237, 90%) hsv…" at bounding box center [864, 484] width 189 height 460
click at [845, 290] on li "Primärfarbe #915f32" at bounding box center [878, 303] width 197 height 27
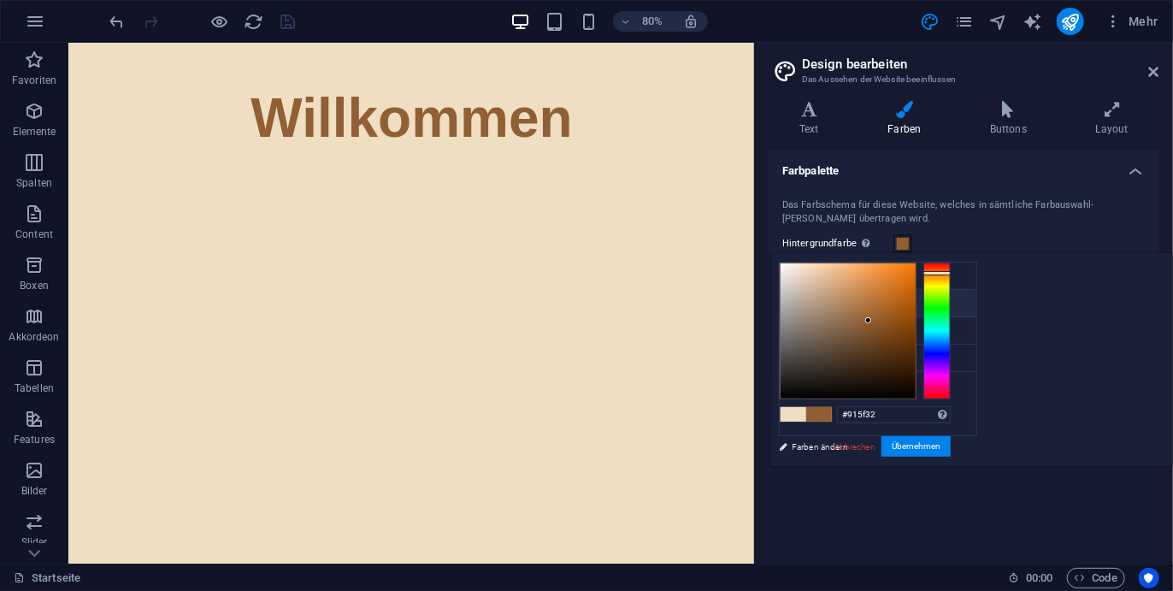
click at [845, 290] on li "Primärfarbe #915f32" at bounding box center [878, 303] width 197 height 27
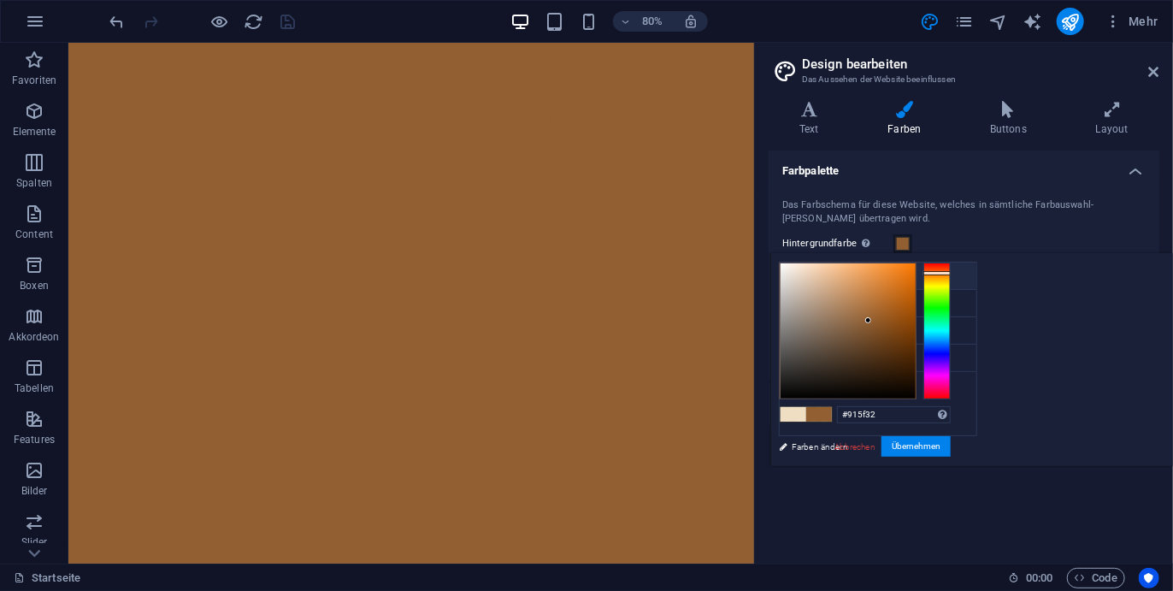
click at [888, 273] on small "#915f32" at bounding box center [891, 279] width 25 height 12
click at [806, 407] on span at bounding box center [794, 414] width 26 height 15
type input "#efdec1"
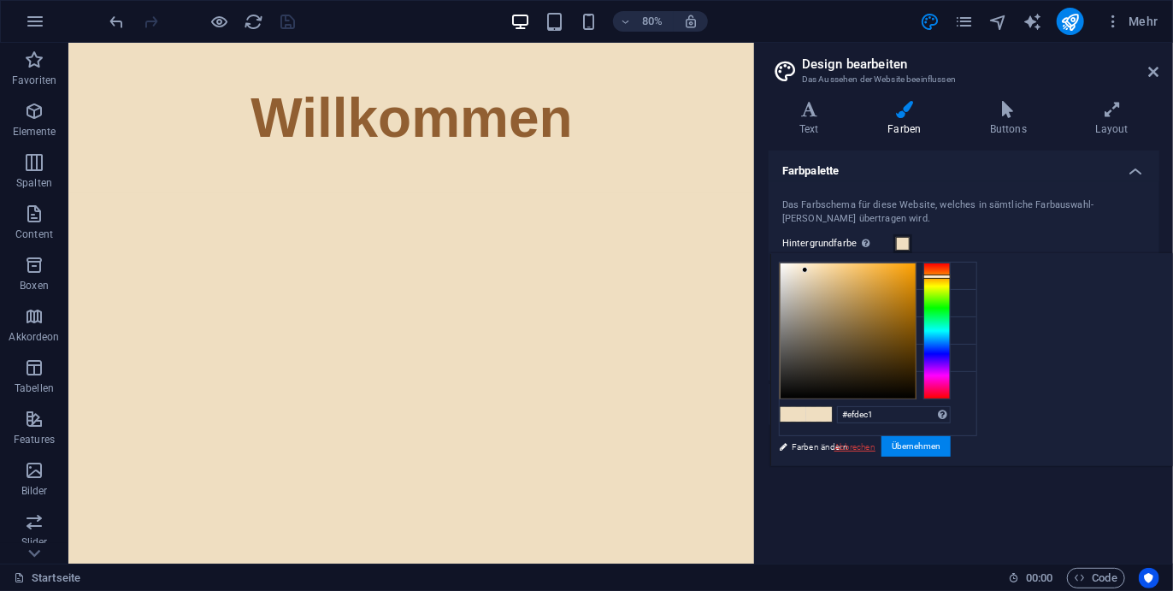
click at [877, 440] on link "Abbrechen" at bounding box center [855, 446] width 44 height 13
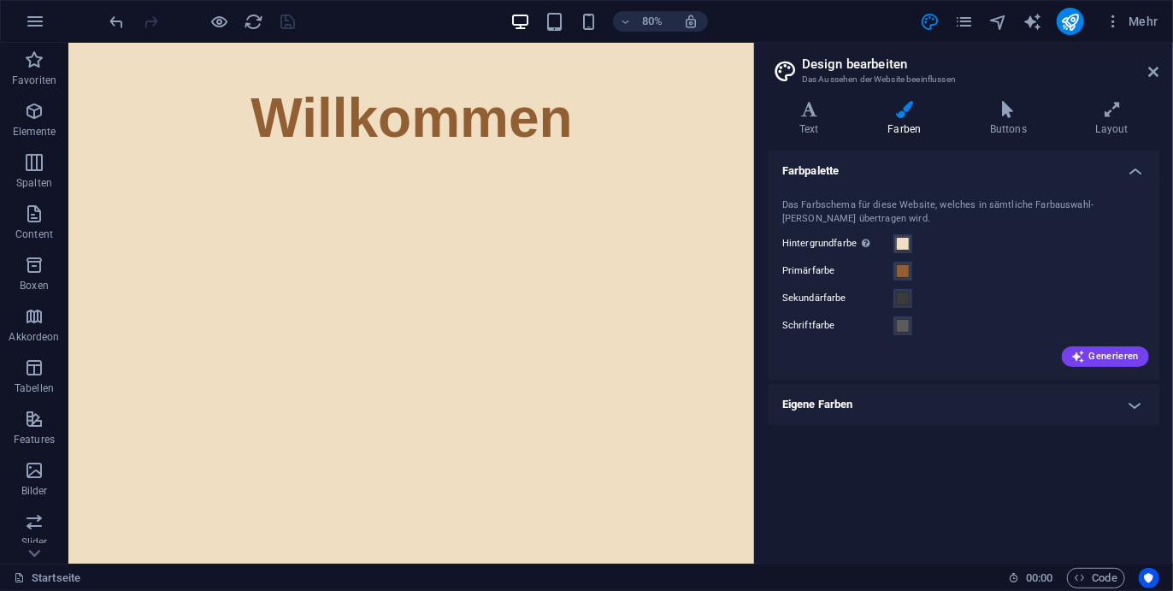
click at [855, 271] on label "Primärfarbe" at bounding box center [837, 271] width 111 height 21
click at [893, 271] on button "Primärfarbe" at bounding box center [902, 271] width 19 height 19
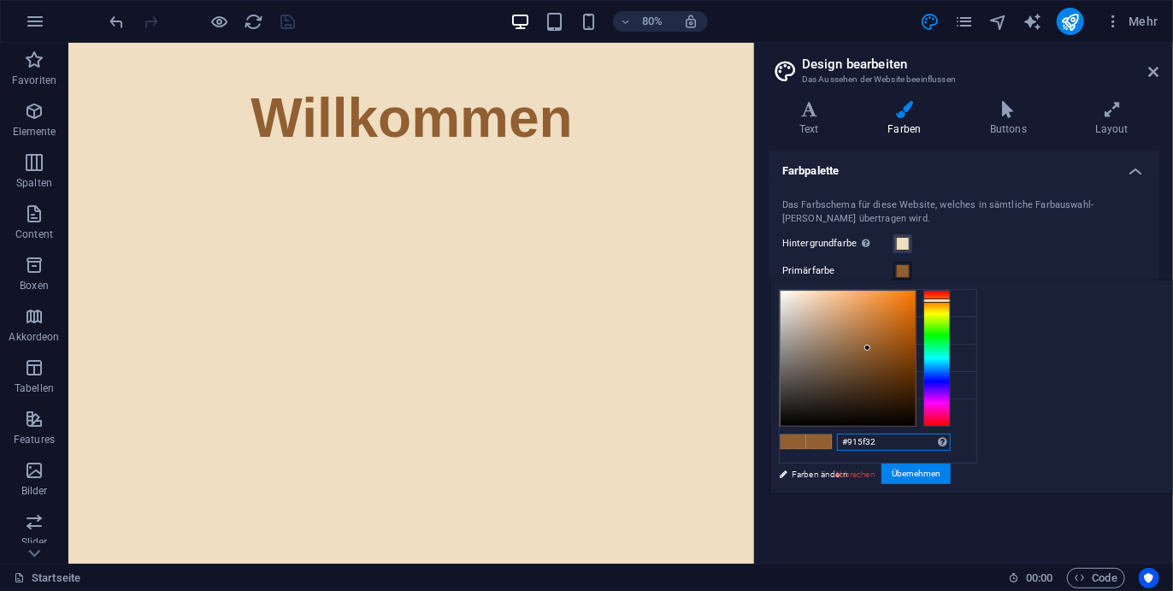
click at [951, 436] on input "#915f32" at bounding box center [894, 441] width 114 height 17
paste input "#5a4e42"
type input "2"
paste input "#5a4e42"
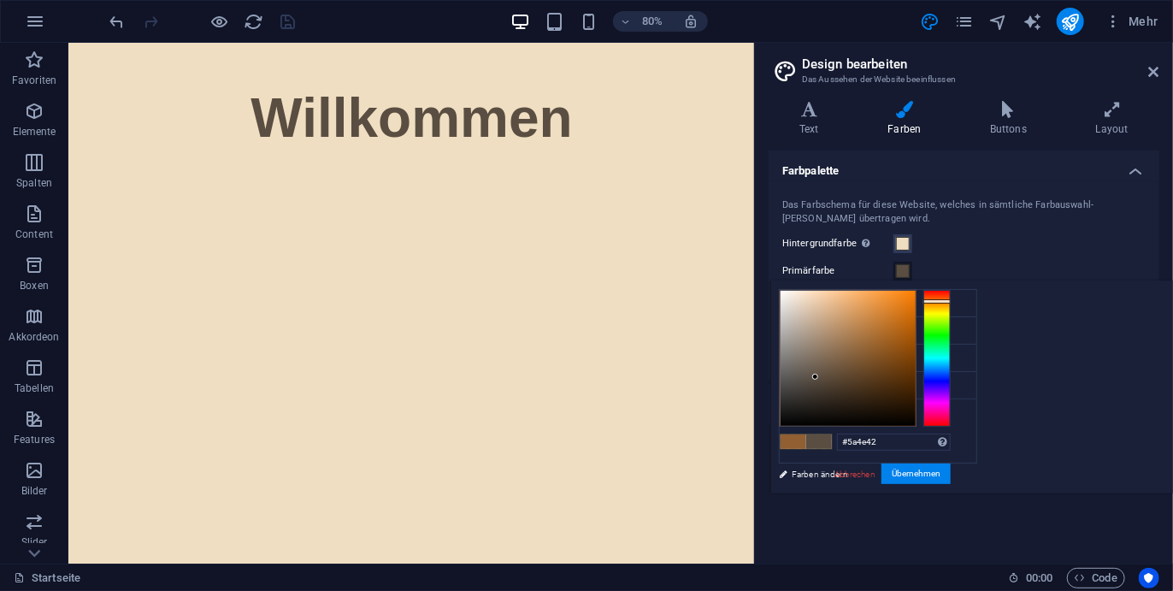
click at [959, 474] on div "#5a4e42 Unterstützte Formate: #0852ed rgb(8, 82, 237) rgba(8, 82, 237, 90%) hsv…" at bounding box center [864, 511] width 189 height 460
click at [951, 473] on button "Übernehmen" at bounding box center [915, 473] width 69 height 21
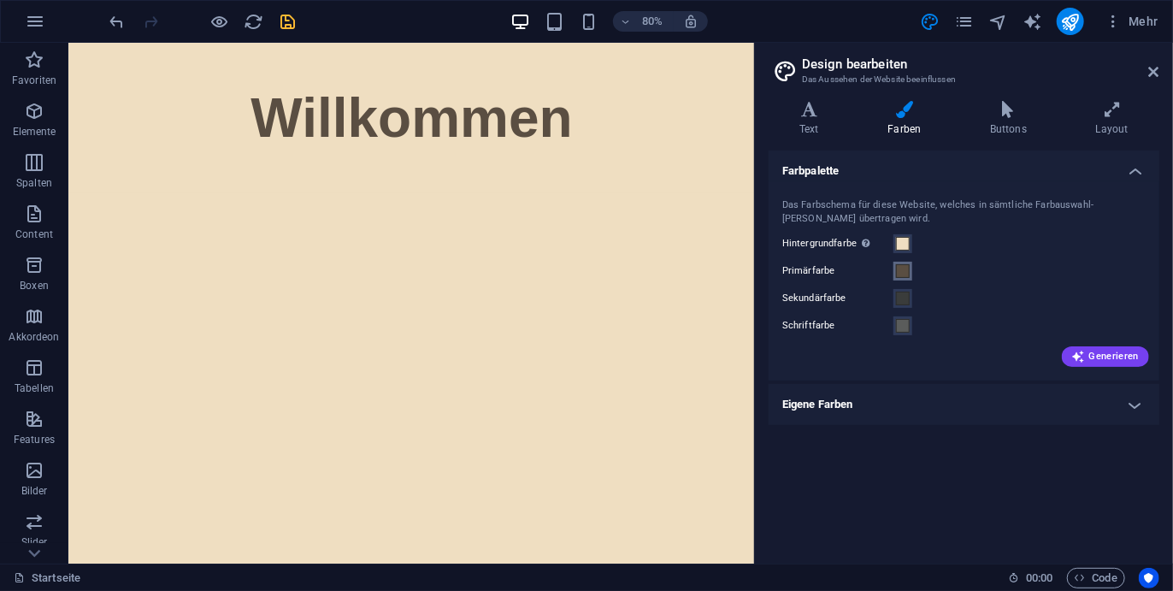
click at [910, 273] on button "Primärfarbe" at bounding box center [902, 271] width 19 height 19
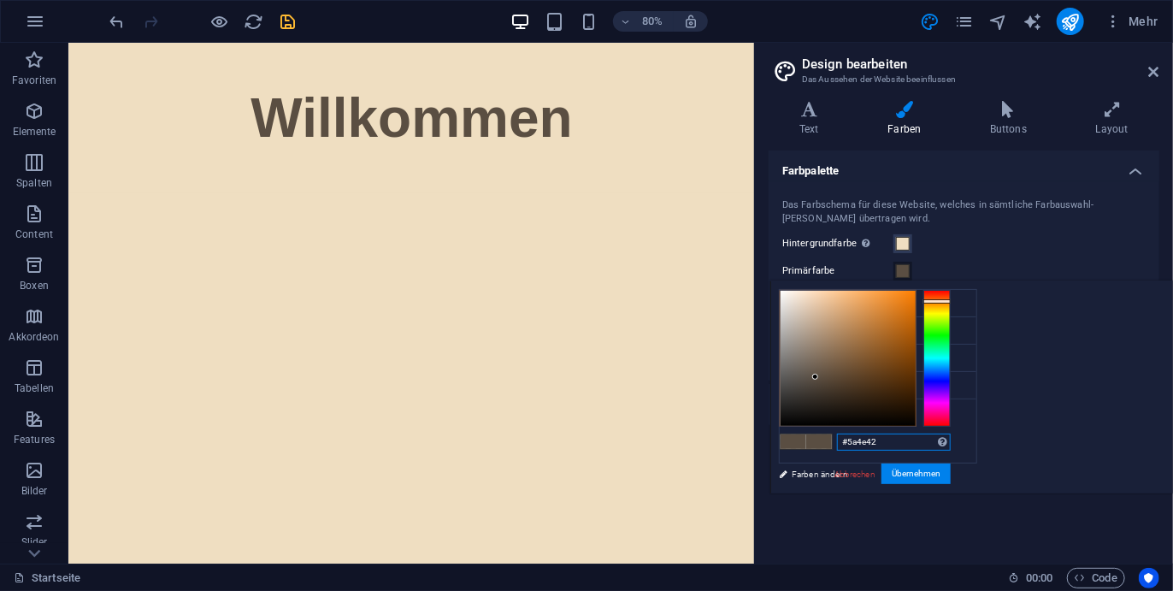
click at [951, 446] on input "#5a4e42" at bounding box center [894, 441] width 114 height 17
paste input "#8b3e4d"
type input "#"
paste input "#8b3e4d"
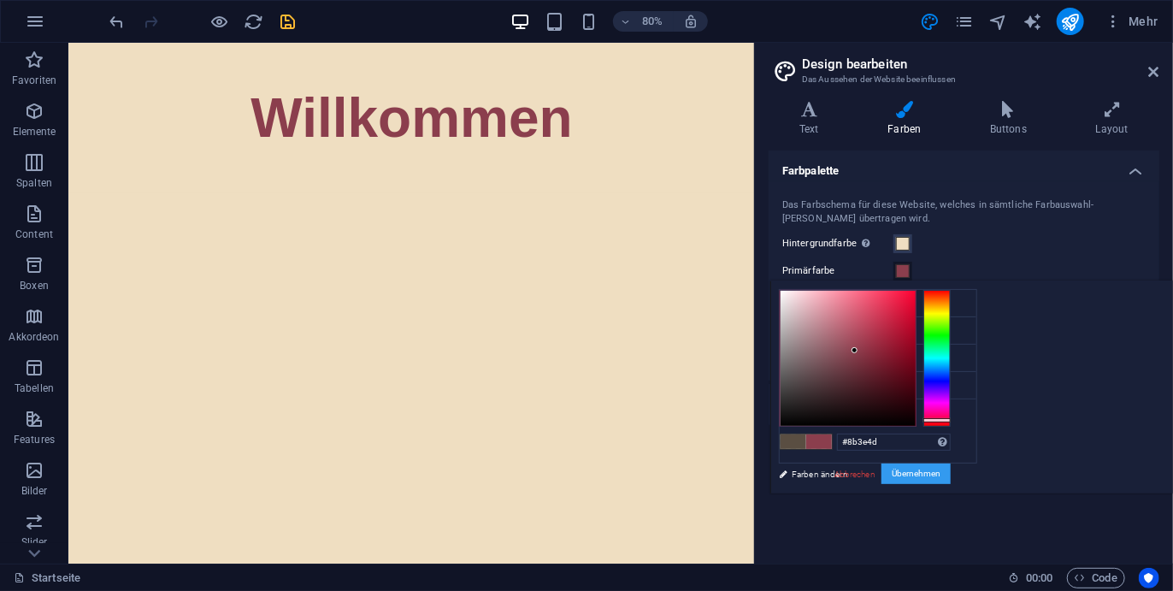
click at [951, 477] on button "Übernehmen" at bounding box center [915, 473] width 69 height 21
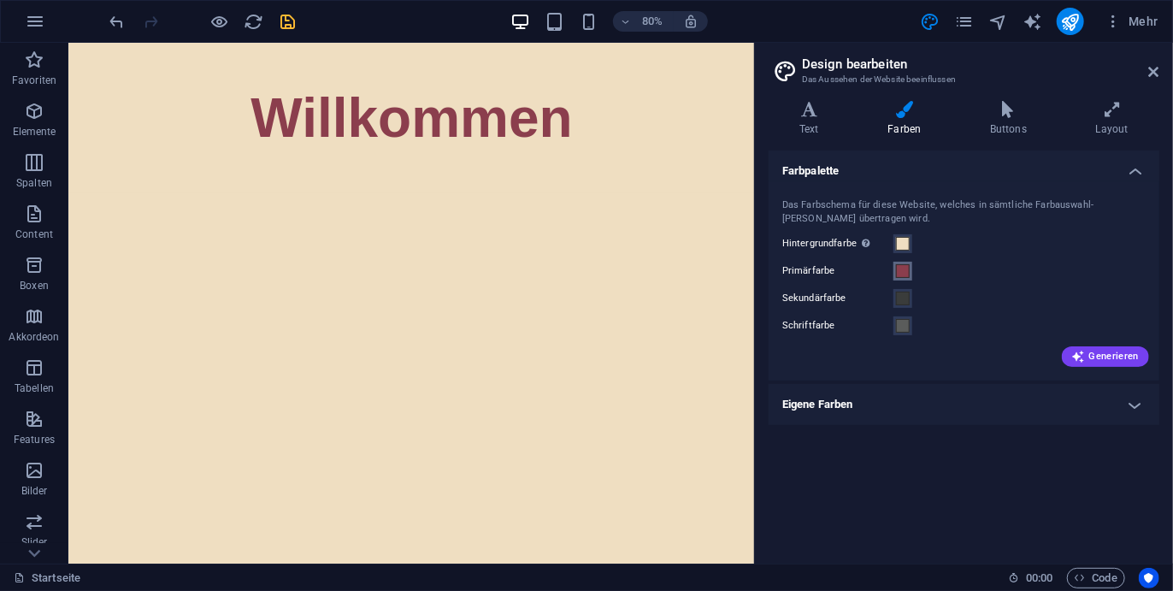
click at [900, 265] on span at bounding box center [903, 271] width 14 height 14
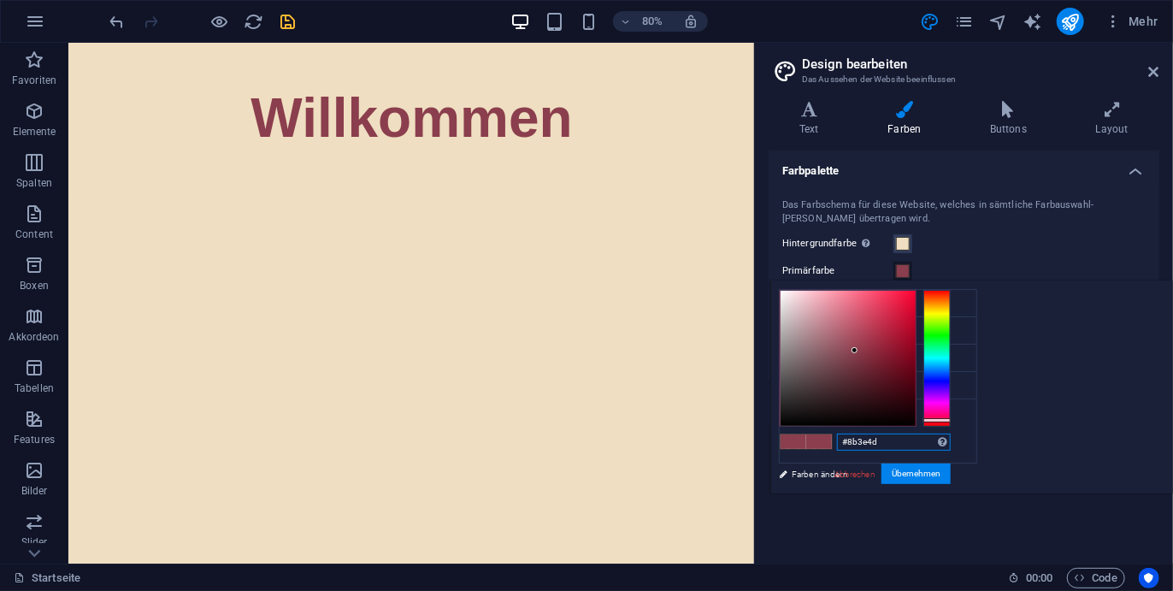
click at [951, 447] on input "#8b3e4d" at bounding box center [894, 441] width 114 height 17
paste input "#5a4e42"
type input "#"
paste input "#5a4e42"
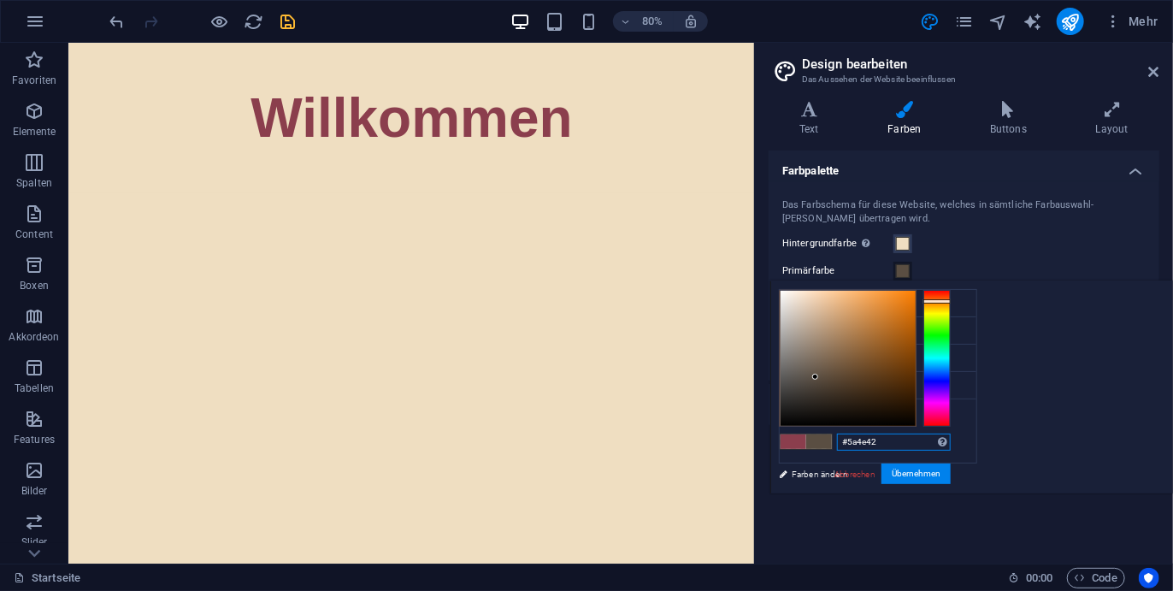
type input "#5a4e42"
click at [959, 483] on div "#5a4e42 Unterstützte Formate: #0852ed rgb(8, 82, 237) rgba(8, 82, 237, 90%) hsv…" at bounding box center [864, 511] width 189 height 460
click at [951, 474] on button "Übernehmen" at bounding box center [915, 473] width 69 height 21
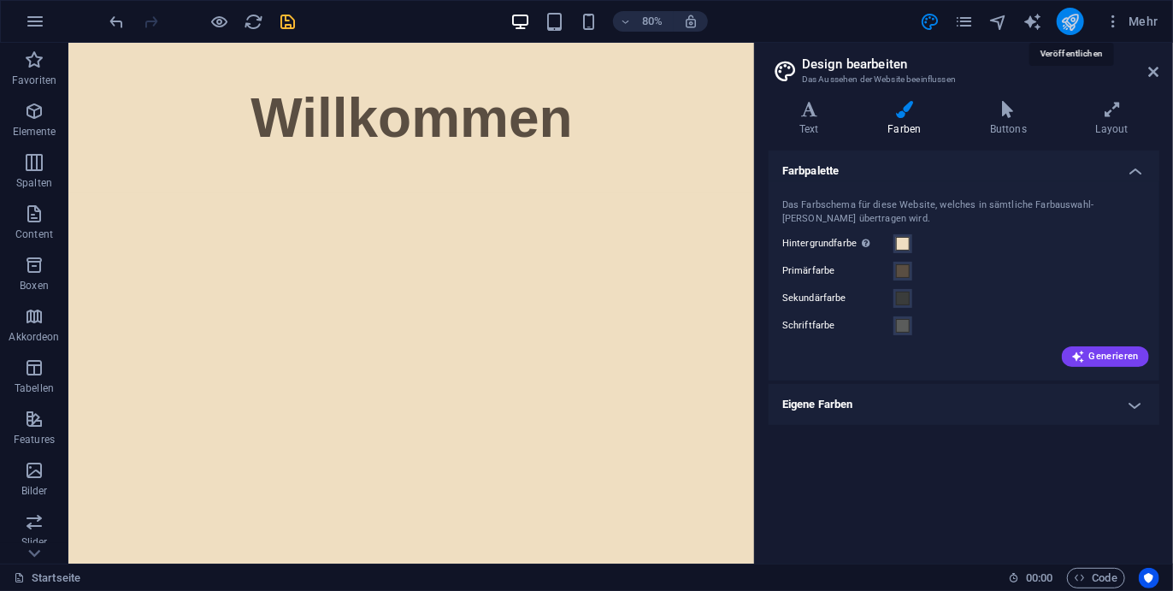
click at [1064, 17] on icon "publish" at bounding box center [1070, 22] width 20 height 20
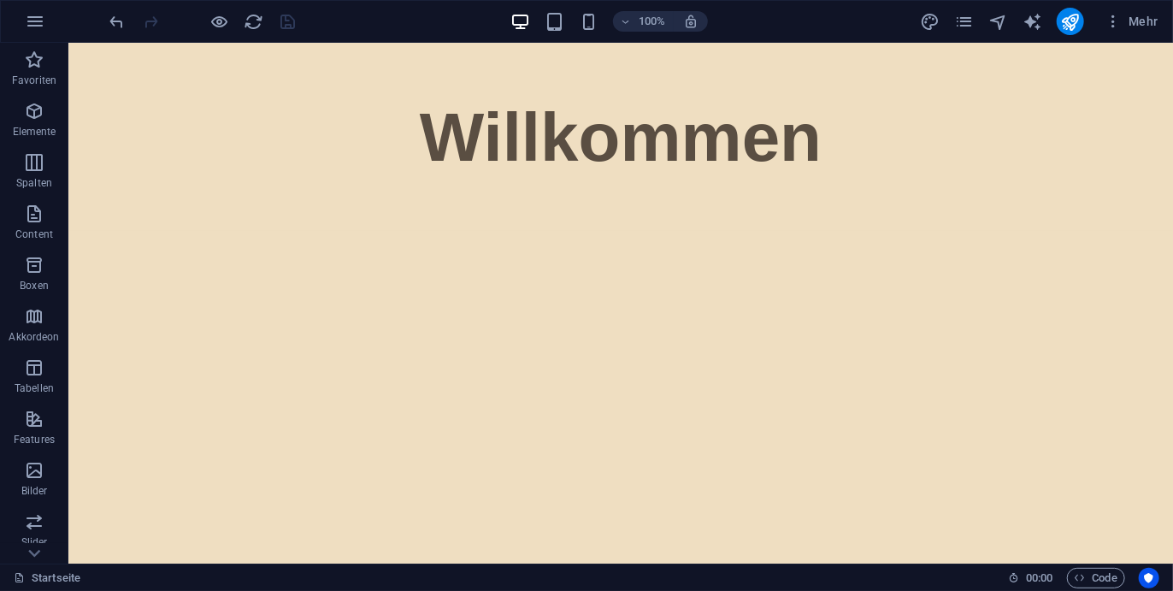
click at [1085, 33] on div "Mehr" at bounding box center [1042, 21] width 245 height 27
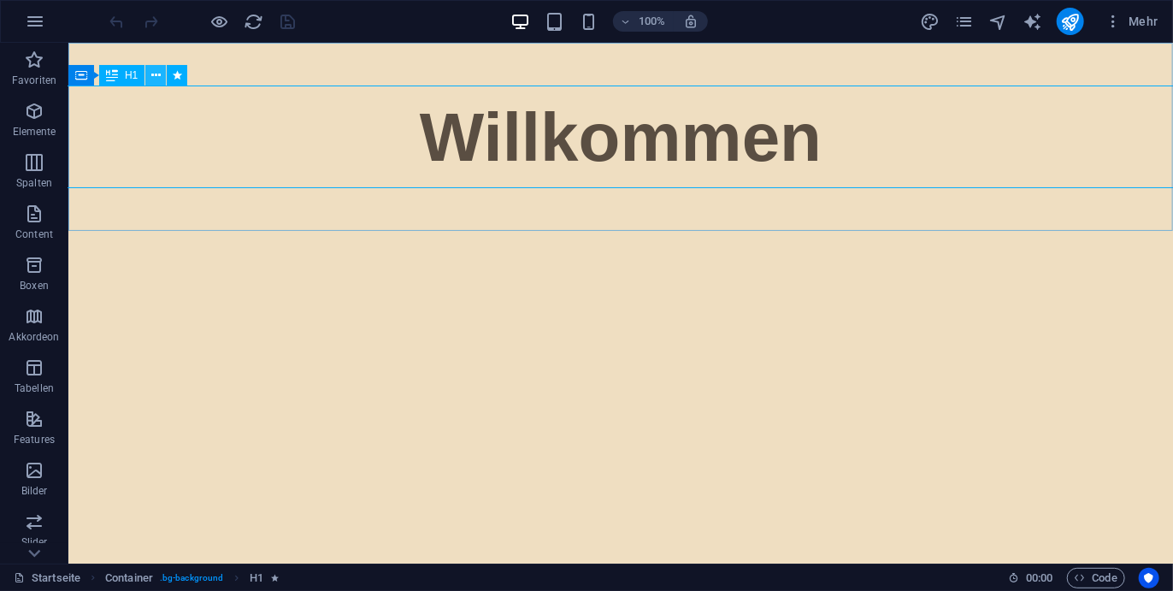
click at [156, 80] on icon at bounding box center [155, 76] width 9 height 18
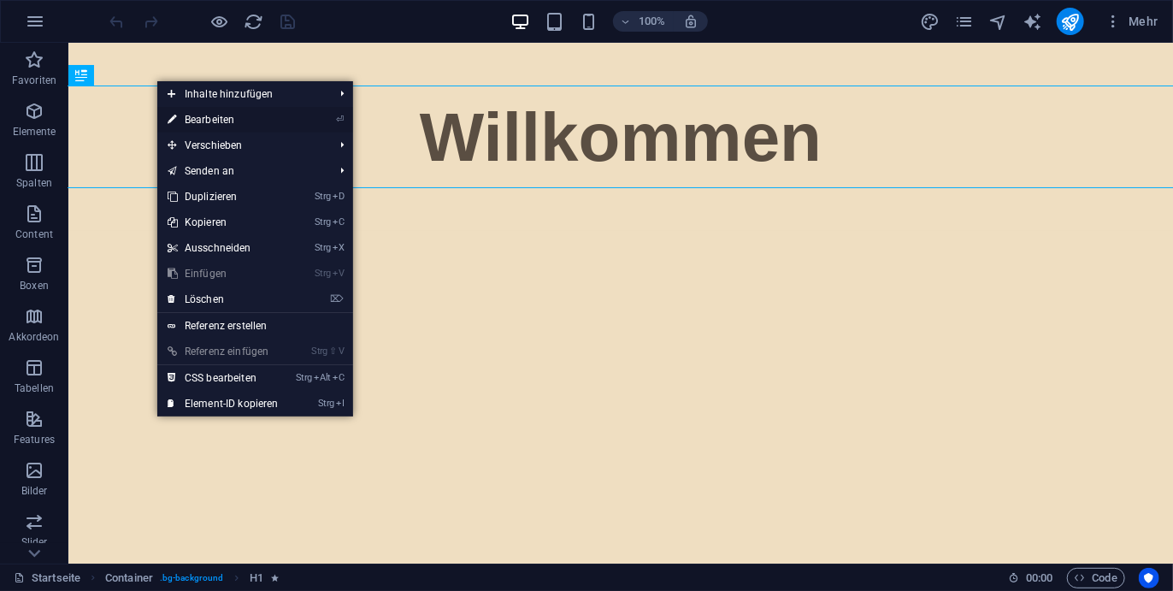
click at [209, 123] on link "⏎ Bearbeiten" at bounding box center [223, 120] width 132 height 26
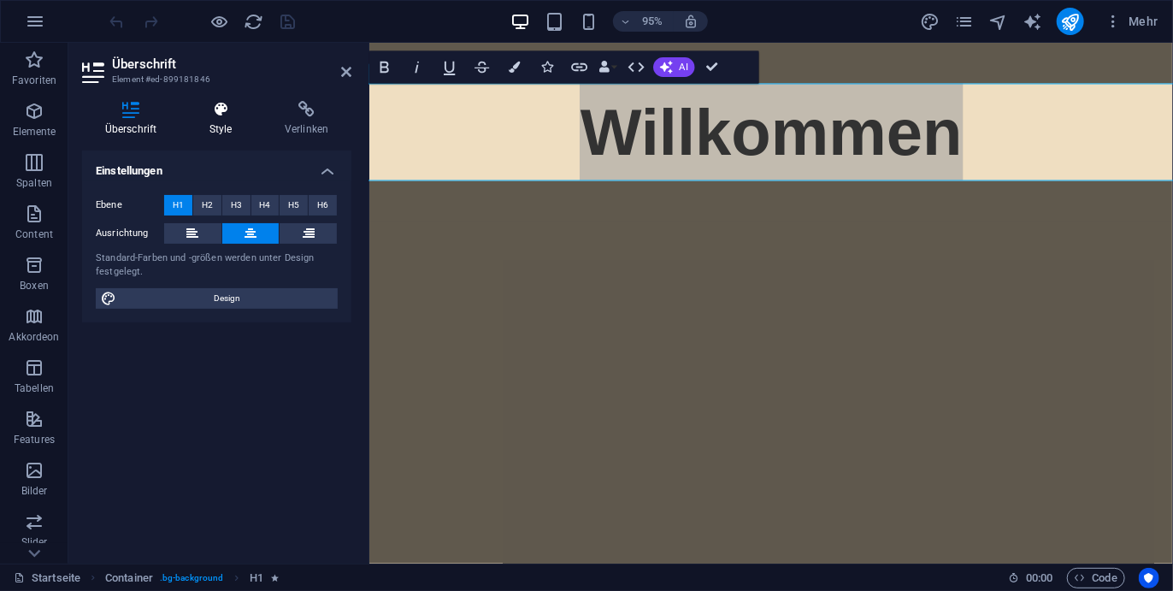
click at [192, 125] on h4 "Style" at bounding box center [223, 119] width 75 height 36
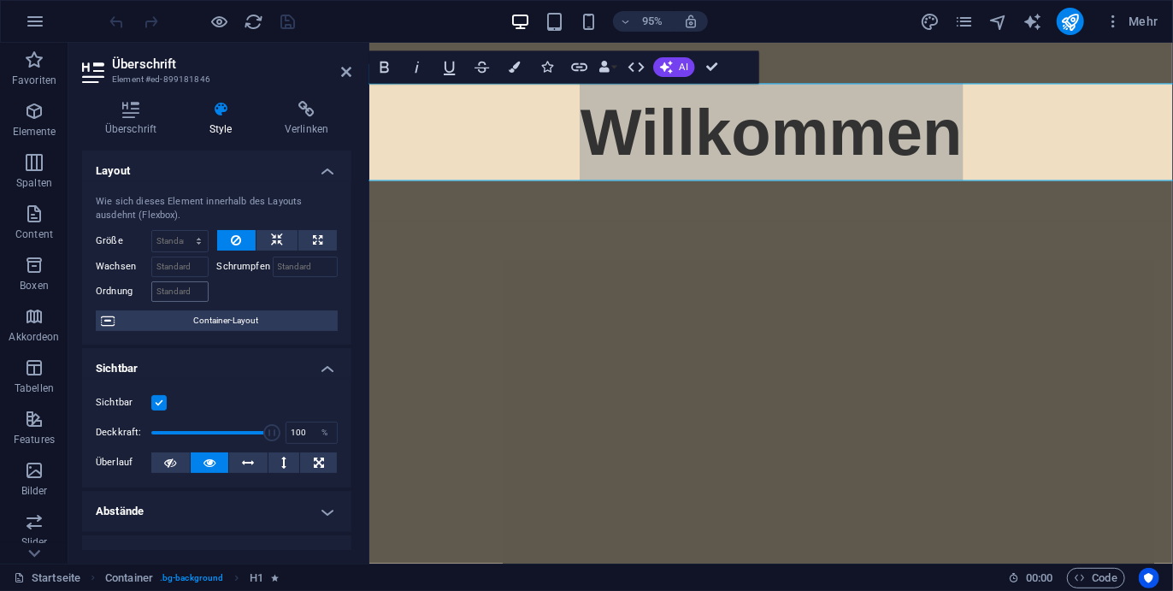
scroll to position [336, 0]
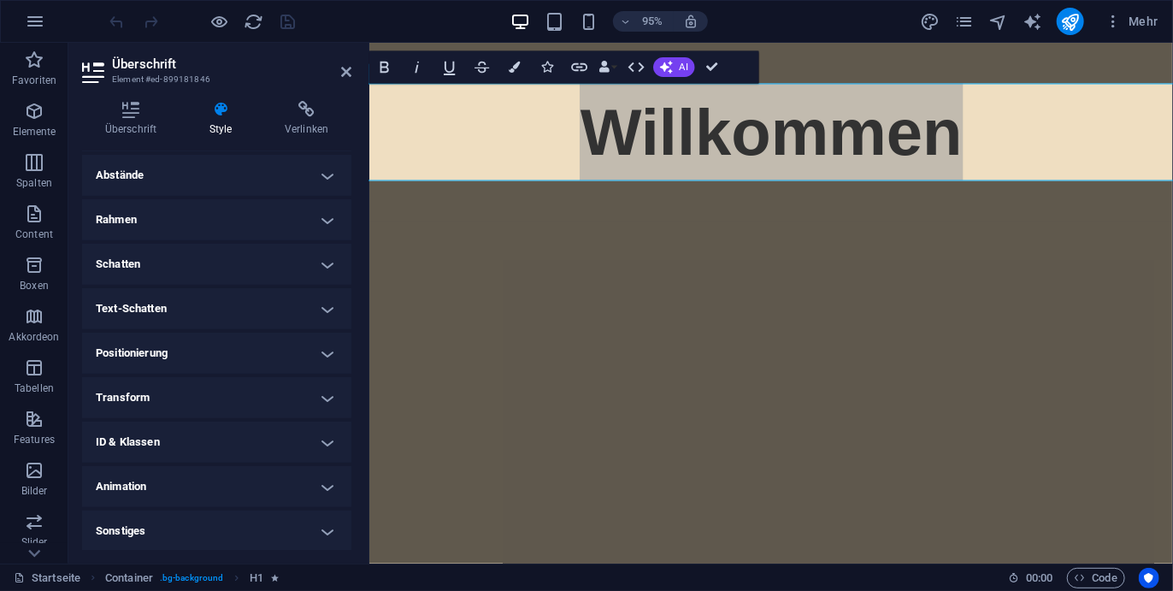
click at [230, 469] on h4 "Animation" at bounding box center [216, 486] width 269 height 41
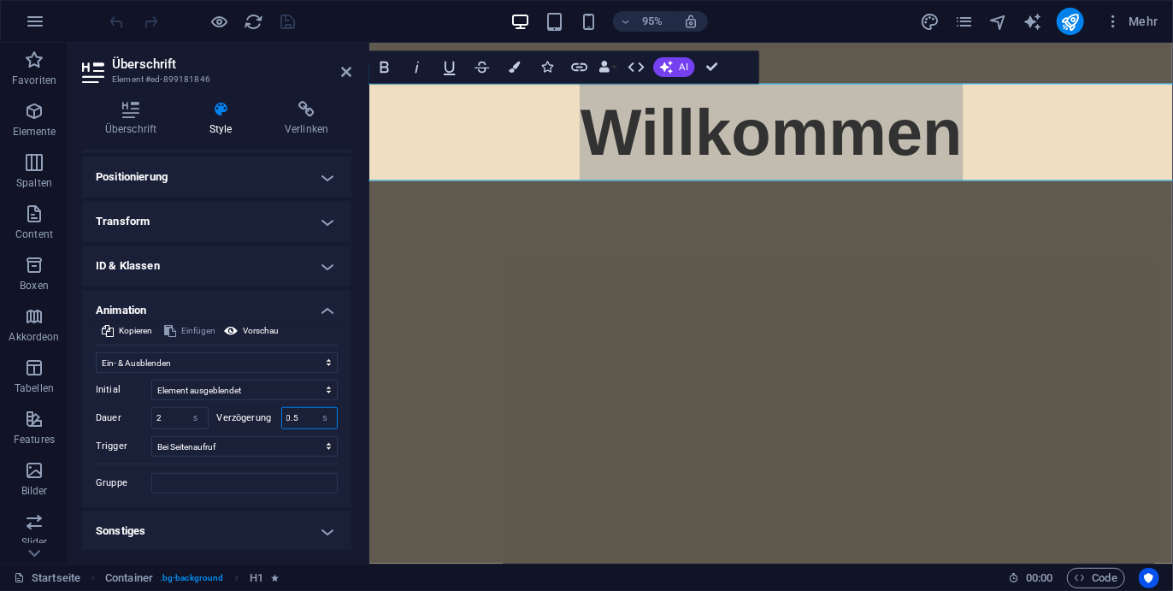
click at [300, 412] on input "0.5" at bounding box center [310, 418] width 56 height 21
type input "0"
click at [132, 439] on label "Trigger" at bounding box center [124, 446] width 56 height 21
click at [256, 325] on span "Vorschau" at bounding box center [261, 331] width 36 height 21
click at [289, 410] on input "0" at bounding box center [310, 418] width 56 height 21
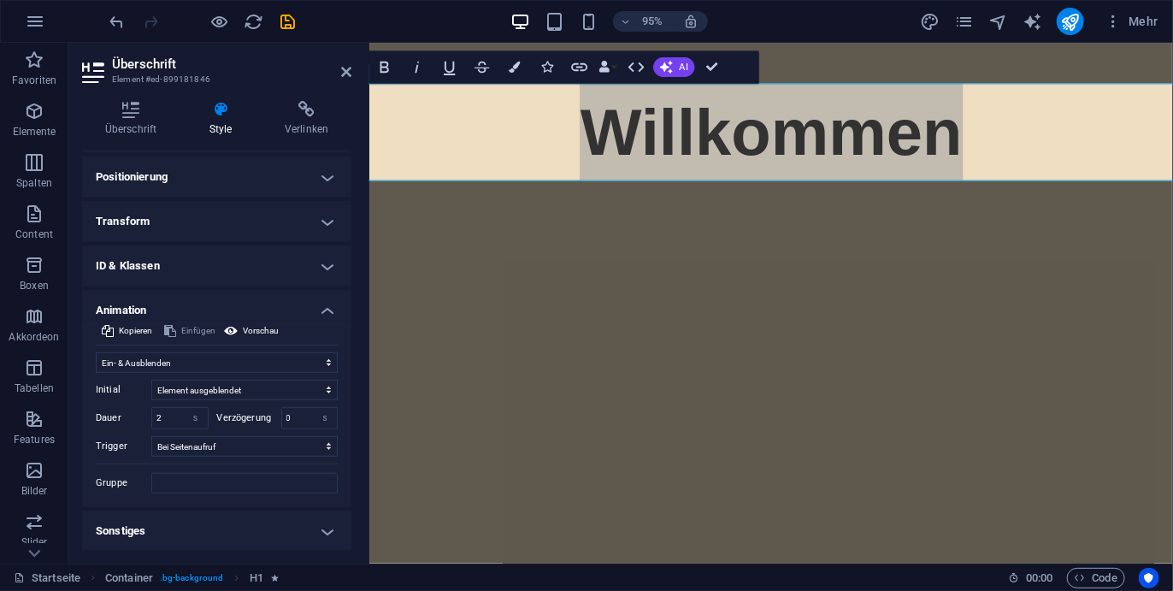
click at [274, 416] on label "Verzögerung" at bounding box center [249, 417] width 64 height 9
click at [289, 23] on icon "save" at bounding box center [289, 22] width 20 height 20
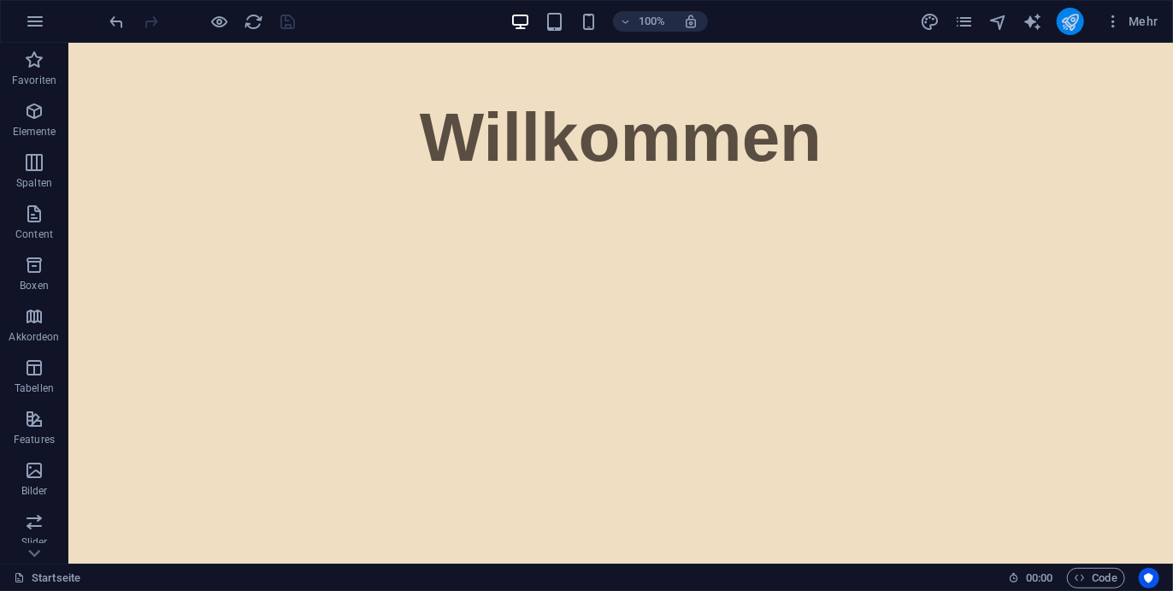
click at [1082, 24] on button "publish" at bounding box center [1070, 21] width 27 height 27
